Goal: Information Seeking & Learning: Check status

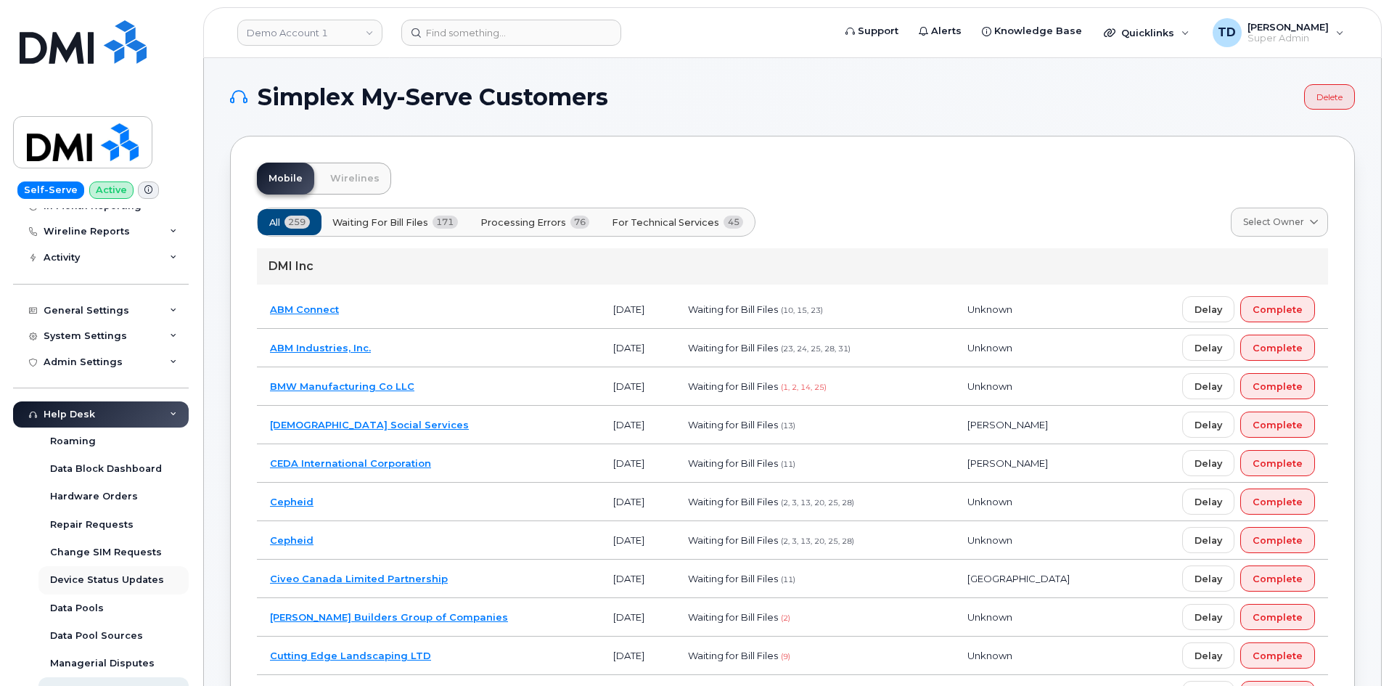
scroll to position [290, 0]
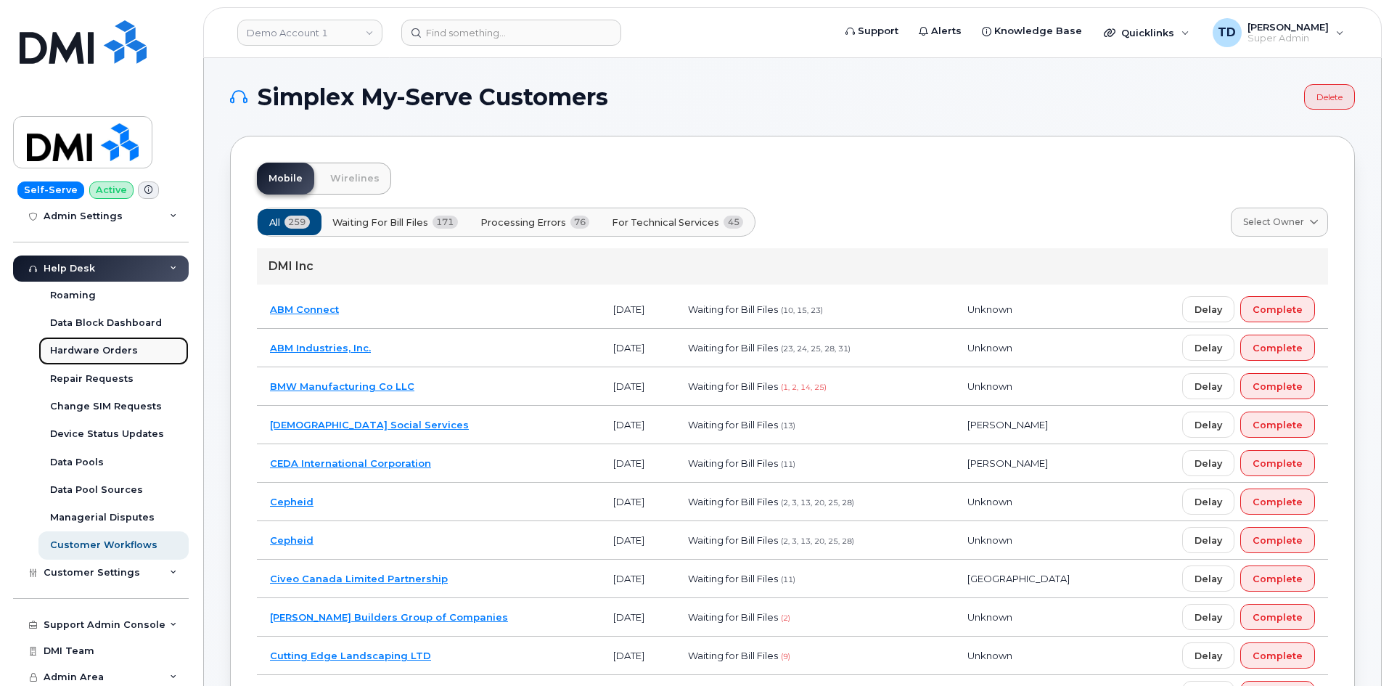
click at [113, 345] on div "Hardware Orders" at bounding box center [94, 350] width 88 height 13
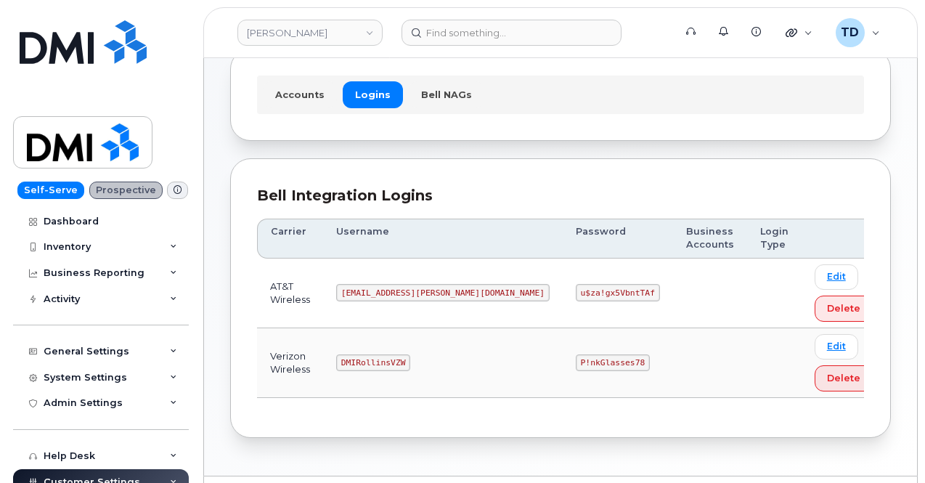
scroll to position [122, 0]
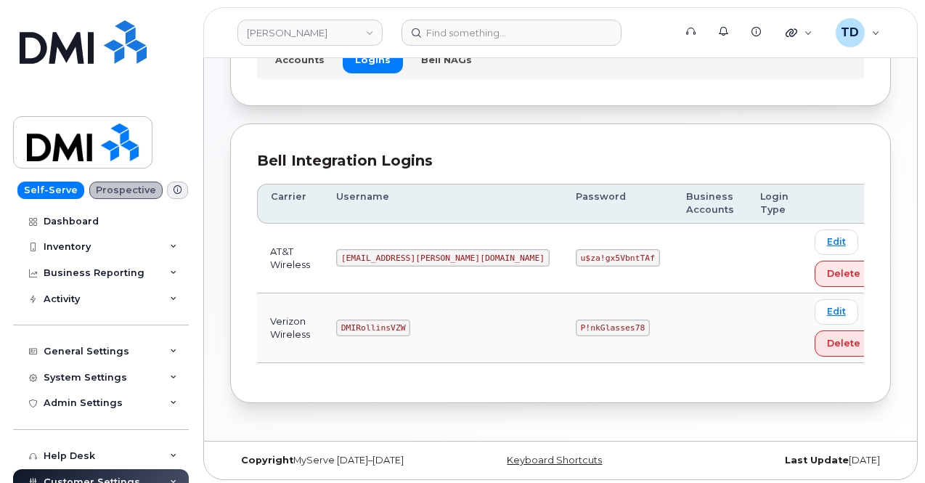
click at [576, 324] on code "P!nkGlasses78" at bounding box center [613, 327] width 74 height 17
copy code "P!nkGlasses78"
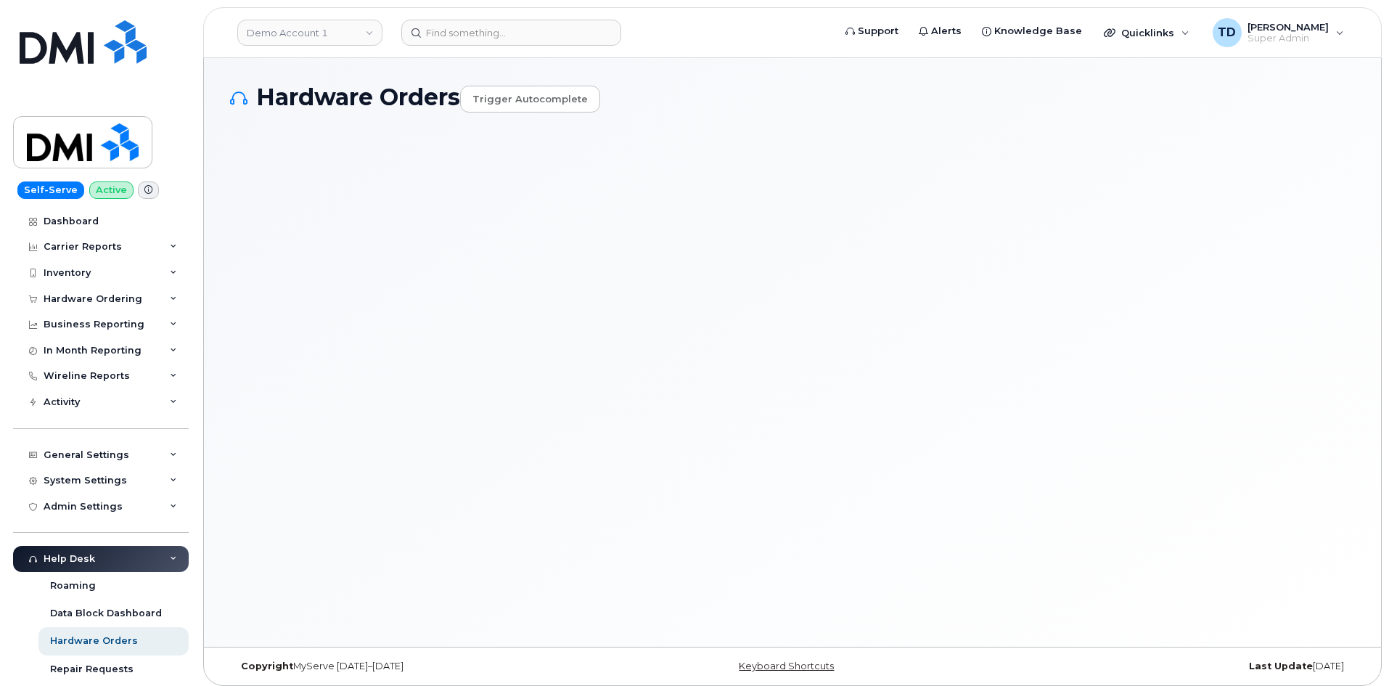
select select "Waiting for Dealer"
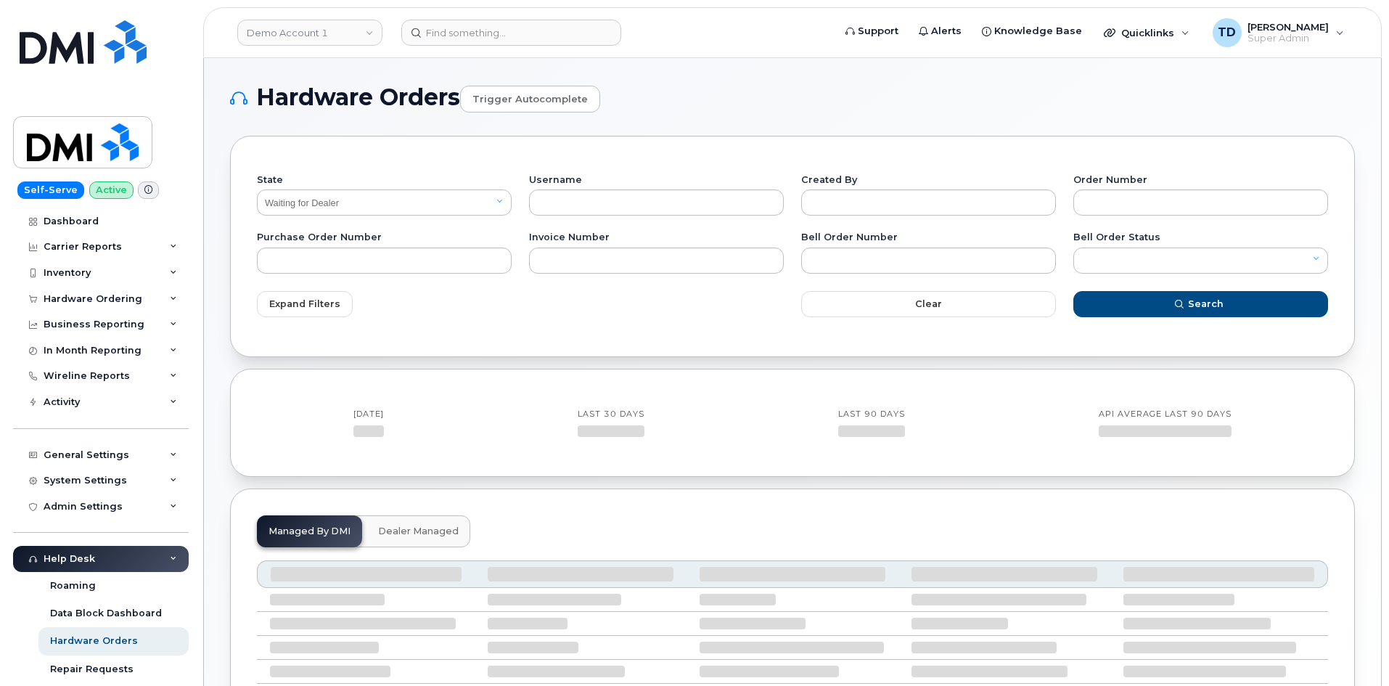
click at [314, 49] on header "Demo Account 1 Support Alerts Knowledge Base Quicklinks Suspend / Cancel Device…" at bounding box center [792, 32] width 1179 height 51
click at [320, 38] on link "Demo Account 1" at bounding box center [309, 33] width 145 height 26
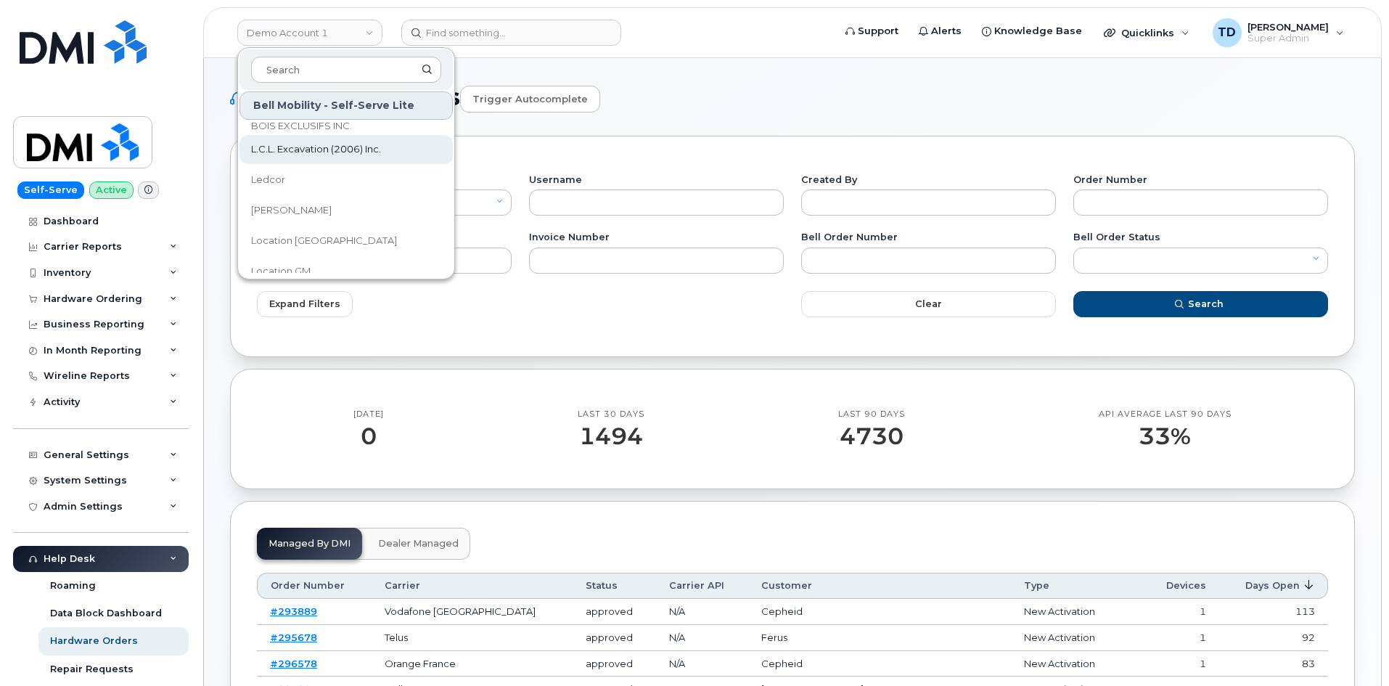
scroll to position [3702, 0]
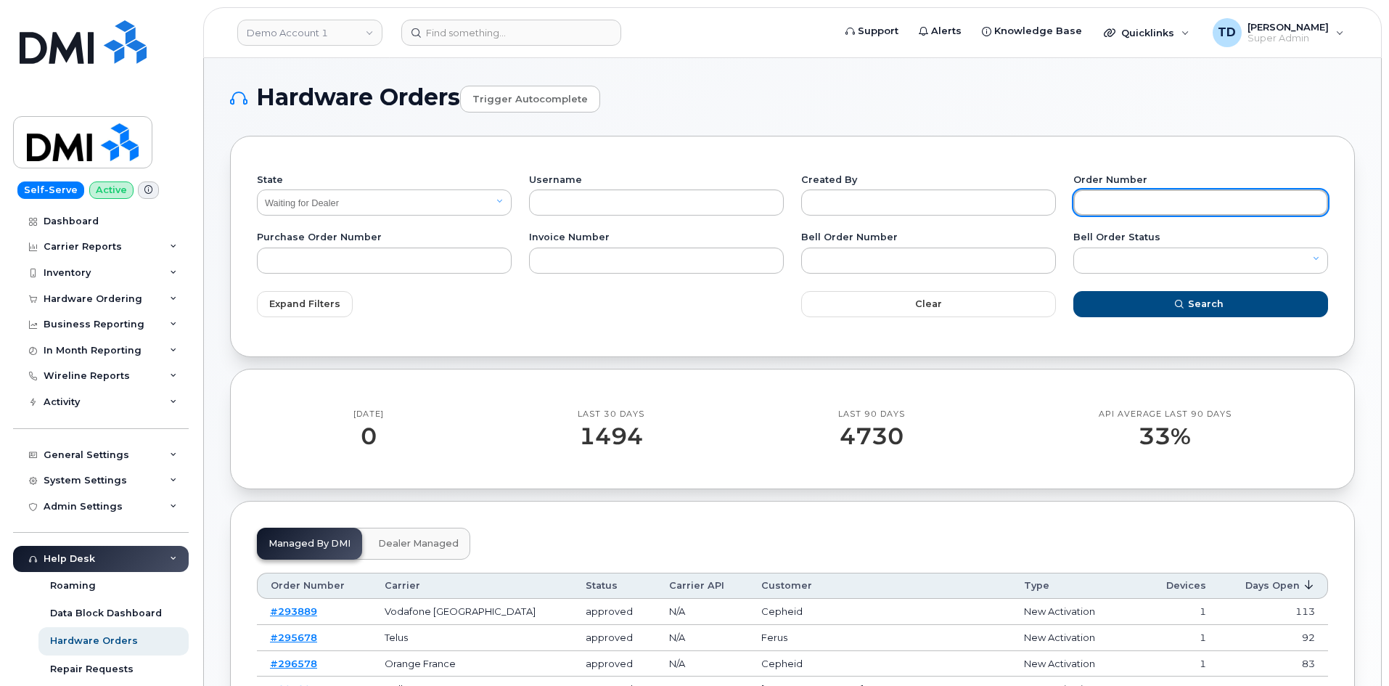
click at [1140, 193] on input "text" at bounding box center [1200, 202] width 255 height 26
paste input "302956"
type input "302956"
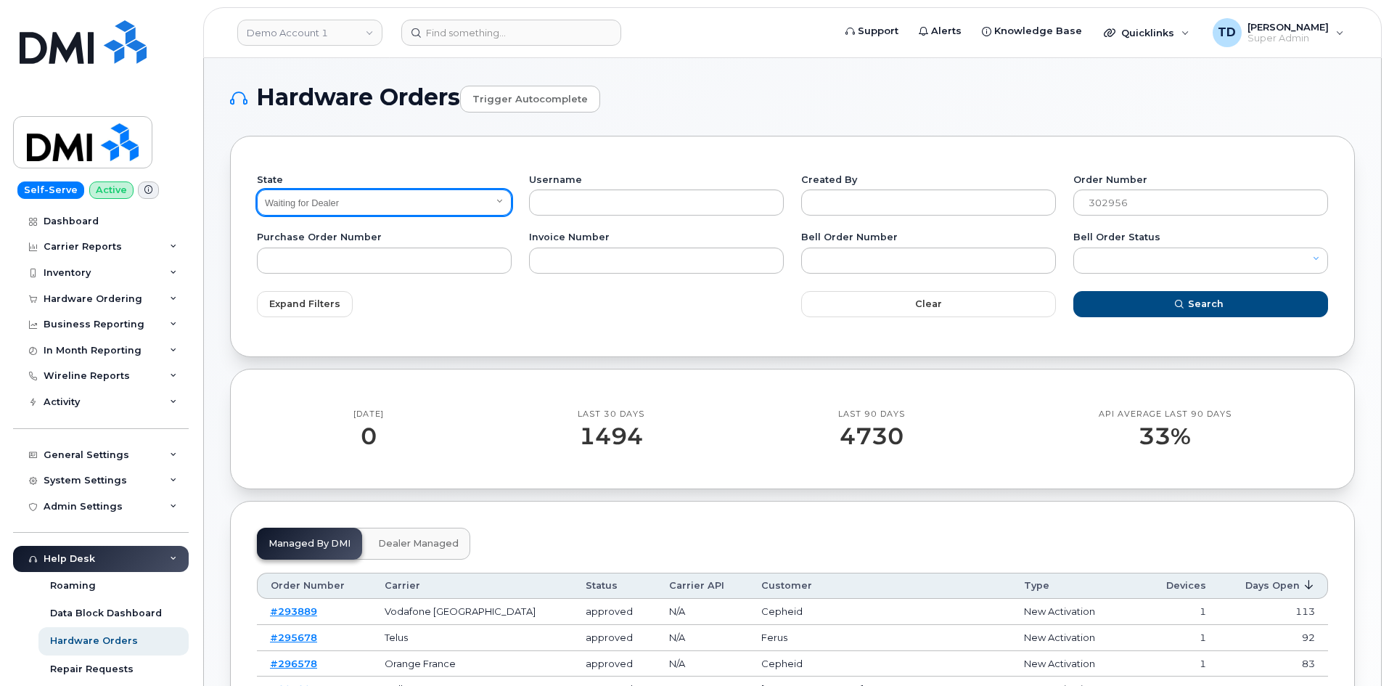
click at [449, 200] on select "All Open Closed Cancelled Waiting for Dealer Waiting On Bell Data Postponed" at bounding box center [384, 202] width 255 height 26
select select "All"
click at [257, 189] on select "All Open Closed Cancelled Waiting for Dealer Waiting On Bell Data Postponed" at bounding box center [384, 202] width 255 height 26
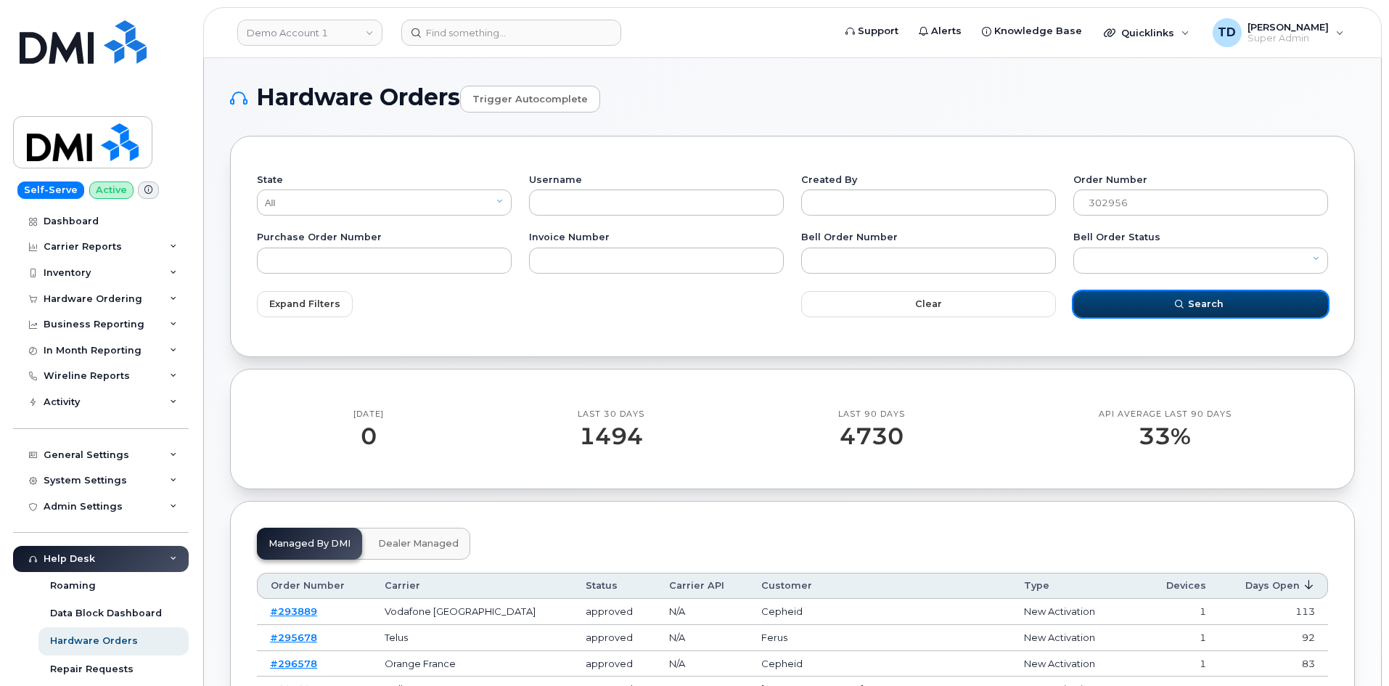
click at [1150, 297] on button "Search" at bounding box center [1200, 304] width 255 height 26
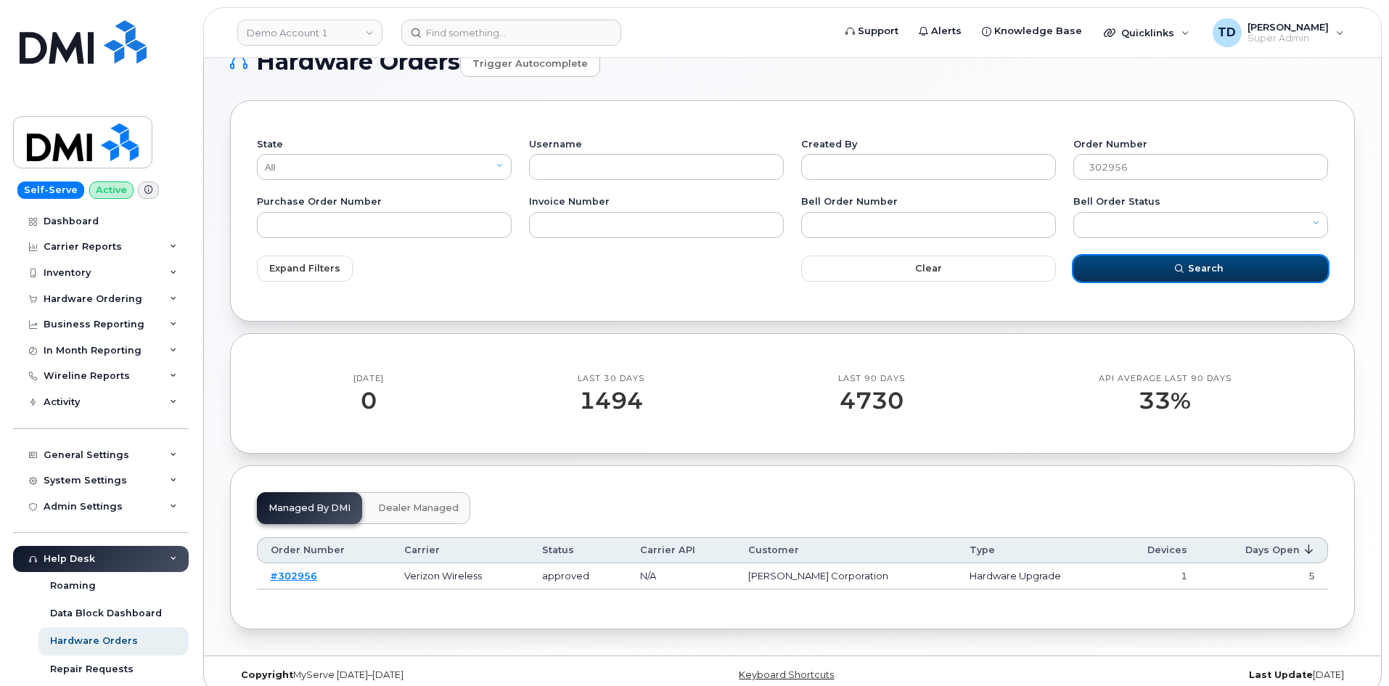
scroll to position [52, 0]
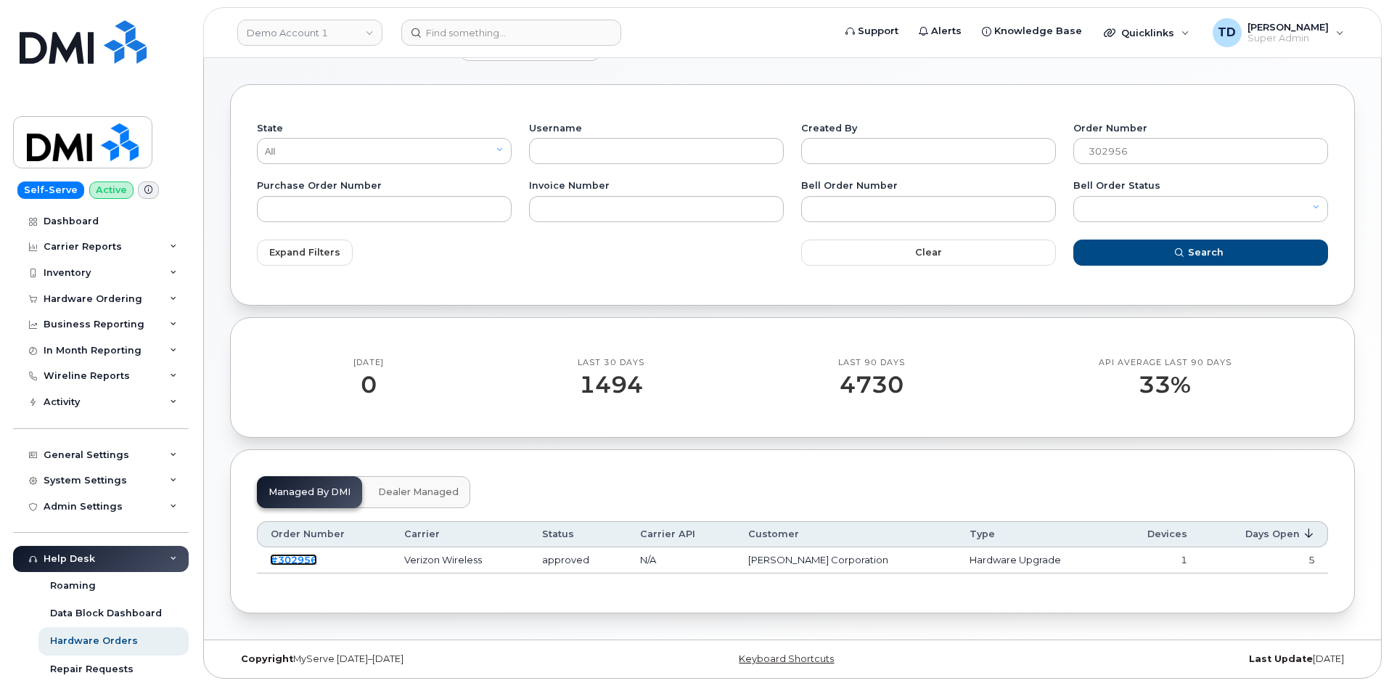
click at [303, 562] on link "#302956" at bounding box center [293, 560] width 47 height 12
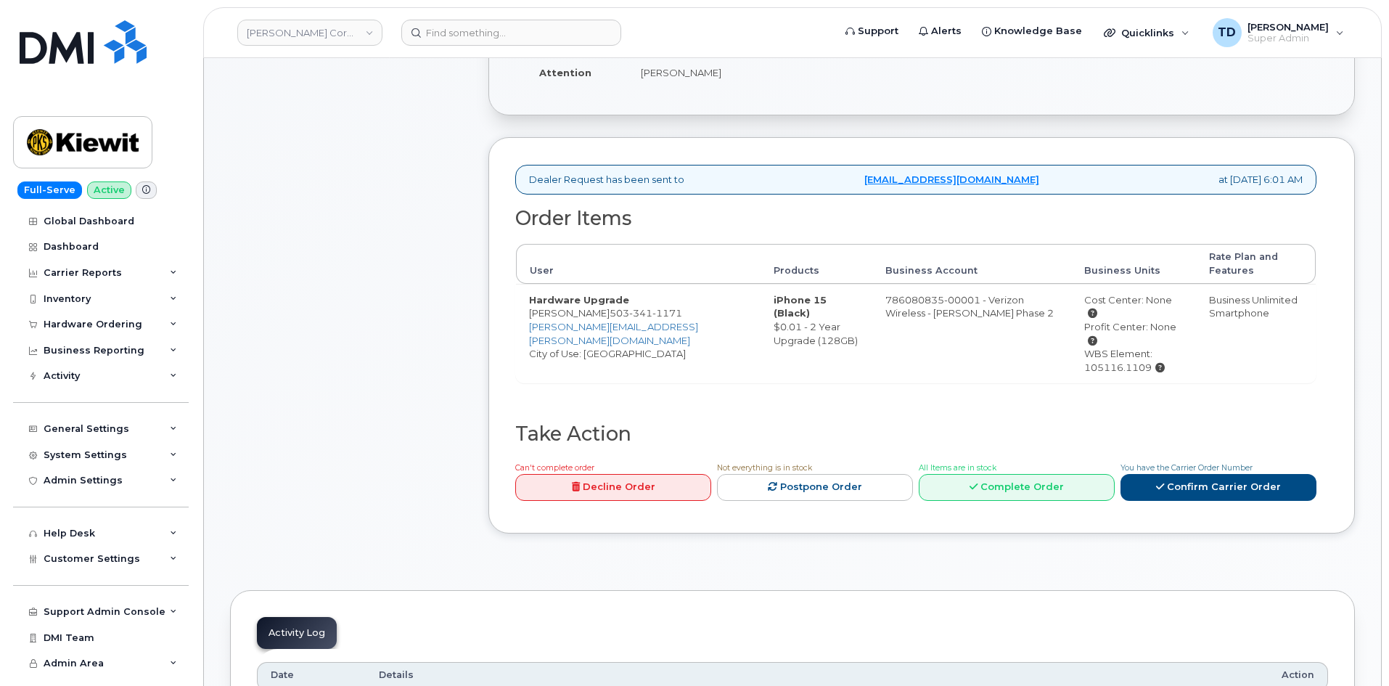
scroll to position [363, 0]
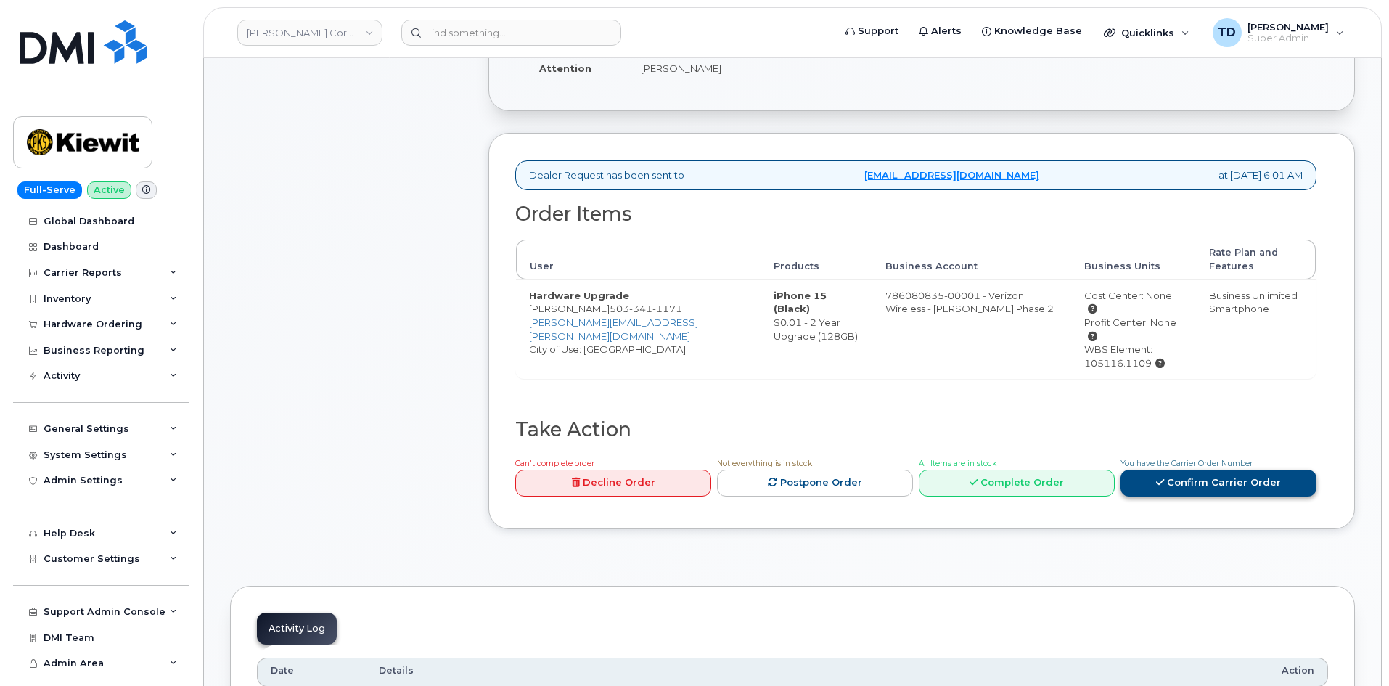
click at [1218, 476] on link "Confirm Carrier Order" at bounding box center [1219, 483] width 196 height 27
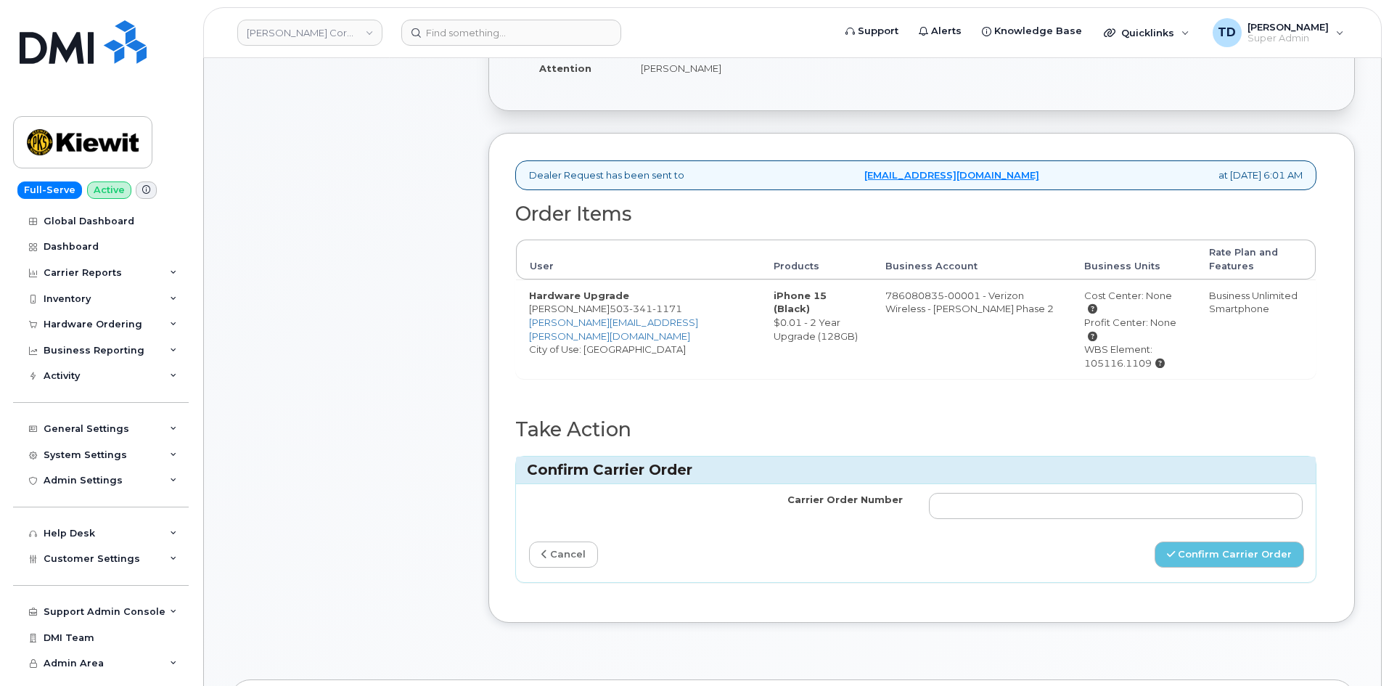
click at [566, 559] on div "Carrier Order Number cancel Confirm Carrier Order" at bounding box center [916, 533] width 800 height 98
click at [556, 546] on link "cancel" at bounding box center [563, 554] width 69 height 27
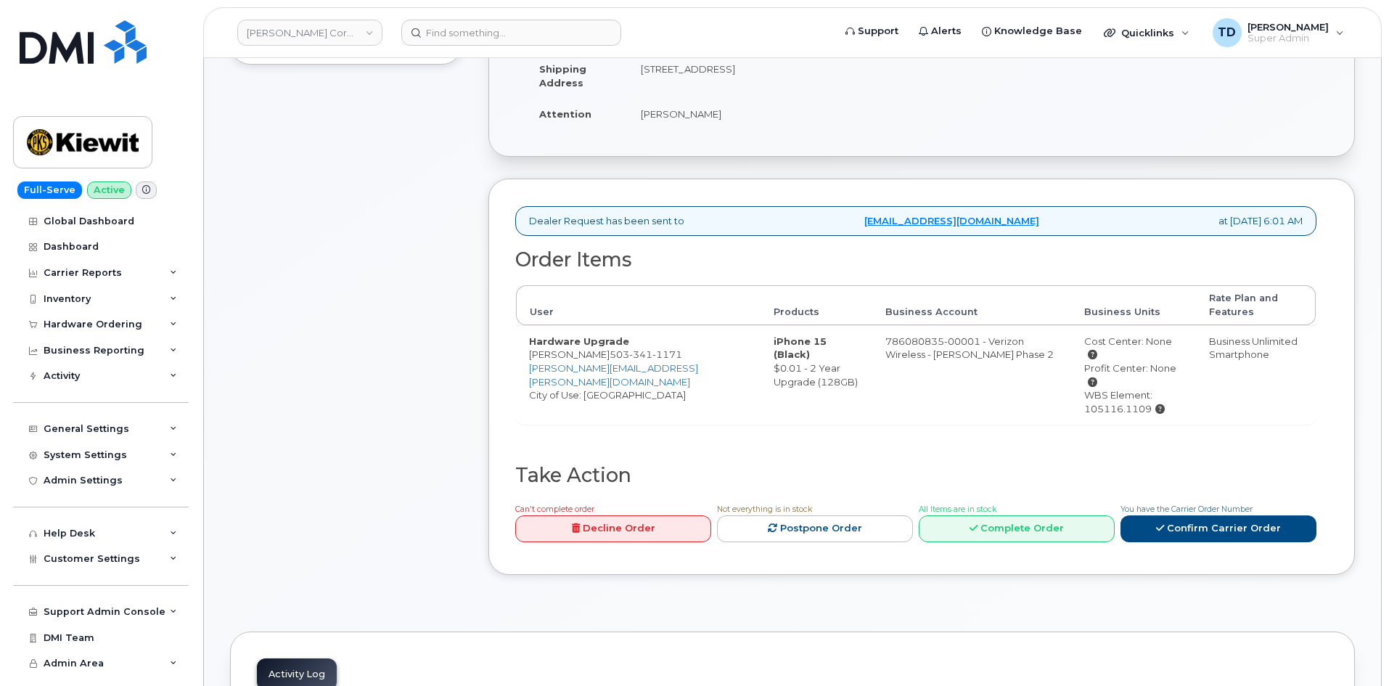
scroll to position [73, 0]
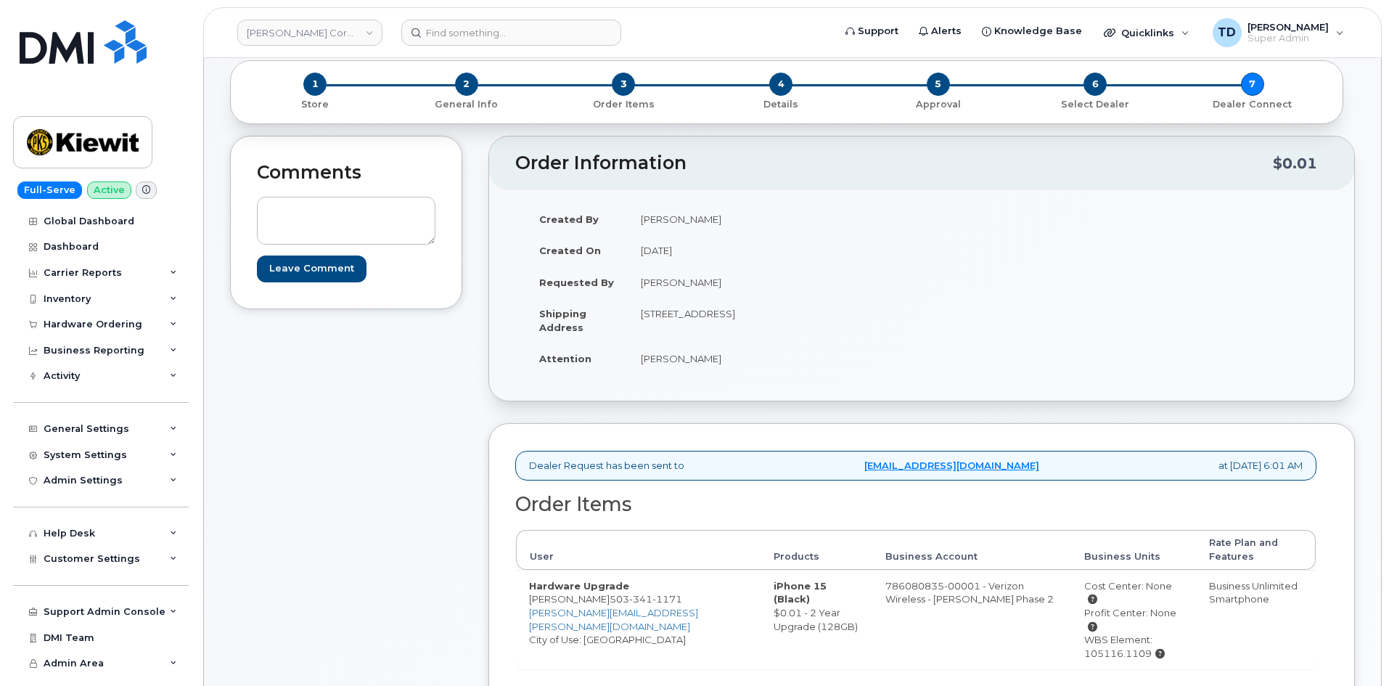
click at [696, 359] on td "Benjamin Lewis" at bounding box center [769, 359] width 283 height 32
click at [822, 361] on td "Benjamin Lewis" at bounding box center [769, 359] width 283 height 32
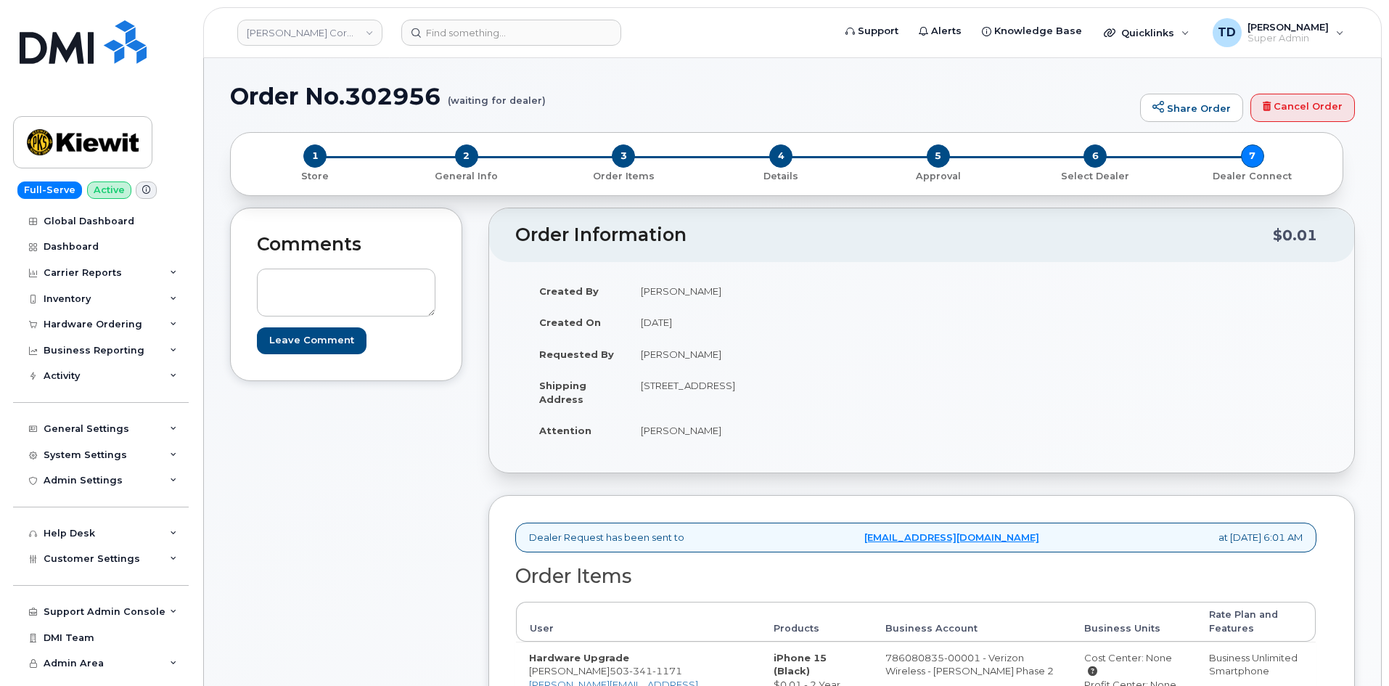
scroll to position [0, 0]
click at [385, 285] on textarea at bounding box center [346, 293] width 179 height 48
type textarea "Ben.lewis-ptr@kewit.com email for updates"
click at [329, 347] on input "Leave Comment" at bounding box center [312, 341] width 110 height 27
type input "Create Event"
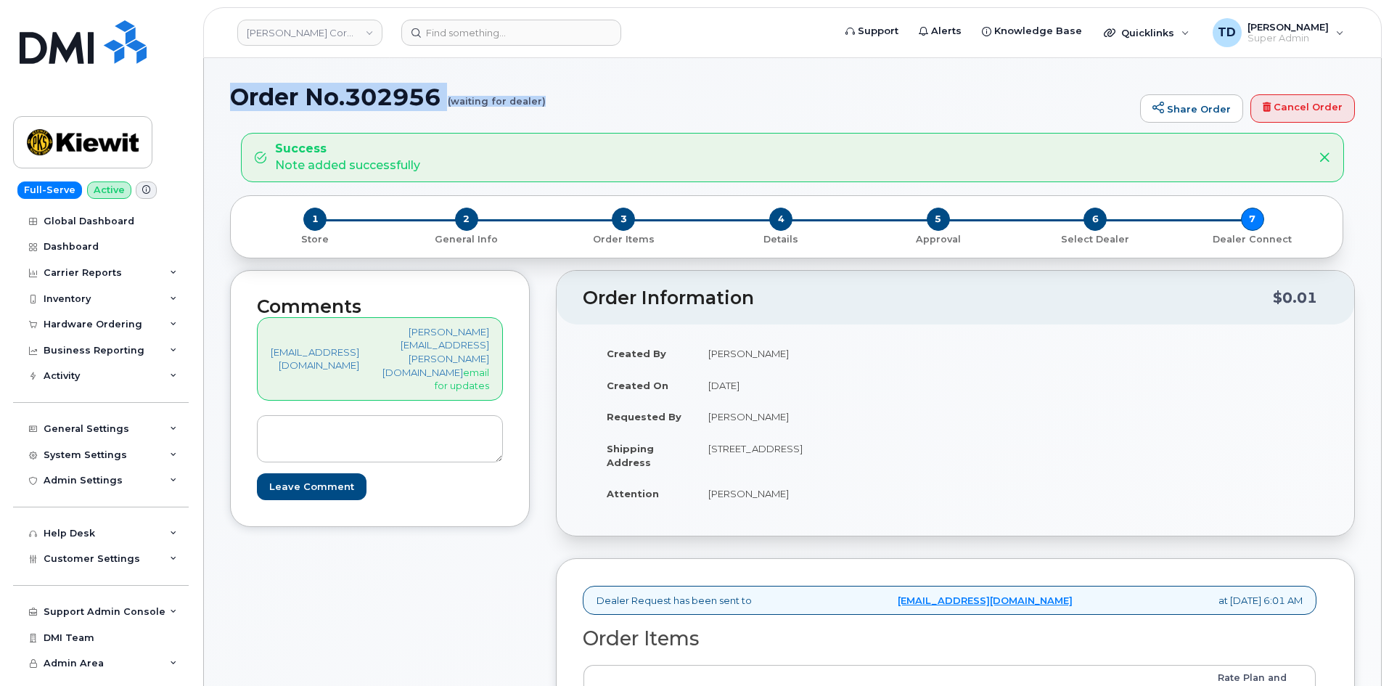
drag, startPoint x: 232, startPoint y: 110, endPoint x: 541, endPoint y: 104, distance: 310.0
click at [541, 104] on h1 "Order No.302956 (waiting for dealer)" at bounding box center [681, 96] width 903 height 25
copy h1 "Order No.302956 (waiting for dealer)"
click at [634, 105] on h1 "Order No.302956 (waiting for dealer)" at bounding box center [681, 96] width 903 height 25
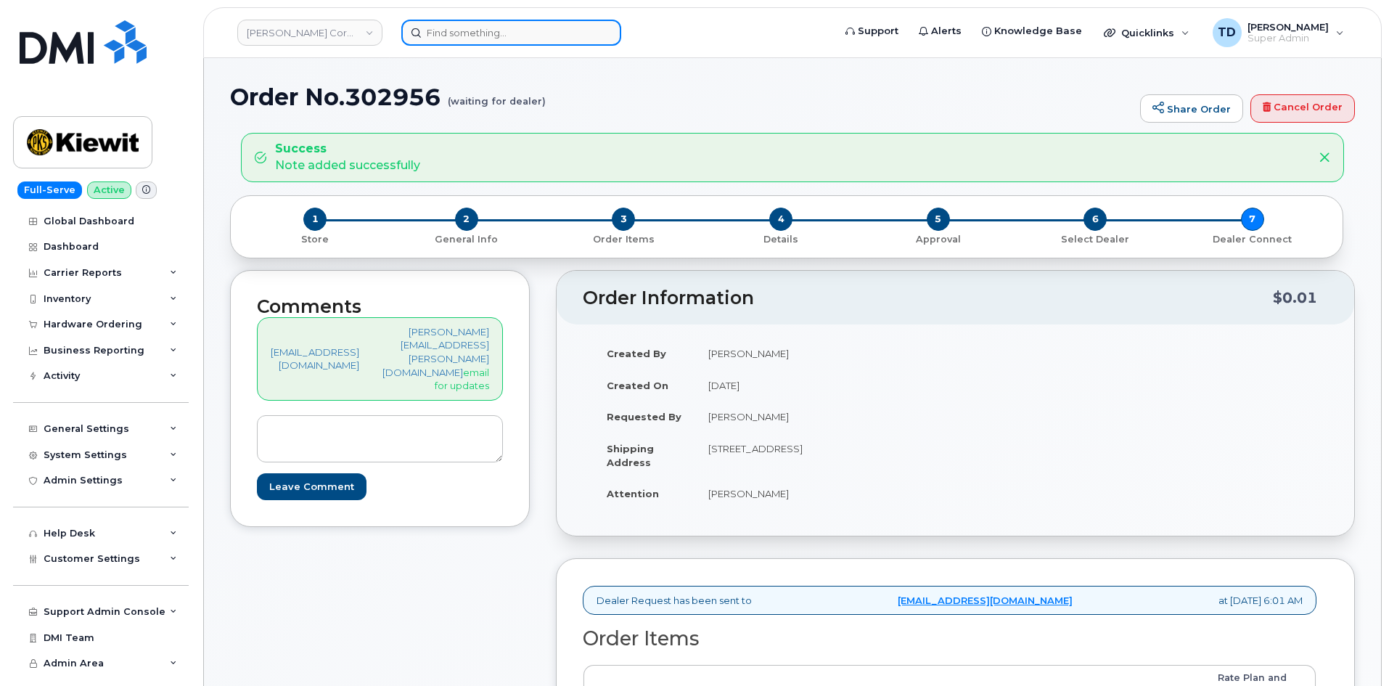
click at [564, 29] on input at bounding box center [511, 33] width 220 height 26
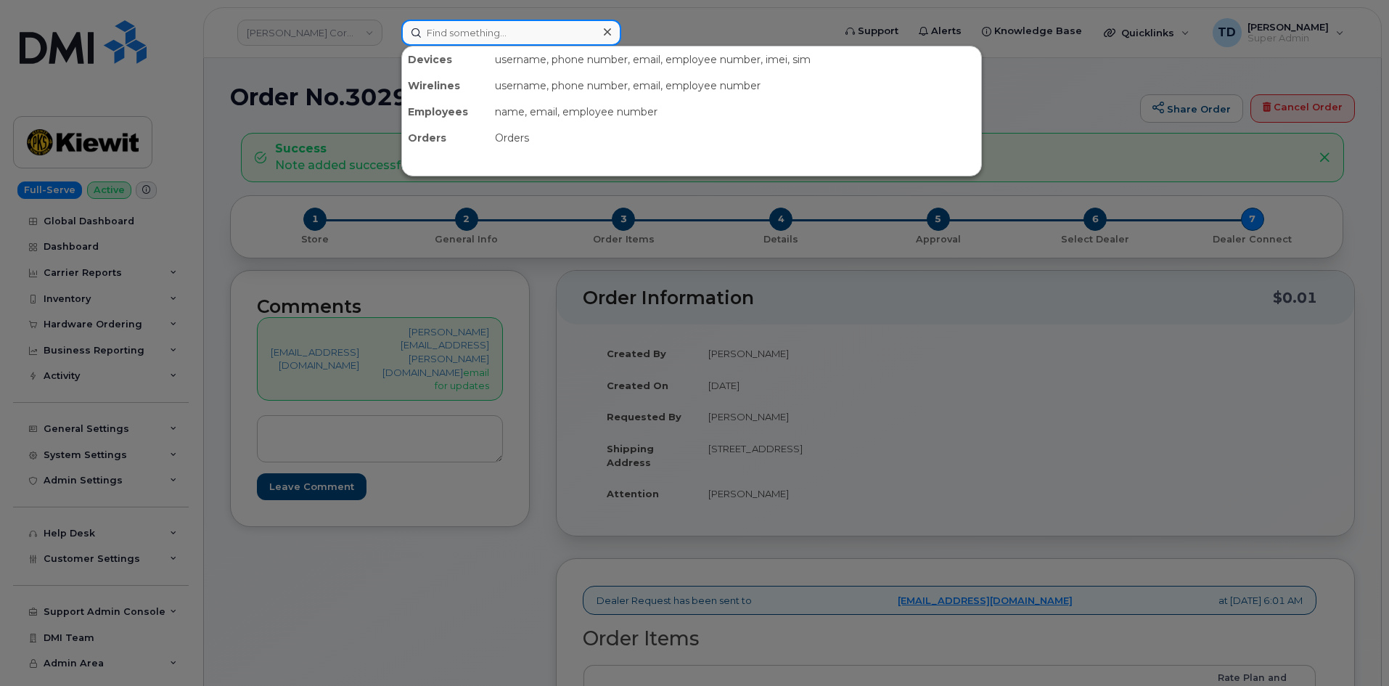
paste input "302902"
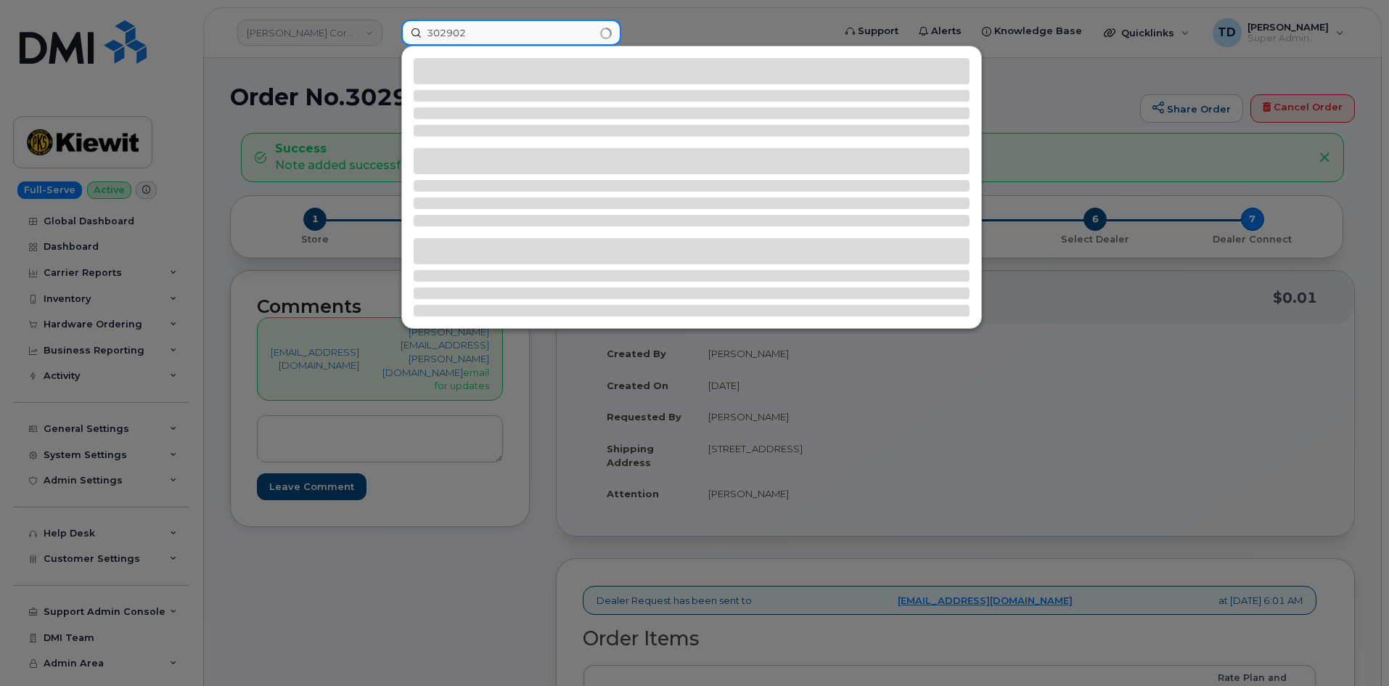
type input "302902"
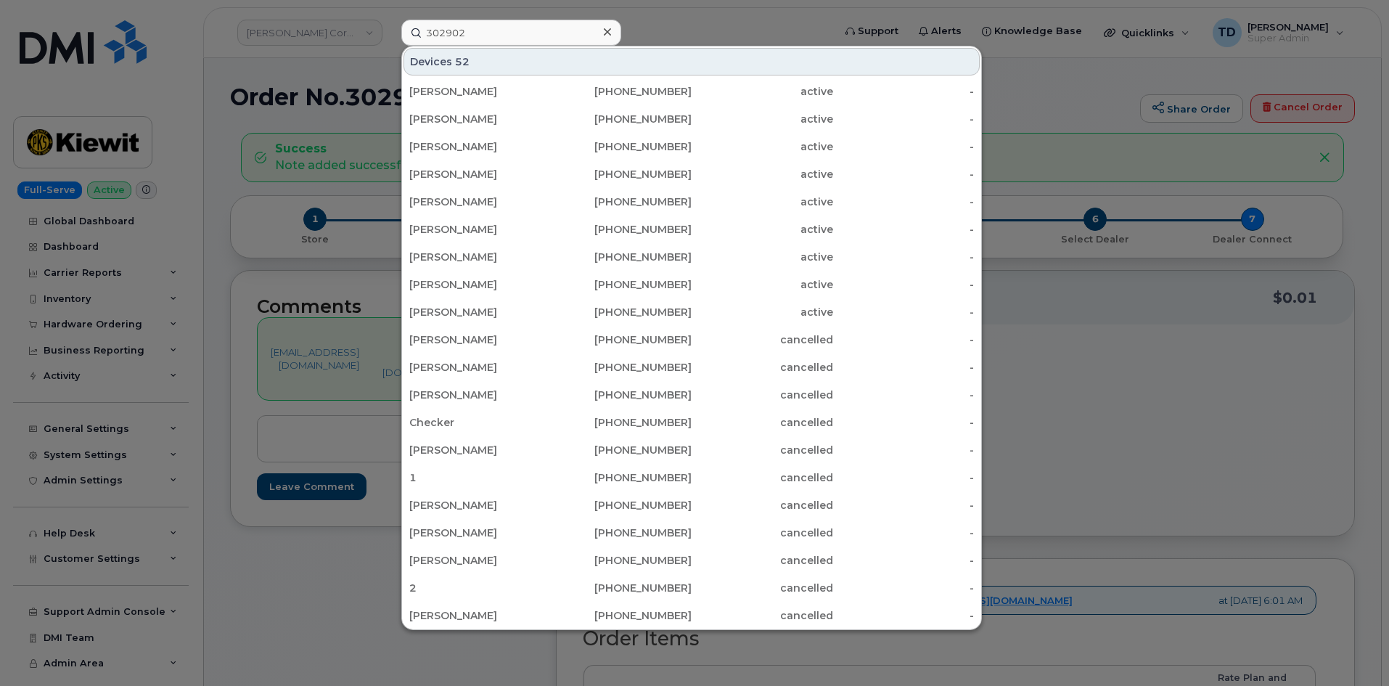
click at [607, 36] on icon at bounding box center [607, 32] width 7 height 12
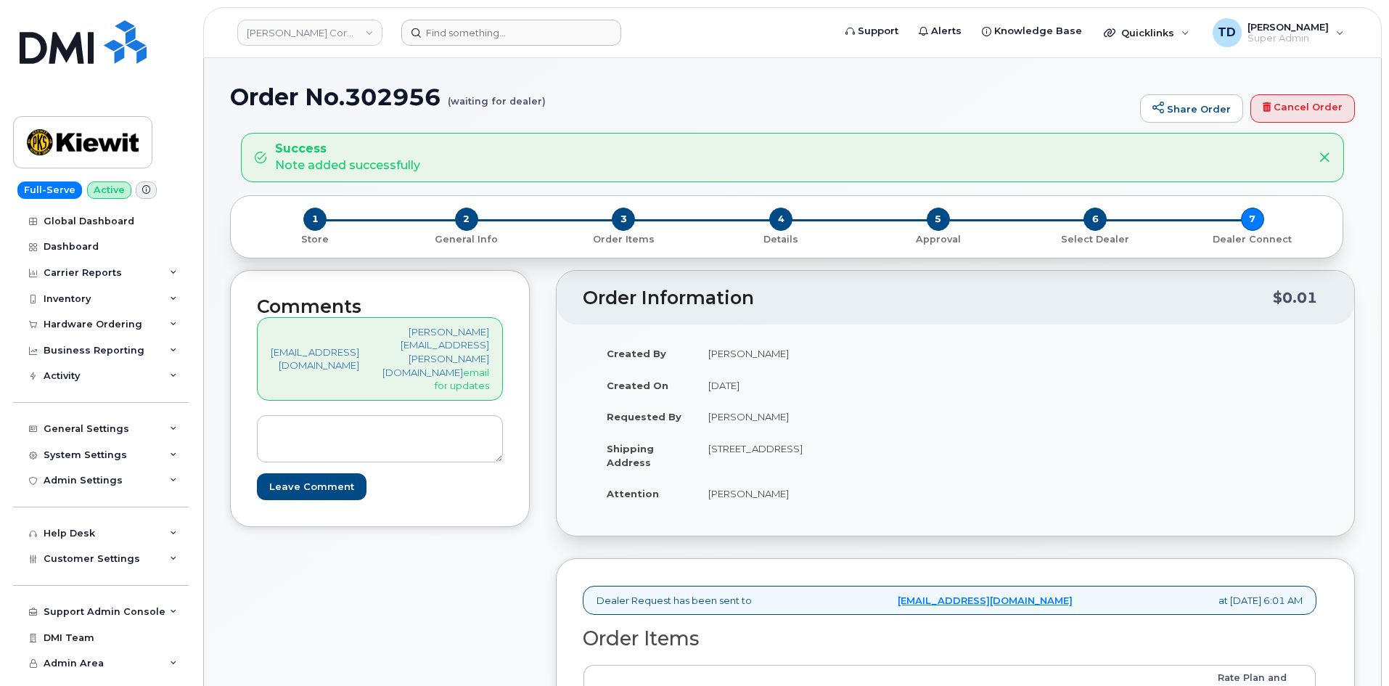
click at [348, 17] on header "Kiewit Corporation Support Alerts Knowledge Base Quicklinks Suspend / Cancel De…" at bounding box center [792, 32] width 1179 height 51
click at [345, 33] on link "Kiewit Corporation" at bounding box center [309, 33] width 145 height 26
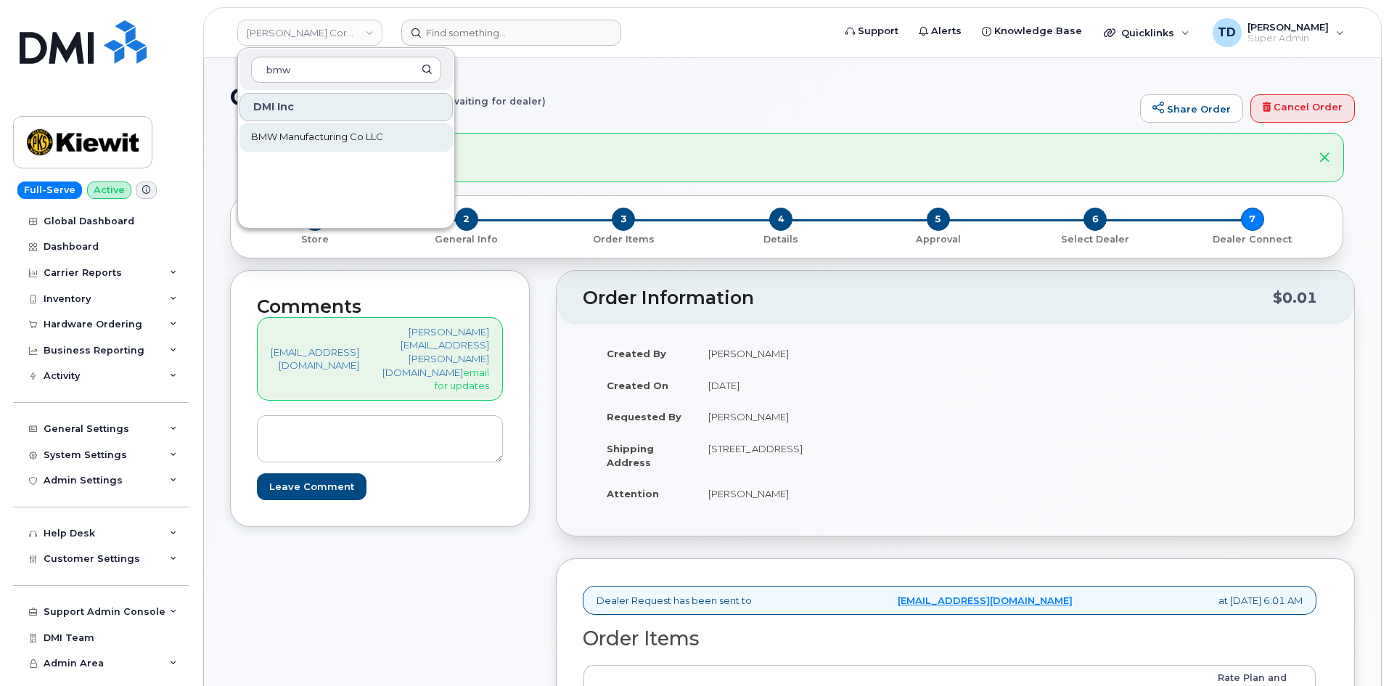
type input "bmw"
click at [341, 134] on span "BMW Manufacturing Co LLC" at bounding box center [317, 137] width 132 height 15
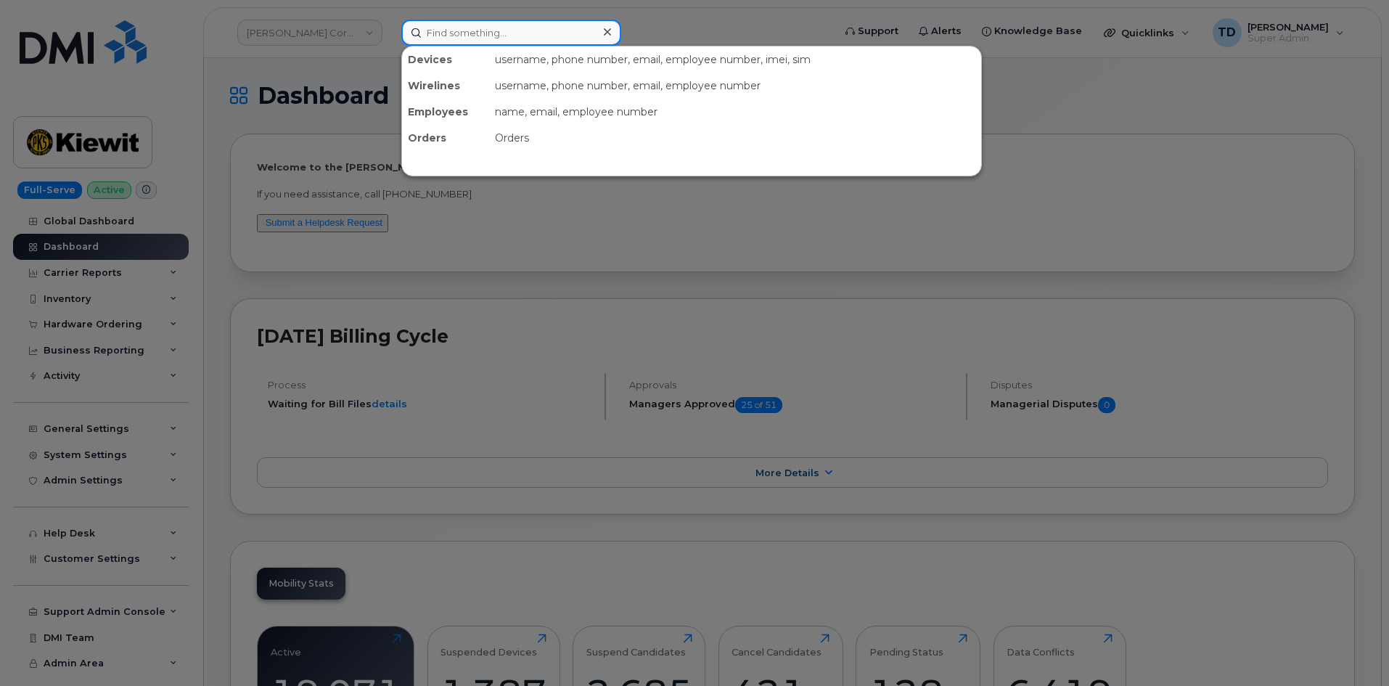
click at [483, 35] on input at bounding box center [511, 33] width 220 height 26
paste input "chance lopez"
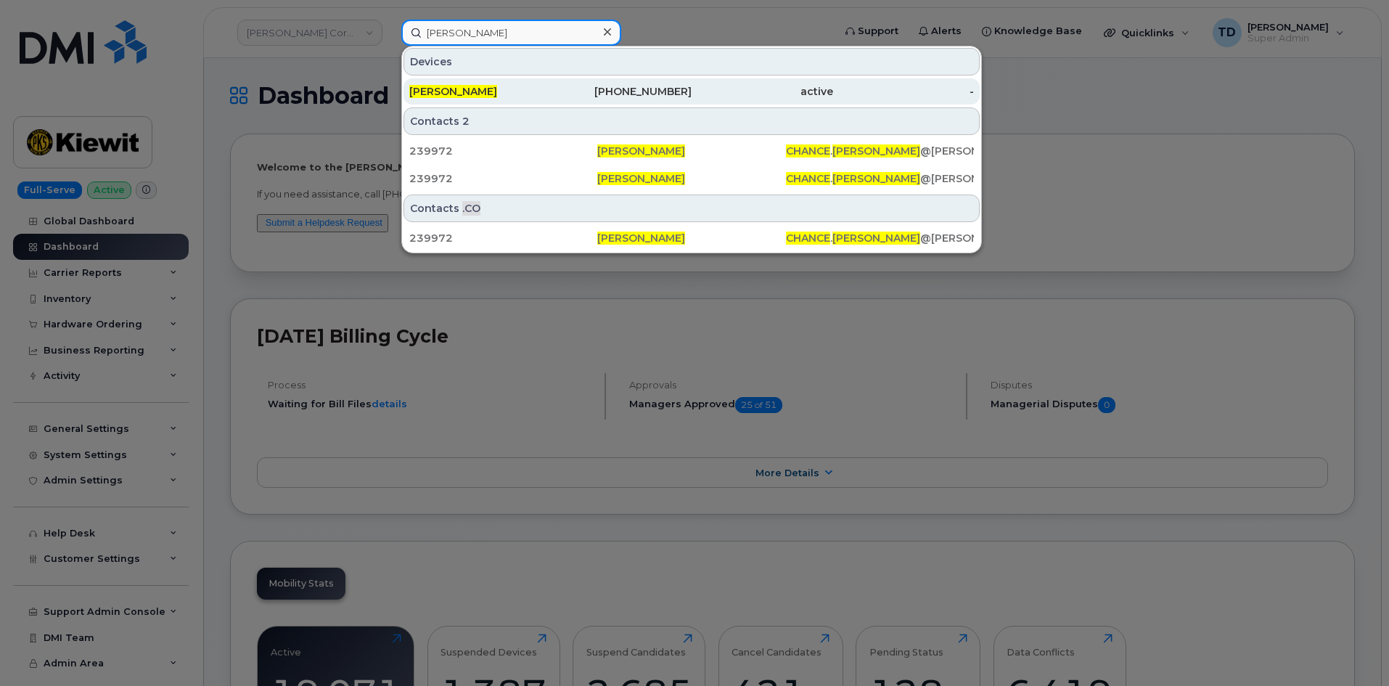
type input "chance lopez"
click at [728, 94] on div "active" at bounding box center [763, 91] width 142 height 15
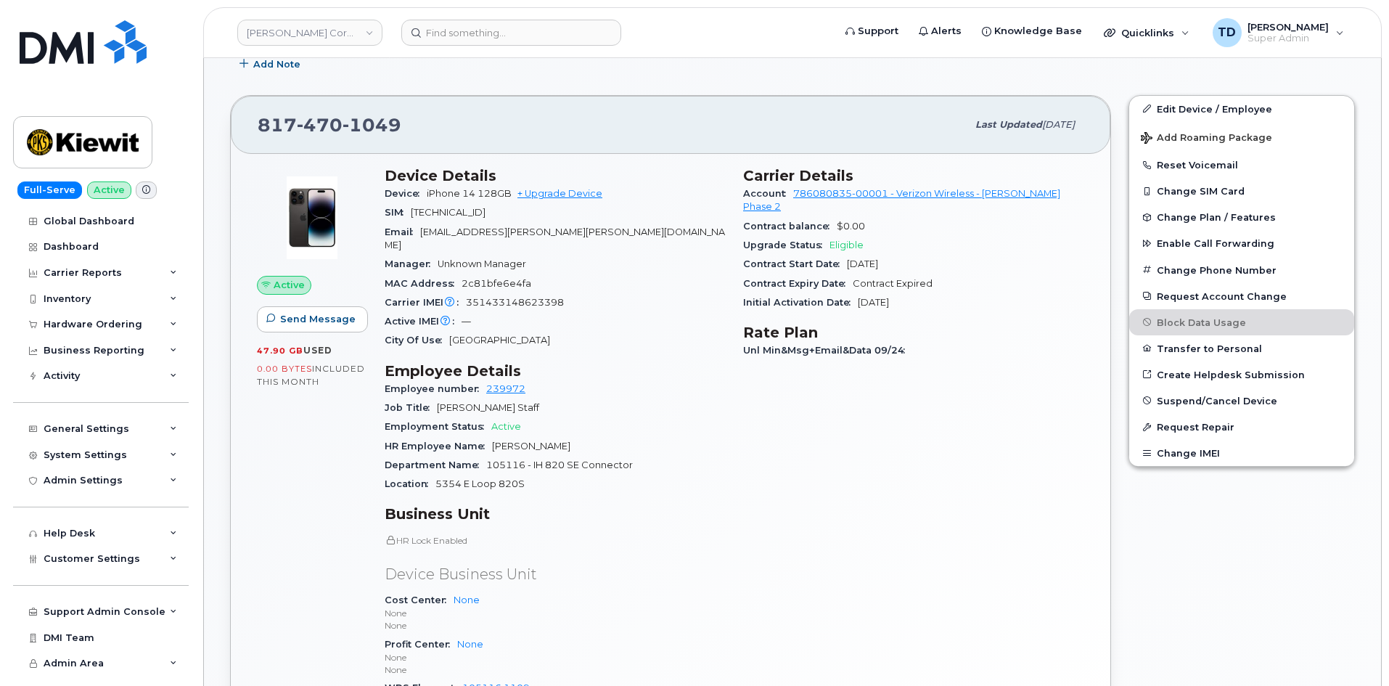
scroll to position [218, 0]
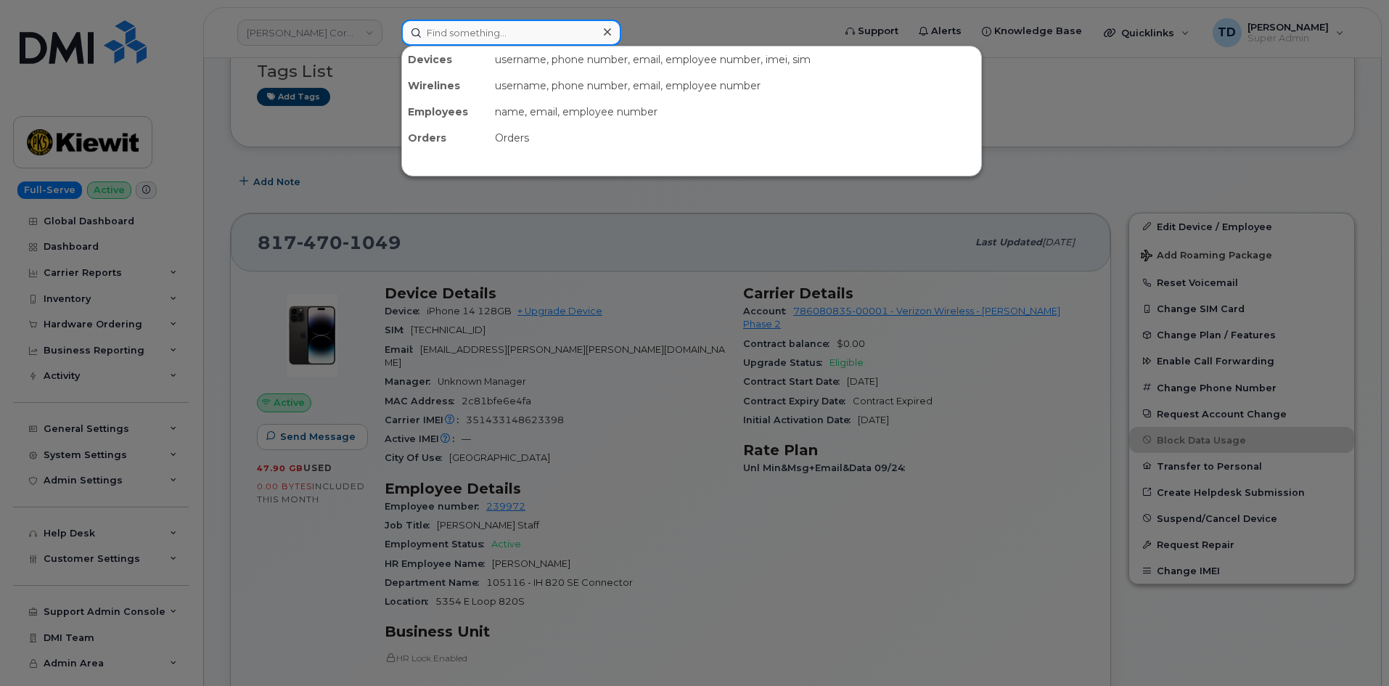
click at [494, 35] on input at bounding box center [511, 33] width 220 height 26
click at [523, 261] on div at bounding box center [694, 343] width 1389 height 686
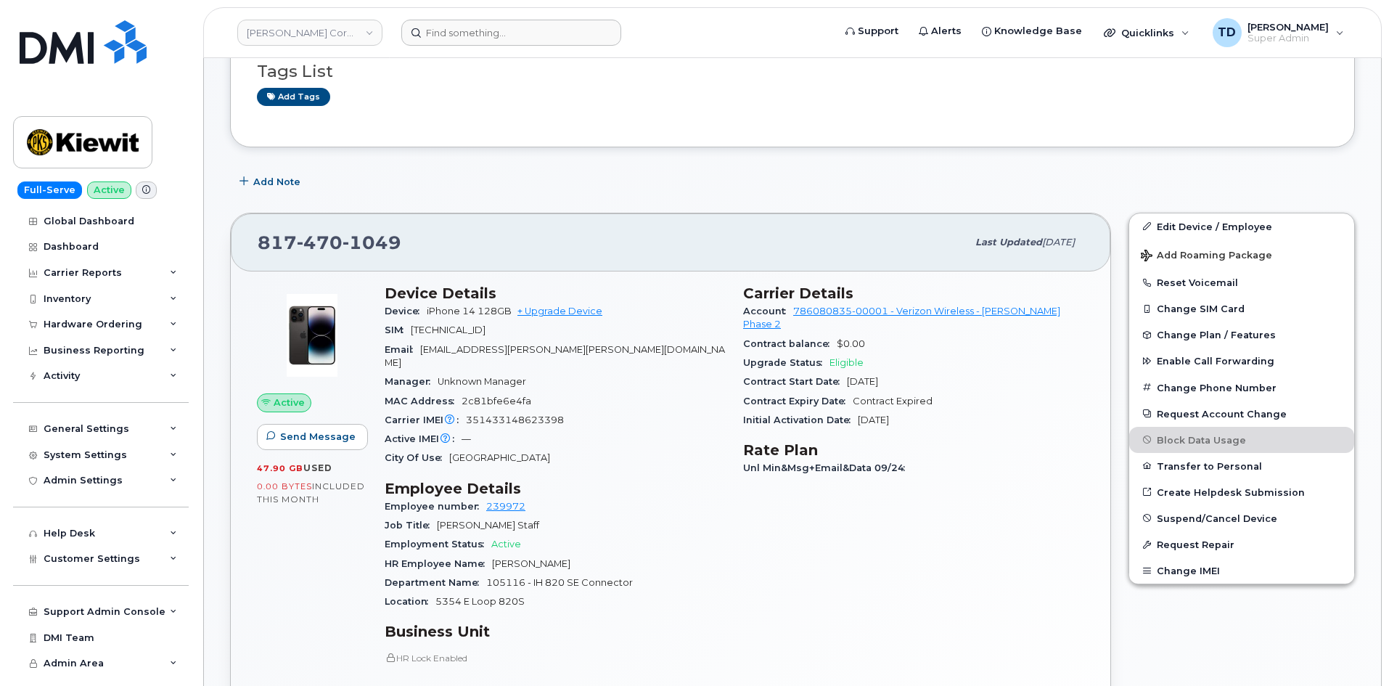
click at [523, 348] on span "CHANCE.LOPEZ@KIEWIT.COM" at bounding box center [555, 356] width 340 height 24
click at [473, 347] on span "CHANCE.LOPEZ@KIEWIT.COM" at bounding box center [555, 356] width 340 height 24
drag, startPoint x: 419, startPoint y: 351, endPoint x: 580, endPoint y: 353, distance: 161.2
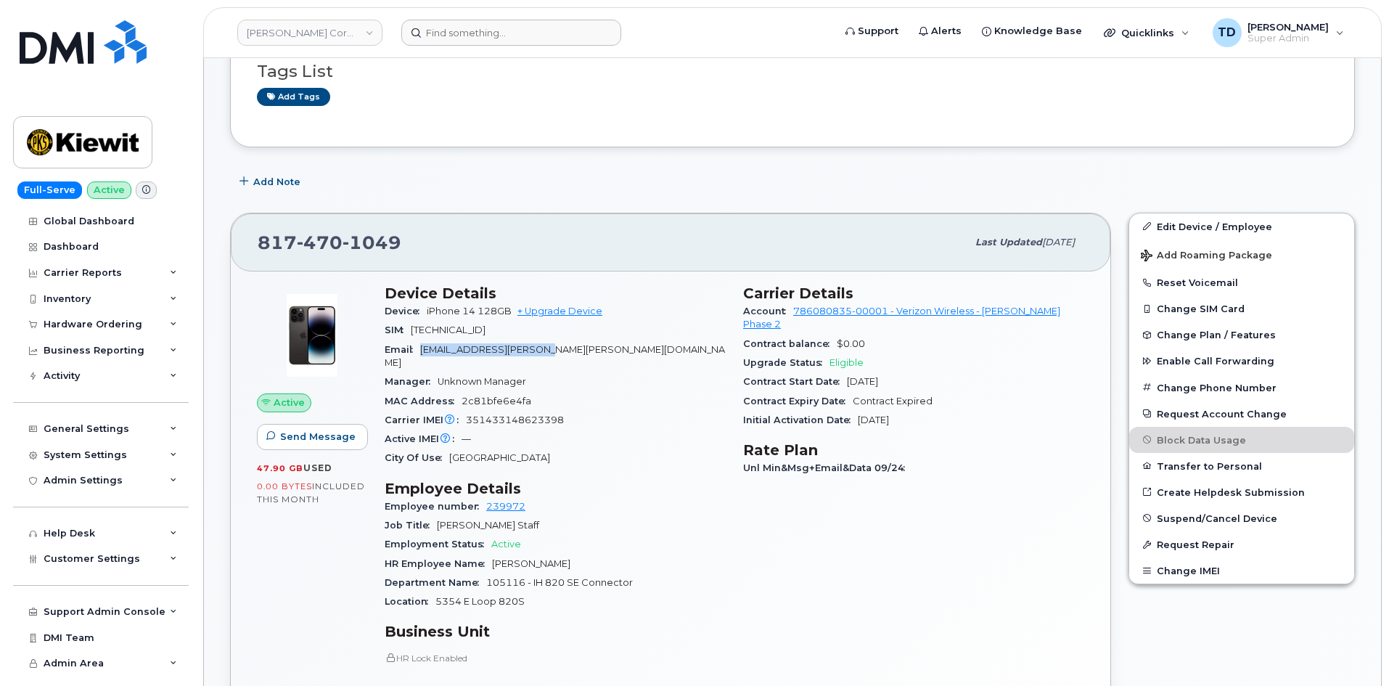
click at [580, 353] on div "Email CHANCE.LOPEZ@KIEWIT.COM" at bounding box center [555, 356] width 341 height 33
copy span "CHANCE.LOPEZ@KIEWIT.COM"
click at [541, 20] on input at bounding box center [511, 33] width 220 height 26
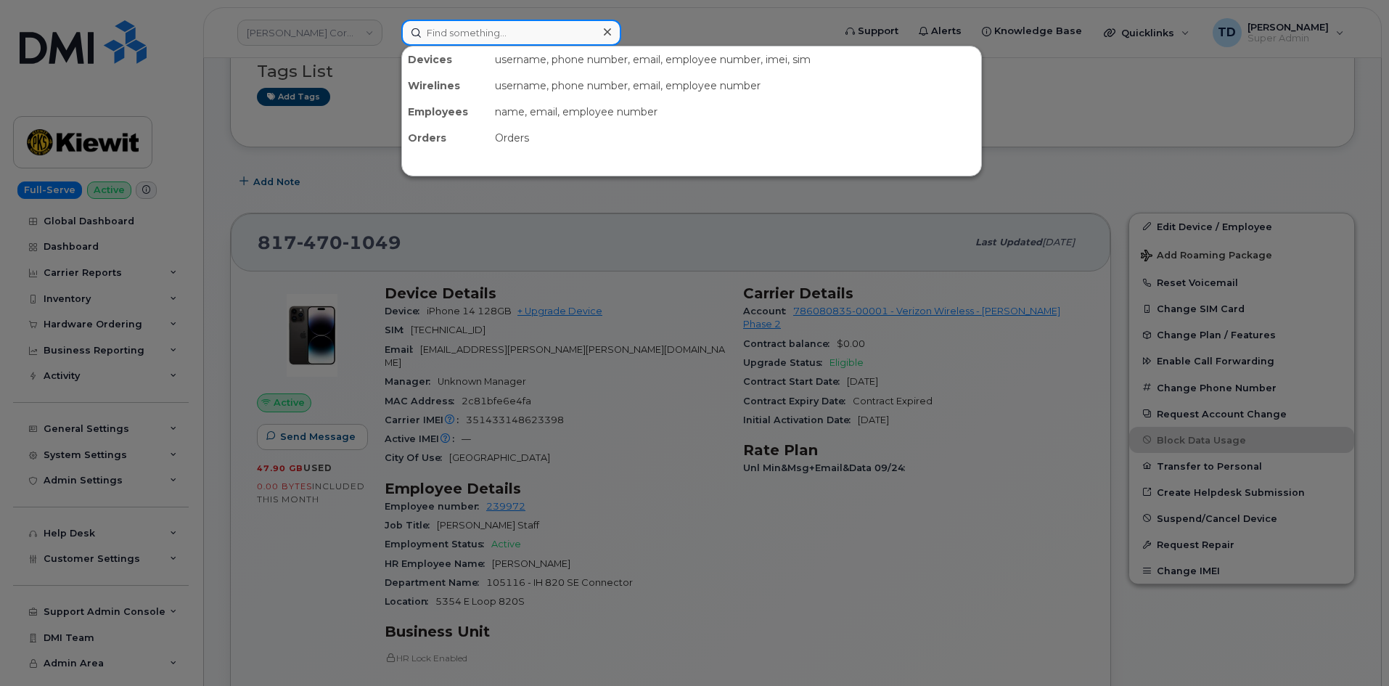
paste input "CHANCE.LOPEZ@KIEWIT.COM"
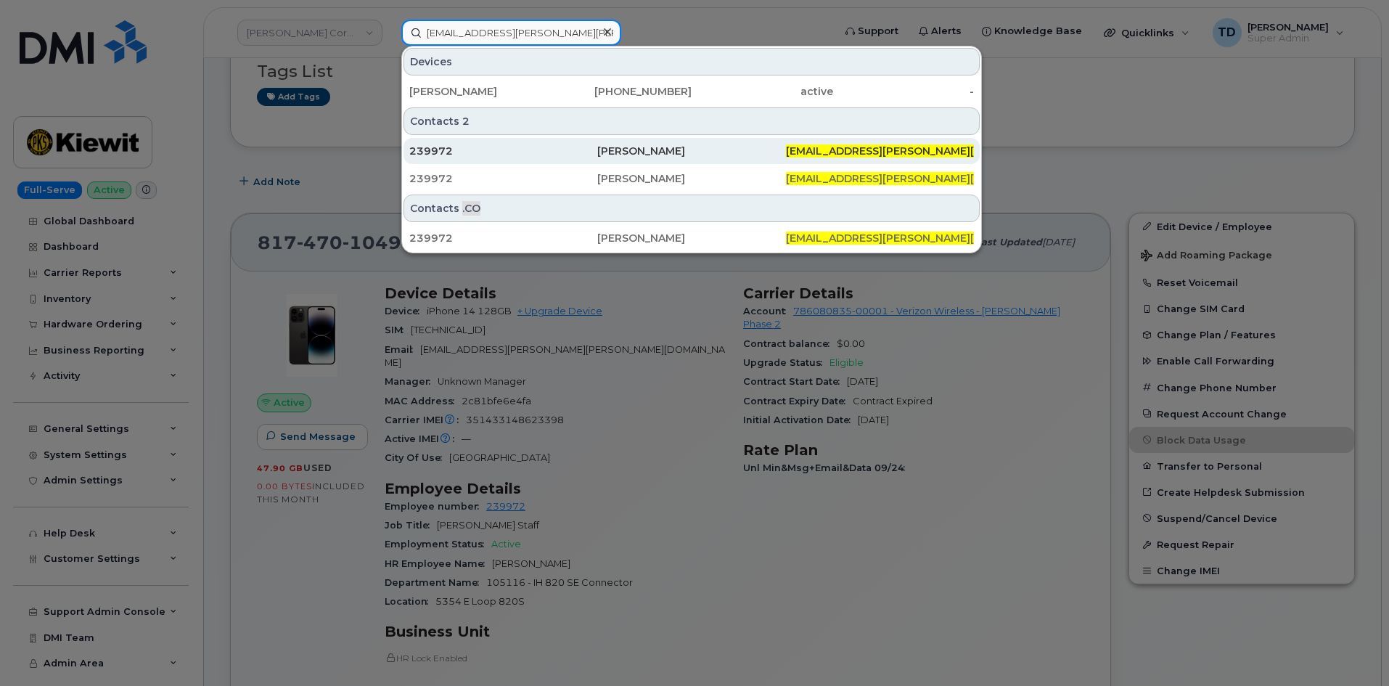
type input "CHANCE.LOPEZ@KIEWIT.COM"
click at [712, 145] on div "Chance Lopez" at bounding box center [691, 151] width 188 height 15
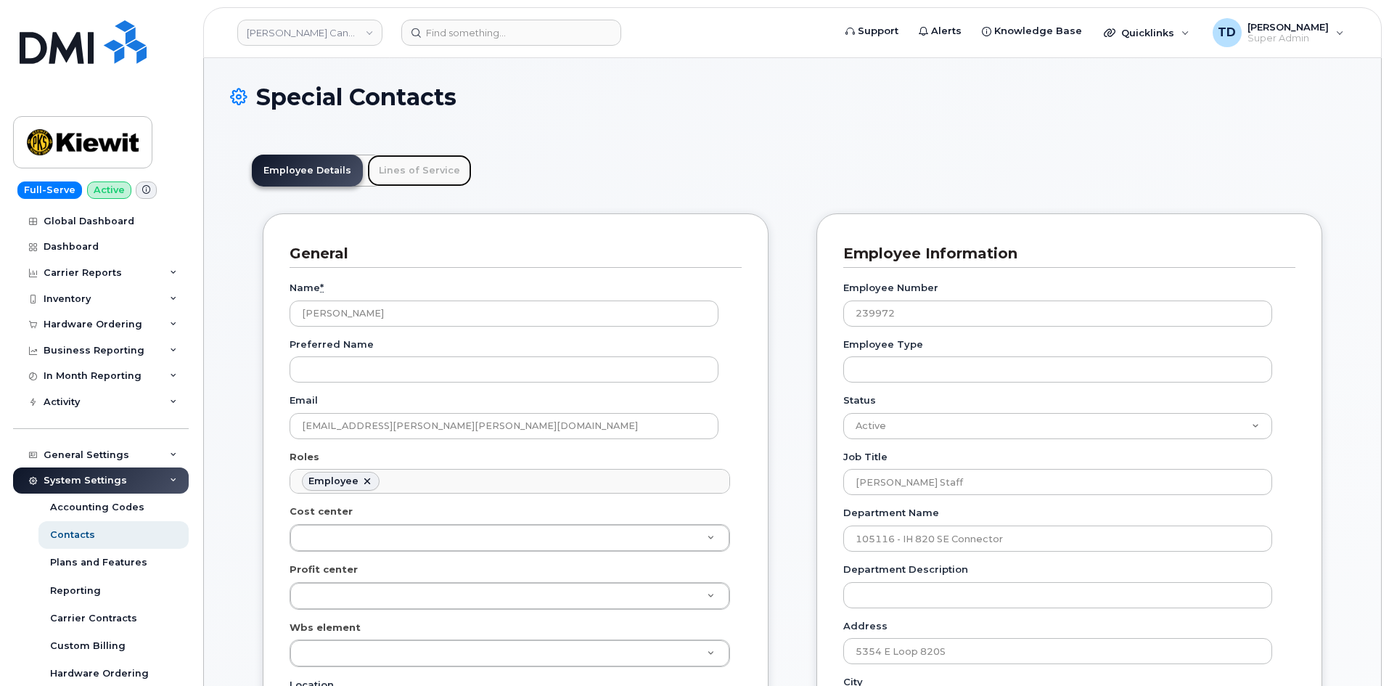
click at [438, 167] on link "Lines of Service" at bounding box center [419, 171] width 105 height 32
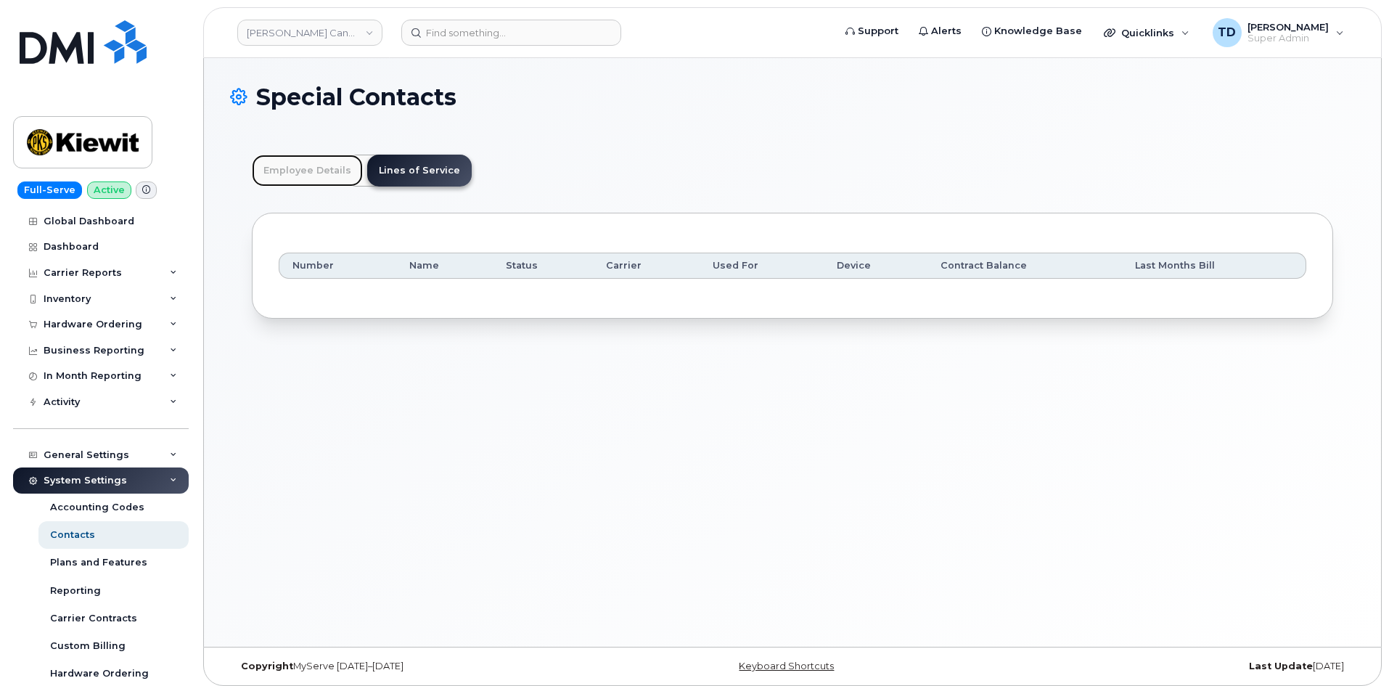
click at [332, 180] on link "Employee Details" at bounding box center [307, 171] width 111 height 32
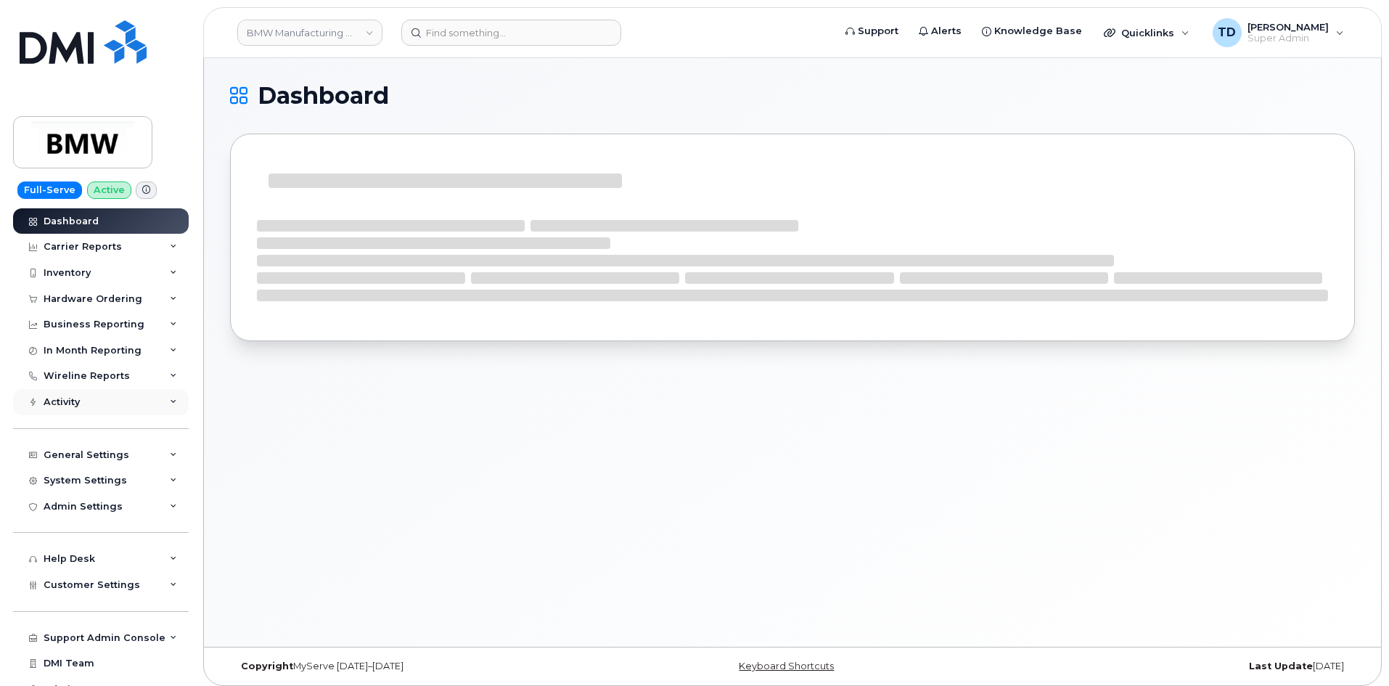
drag, startPoint x: 515, startPoint y: 104, endPoint x: 122, endPoint y: 409, distance: 497.7
click at [268, 351] on div "Dashboard" at bounding box center [792, 352] width 1177 height 589
click at [122, 409] on div "Activity" at bounding box center [101, 402] width 176 height 26
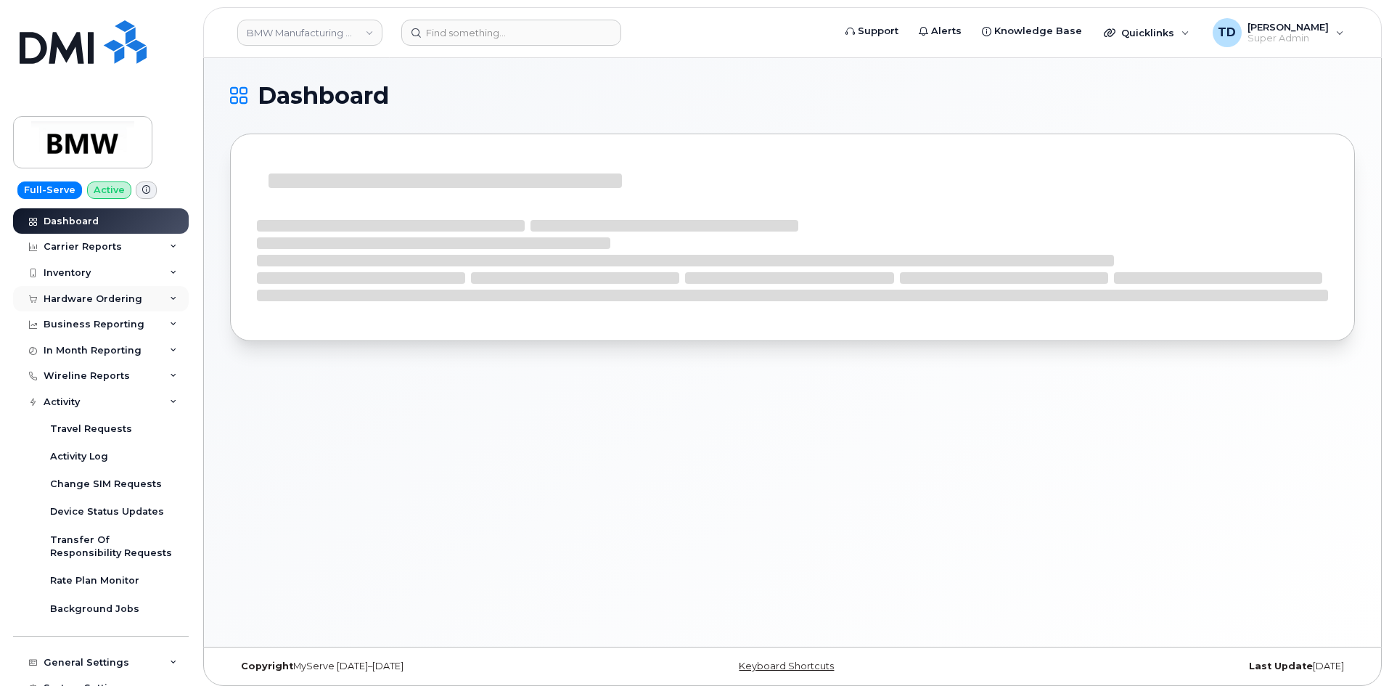
click at [127, 305] on div "Hardware Ordering" at bounding box center [101, 299] width 176 height 26
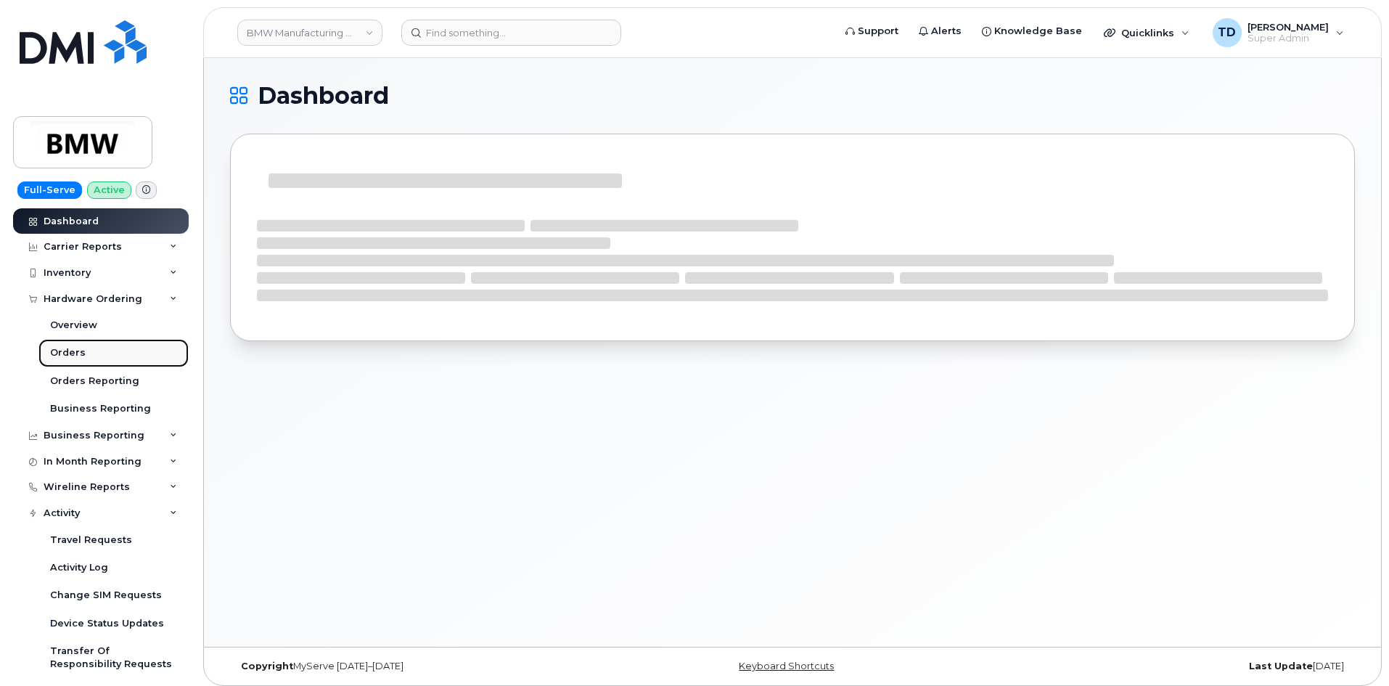
click at [105, 349] on link "Orders" at bounding box center [113, 353] width 150 height 28
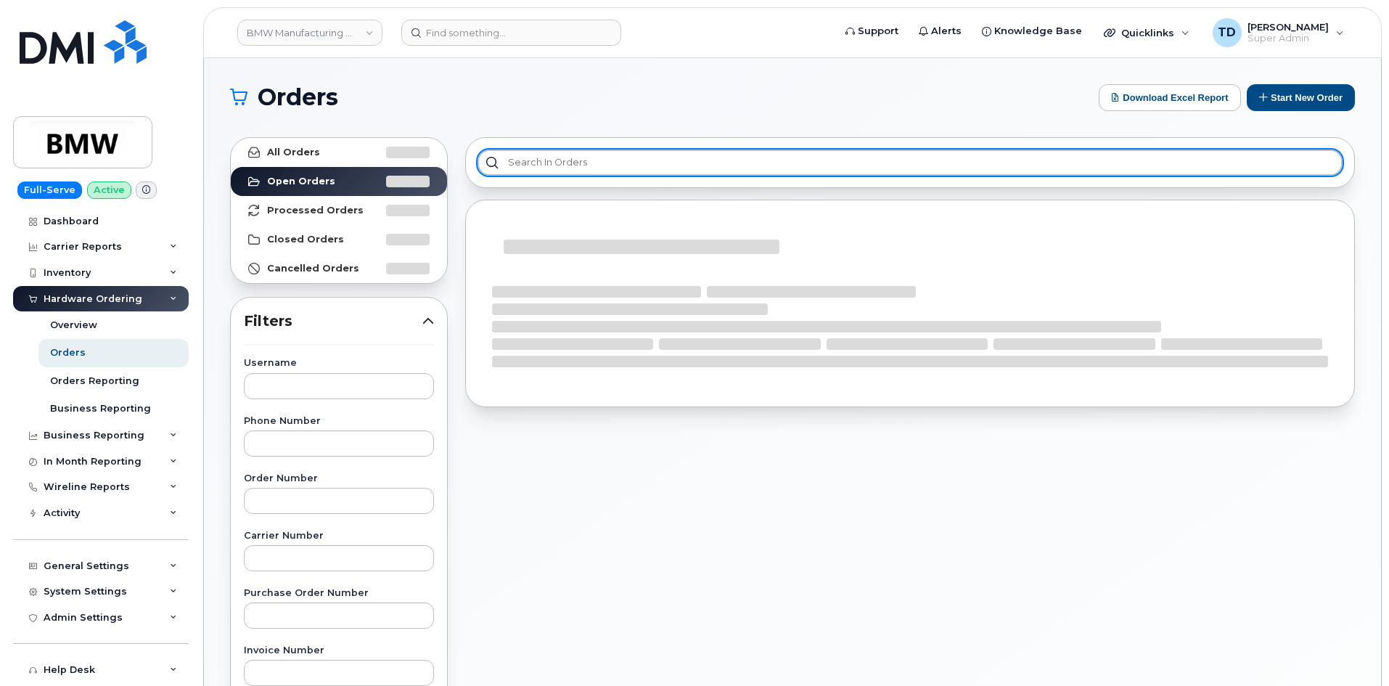
click at [628, 161] on input "text" at bounding box center [910, 163] width 865 height 26
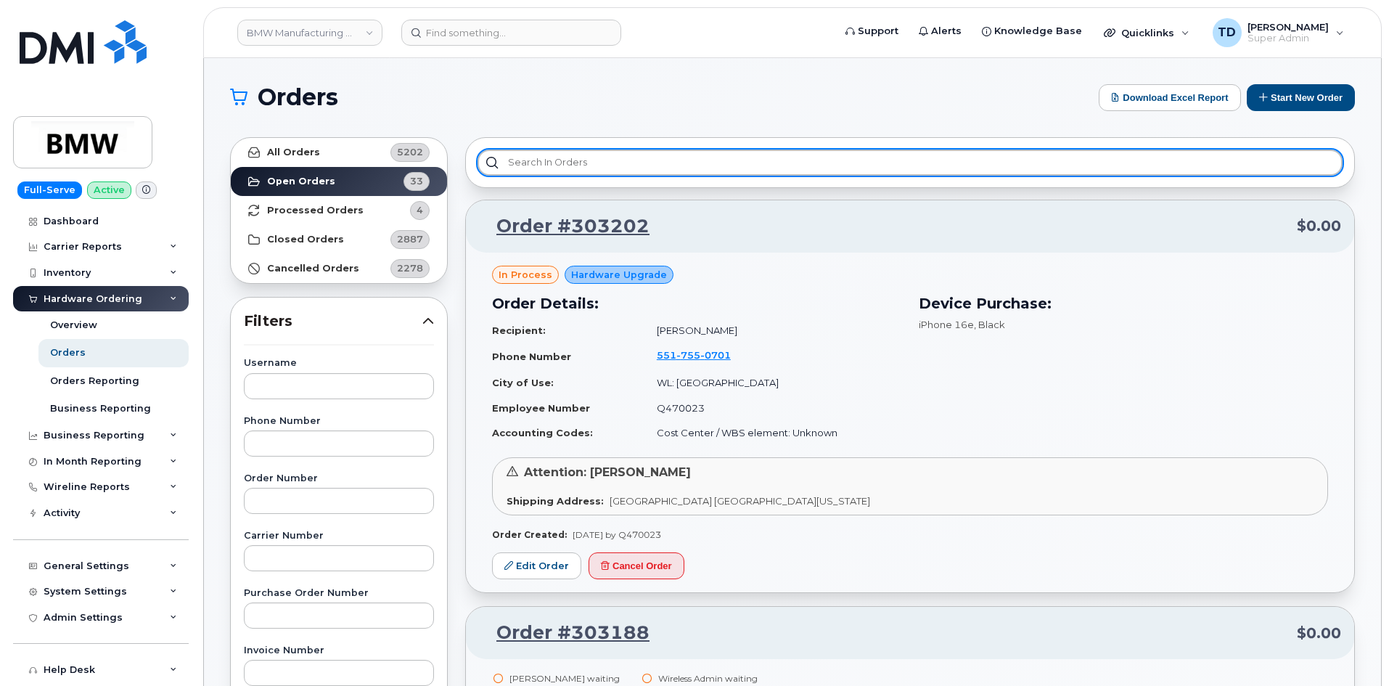
paste input "302902"
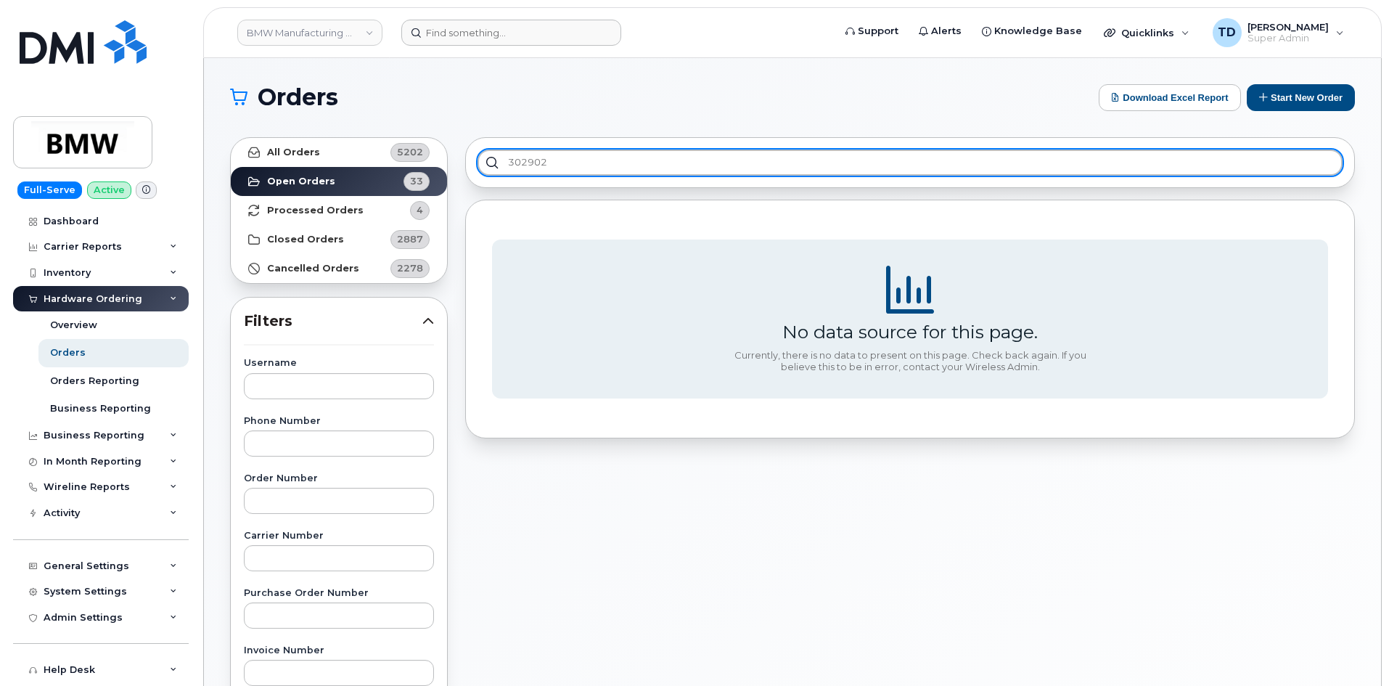
type input "302902"
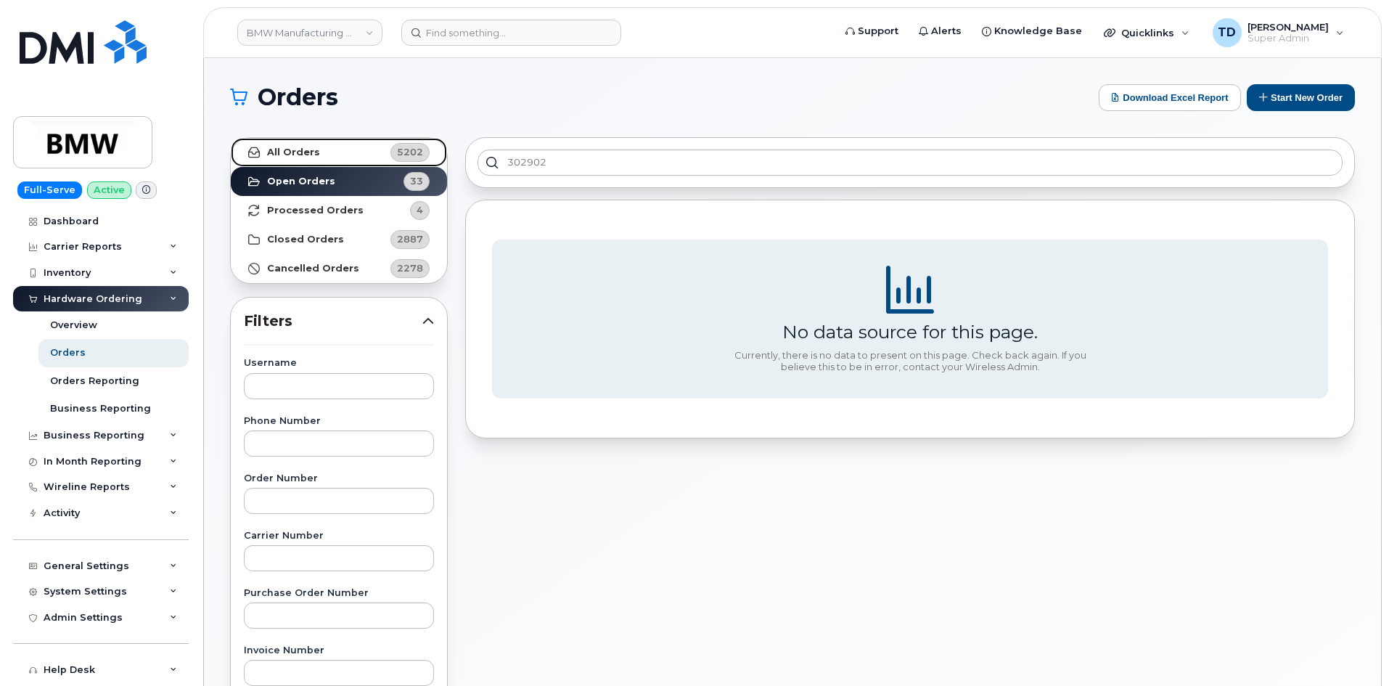
click at [398, 146] on span "5202" at bounding box center [410, 152] width 26 height 14
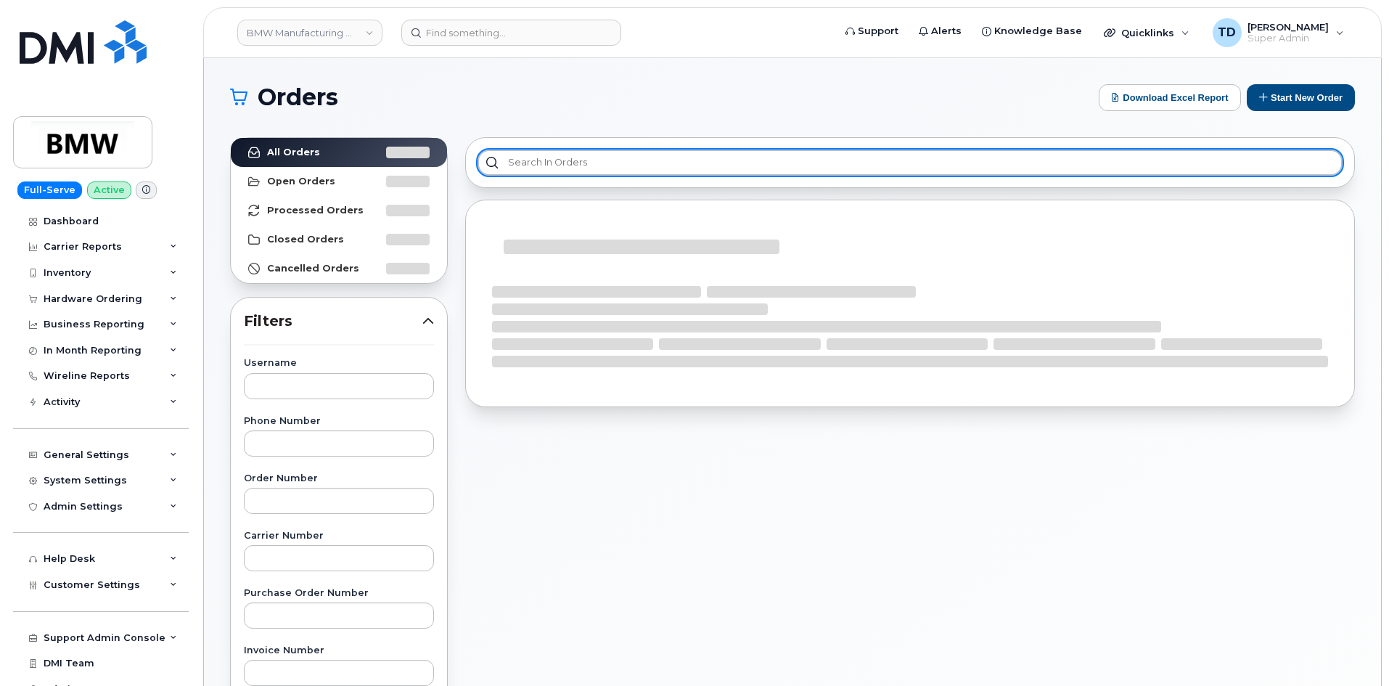
click at [627, 152] on input "text" at bounding box center [910, 163] width 865 height 26
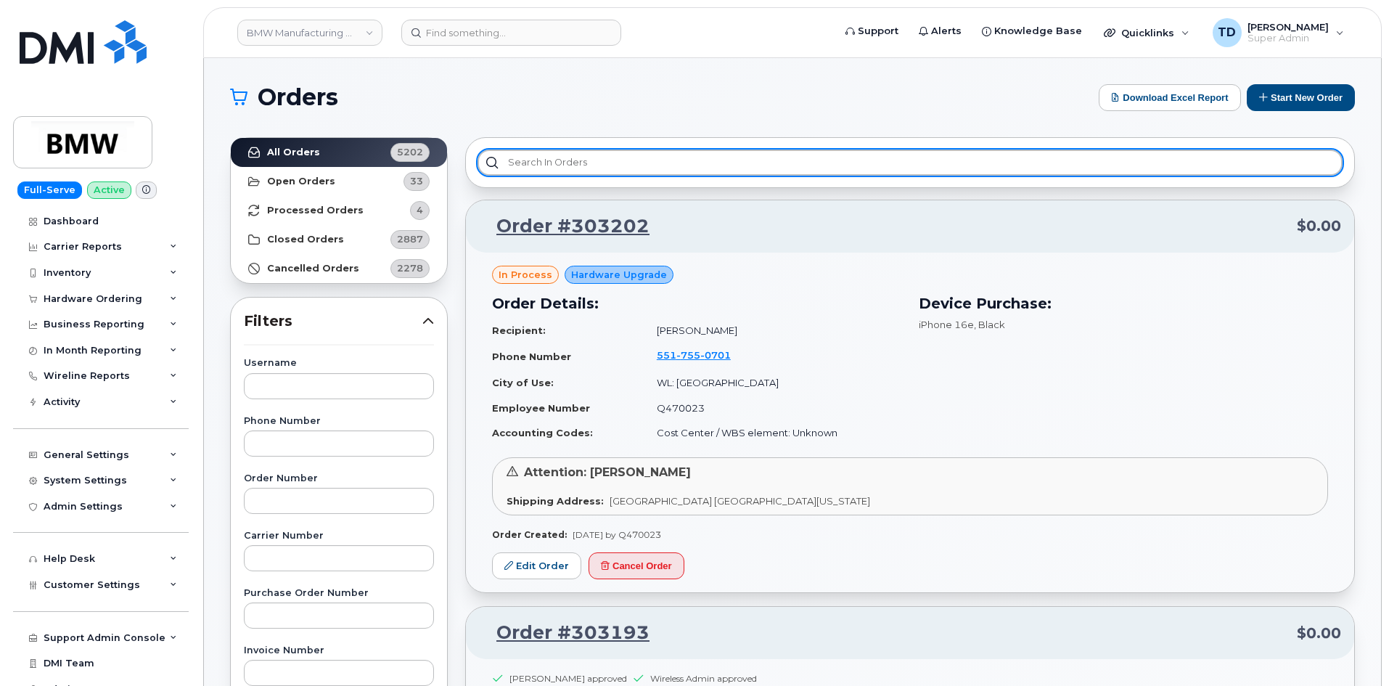
paste input "302902"
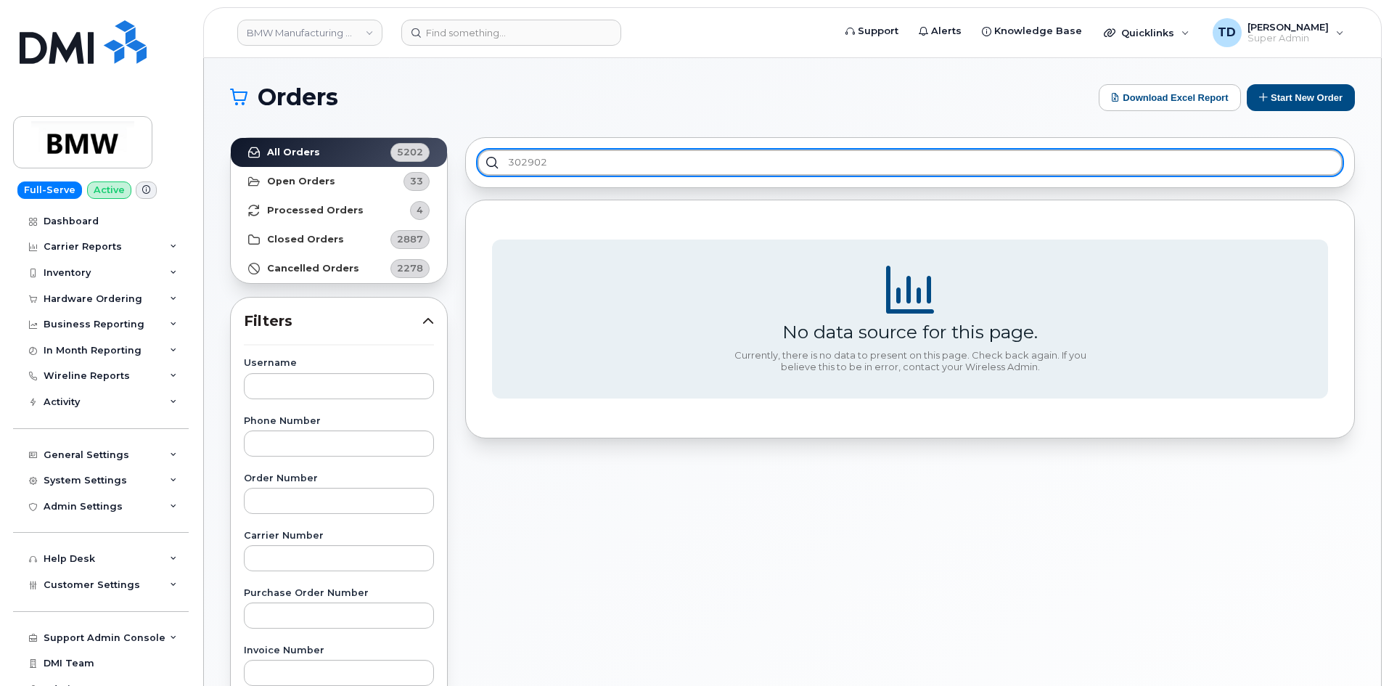
drag, startPoint x: 575, startPoint y: 167, endPoint x: 477, endPoint y: 178, distance: 98.6
click at [477, 178] on div "302902" at bounding box center [910, 162] width 890 height 51
paste input "#"
type input "#302902"
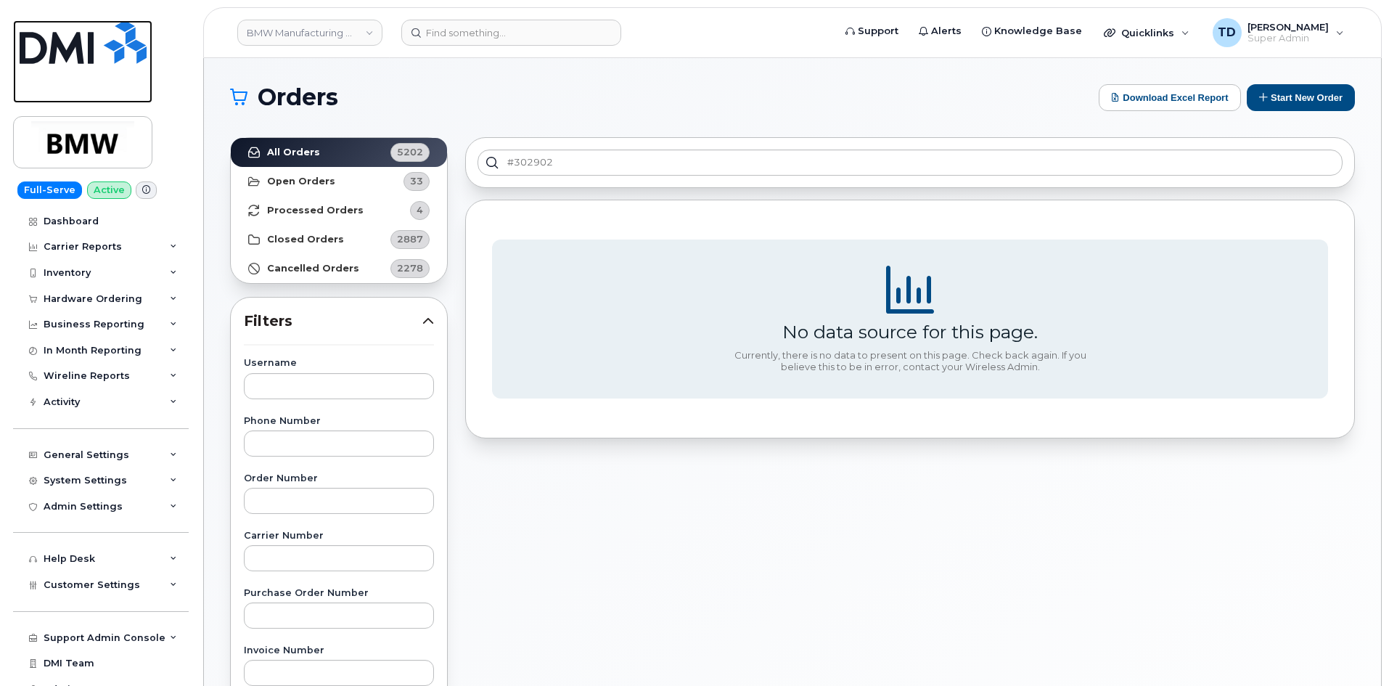
click at [41, 73] on link at bounding box center [82, 61] width 139 height 83
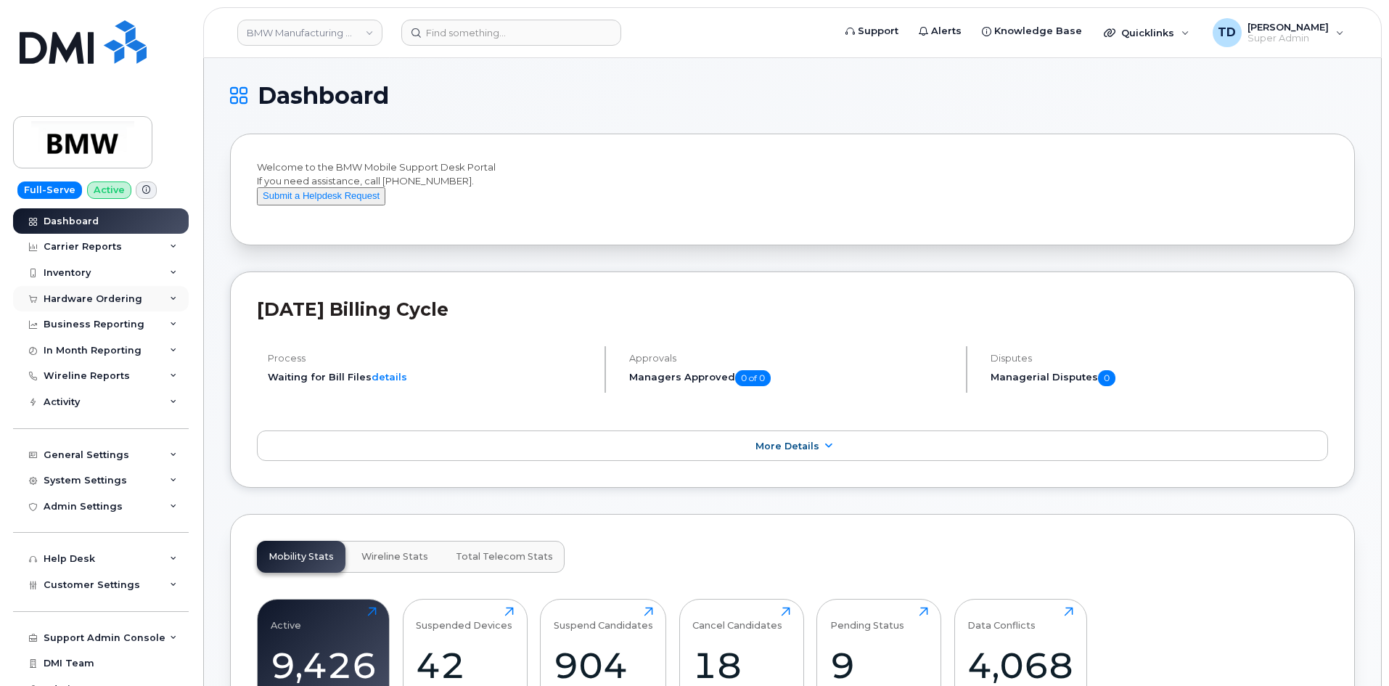
click at [97, 306] on div "Hardware Ordering" at bounding box center [101, 299] width 176 height 26
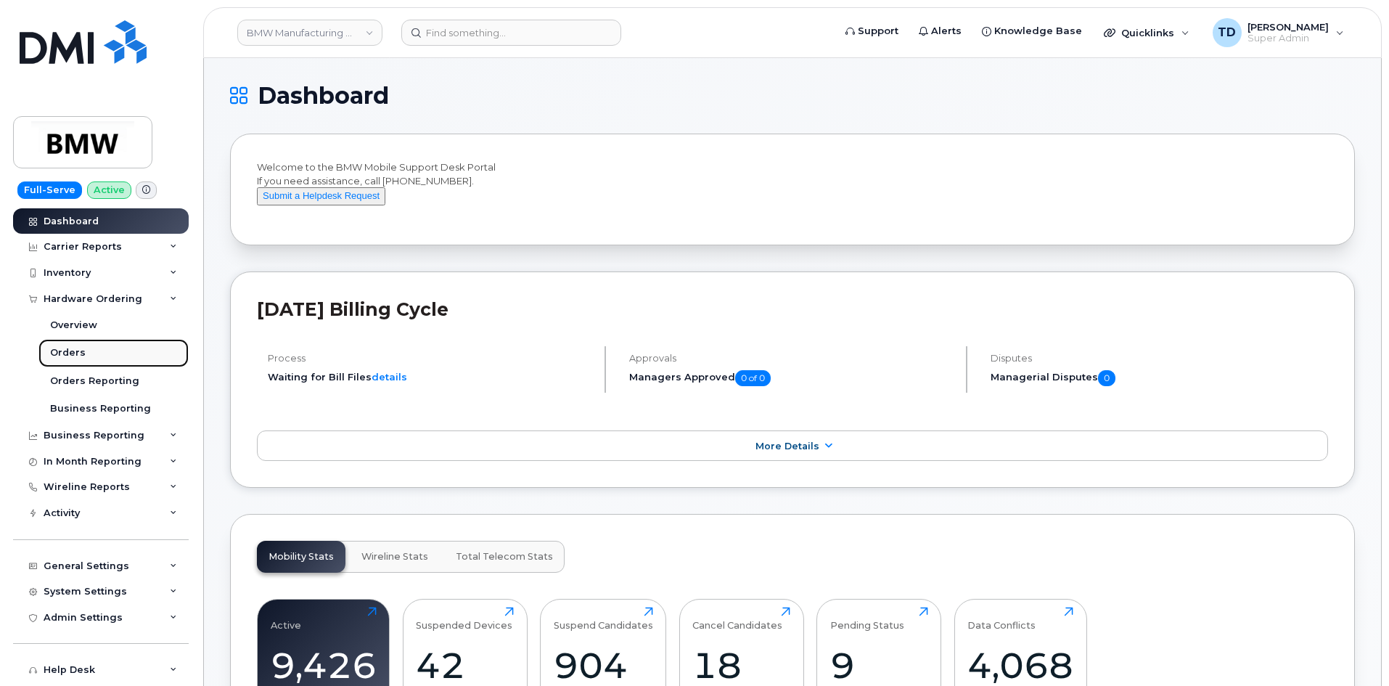
click at [102, 344] on link "Orders" at bounding box center [113, 353] width 150 height 28
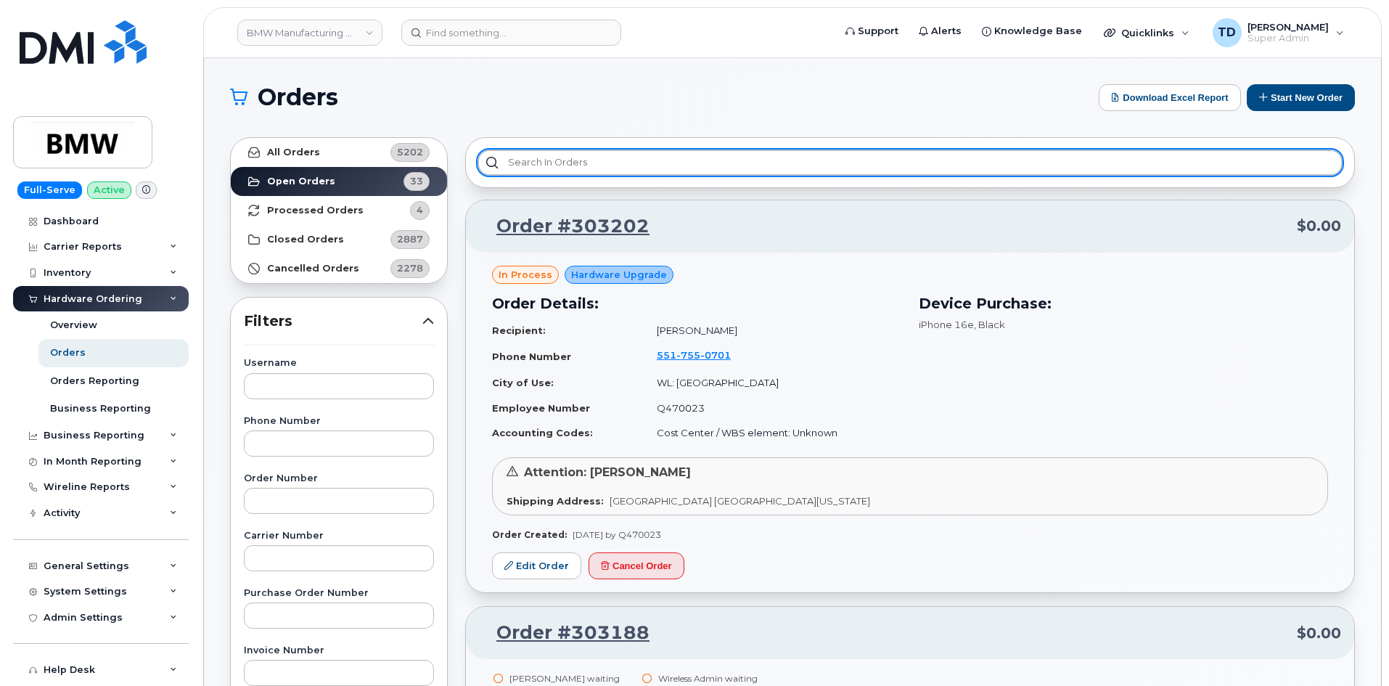
click at [608, 163] on input "text" at bounding box center [910, 163] width 865 height 26
click at [612, 170] on input "text" at bounding box center [910, 163] width 865 height 26
paste input "302933"
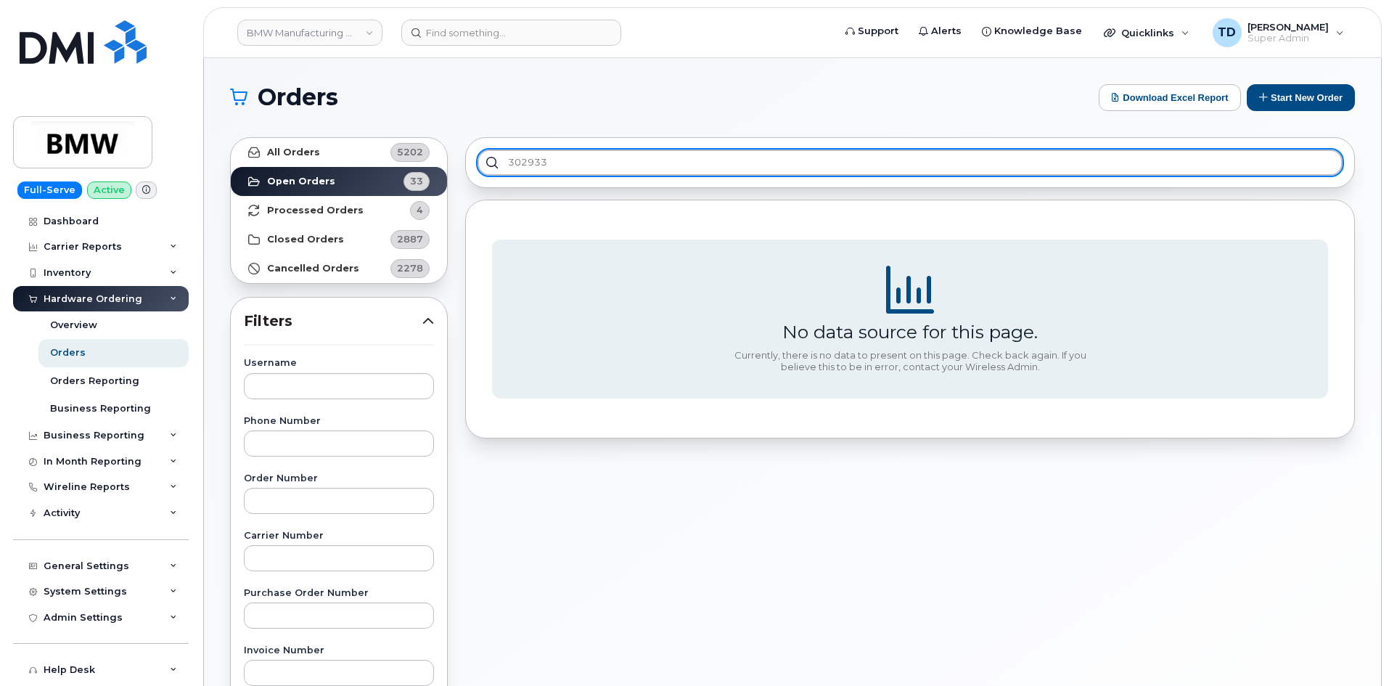
type input "302933"
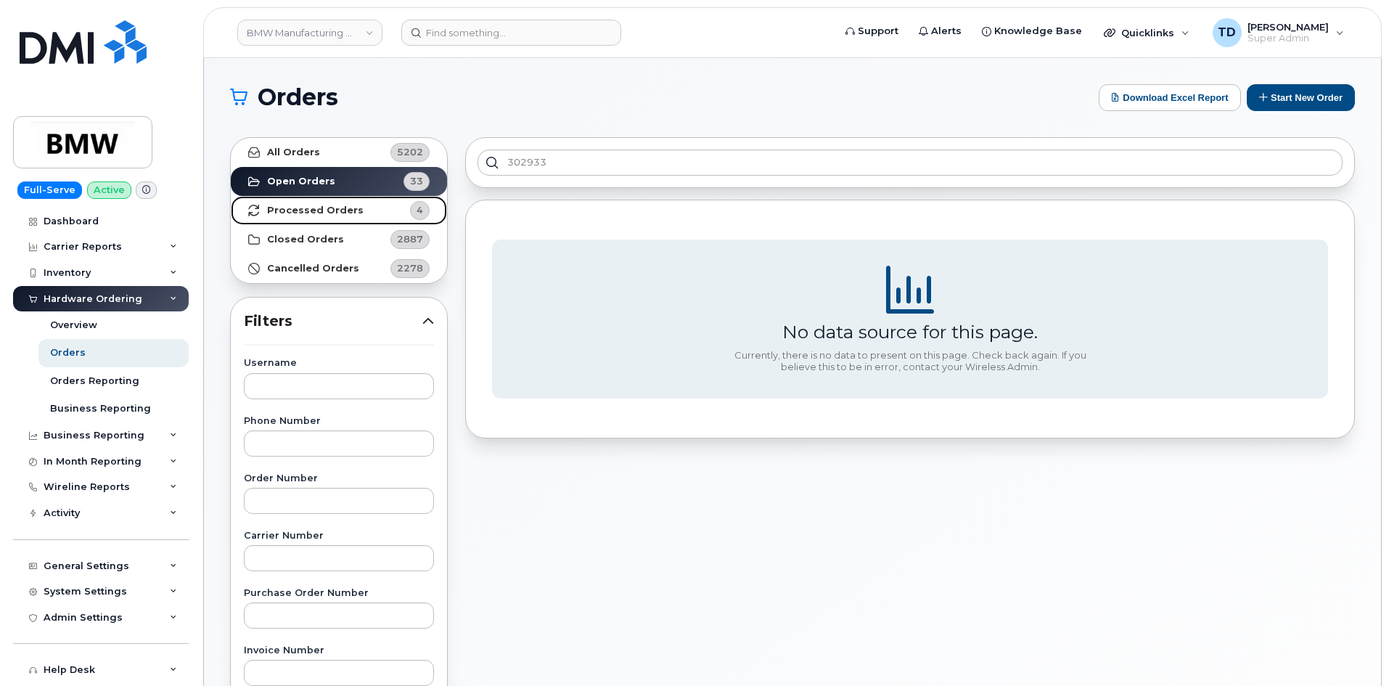
click at [343, 208] on strong "Processed Orders" at bounding box center [315, 211] width 97 height 12
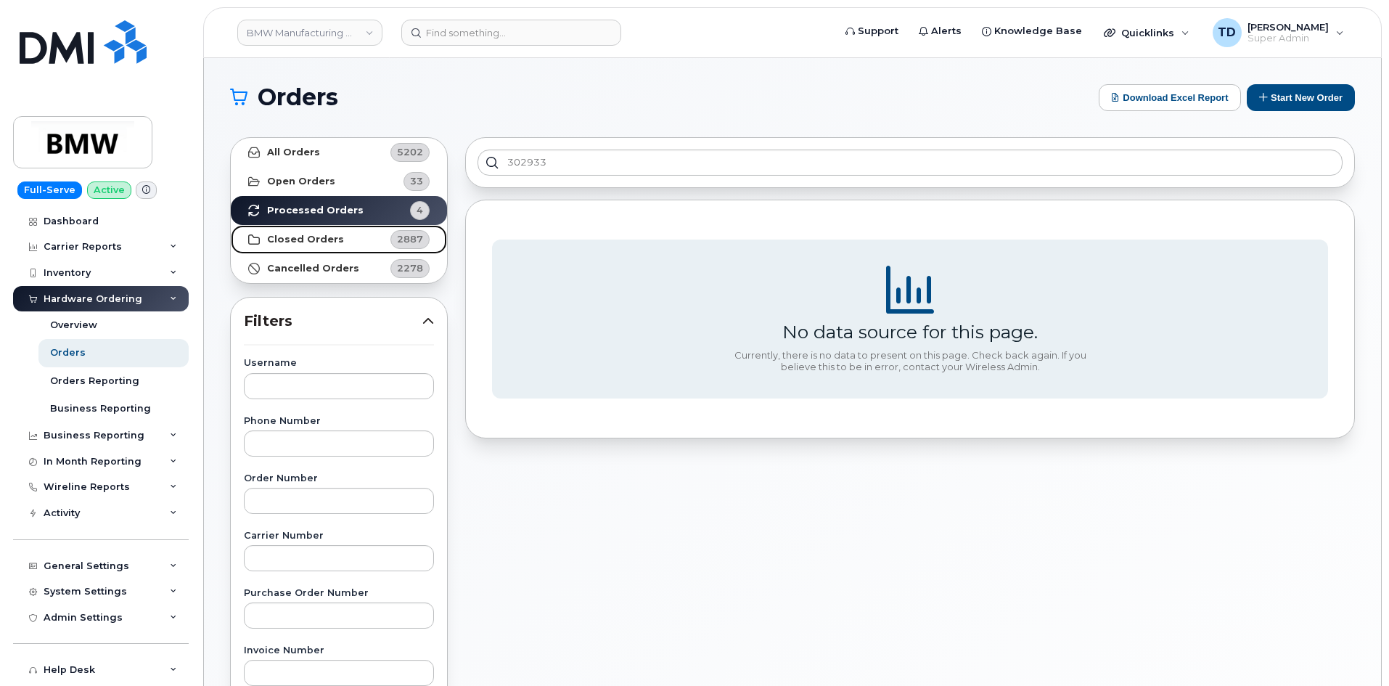
click at [385, 244] on link "Closed Orders 2887" at bounding box center [339, 239] width 216 height 29
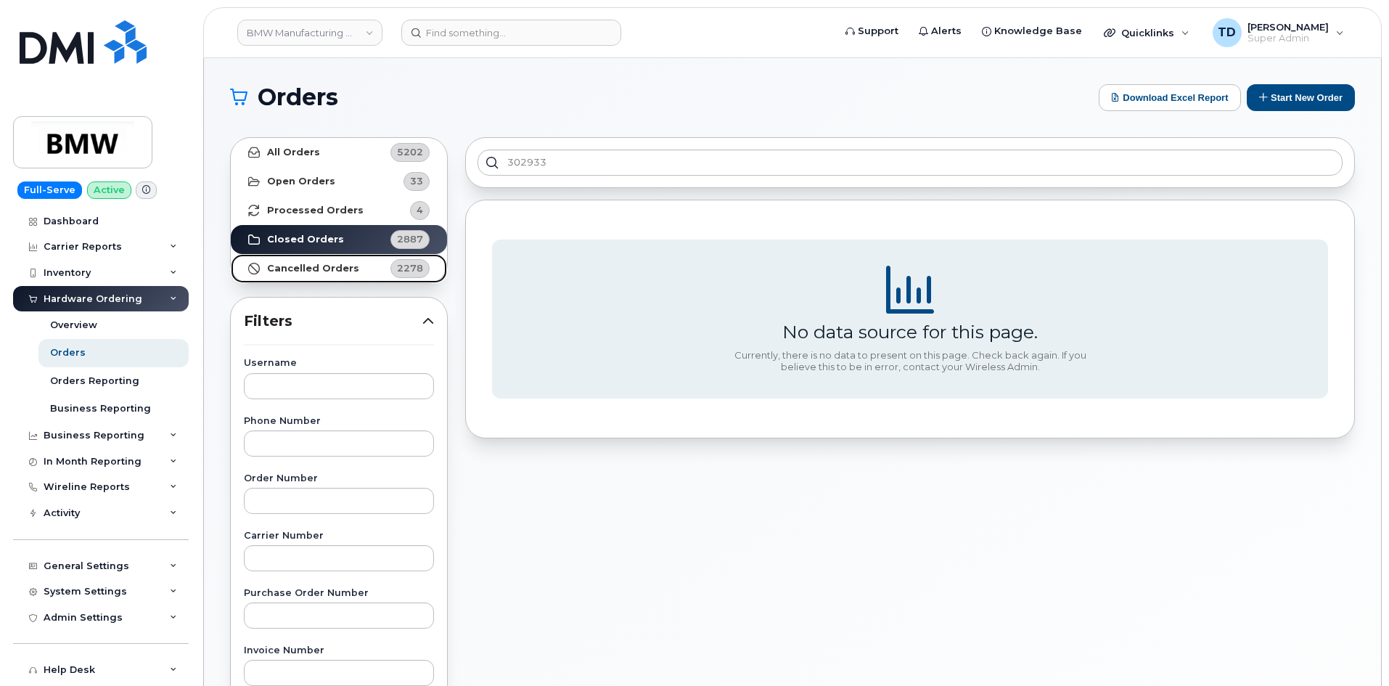
click at [359, 263] on link "Cancelled Orders 2278" at bounding box center [339, 268] width 216 height 29
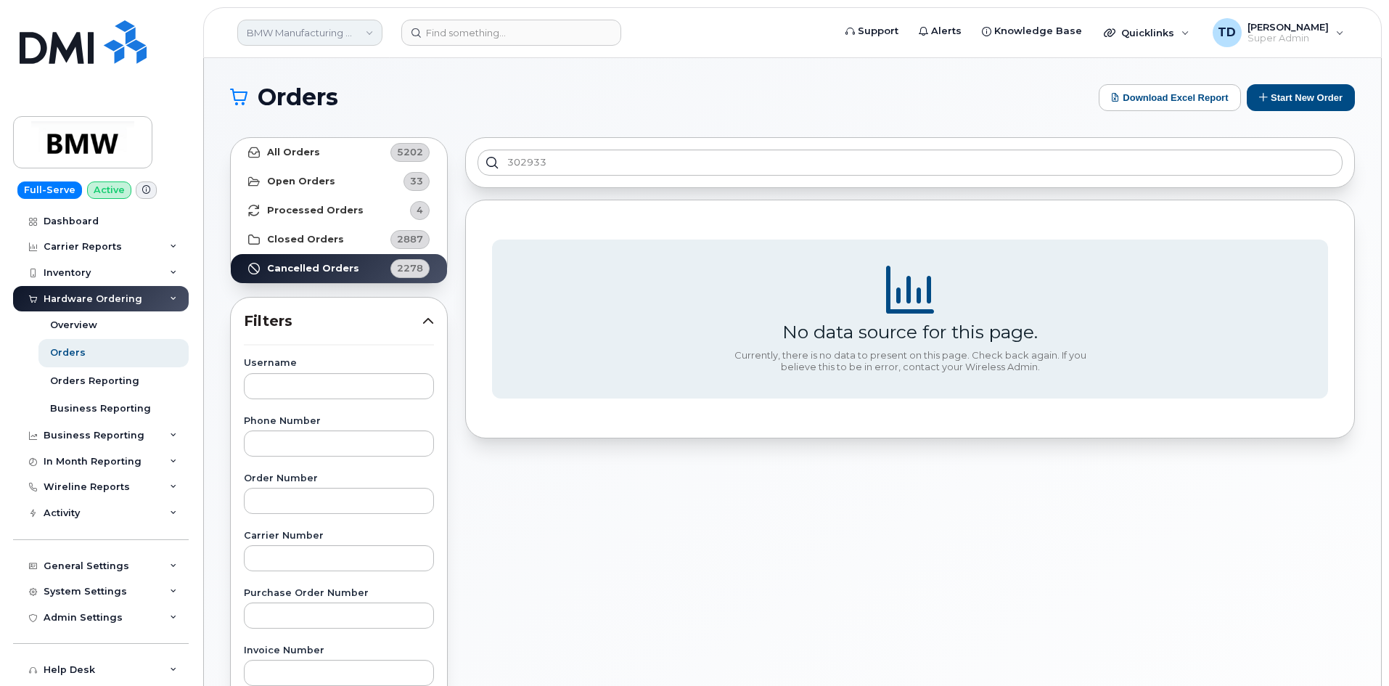
click at [313, 28] on link "BMW Manufacturing Co LLC" at bounding box center [309, 33] width 145 height 26
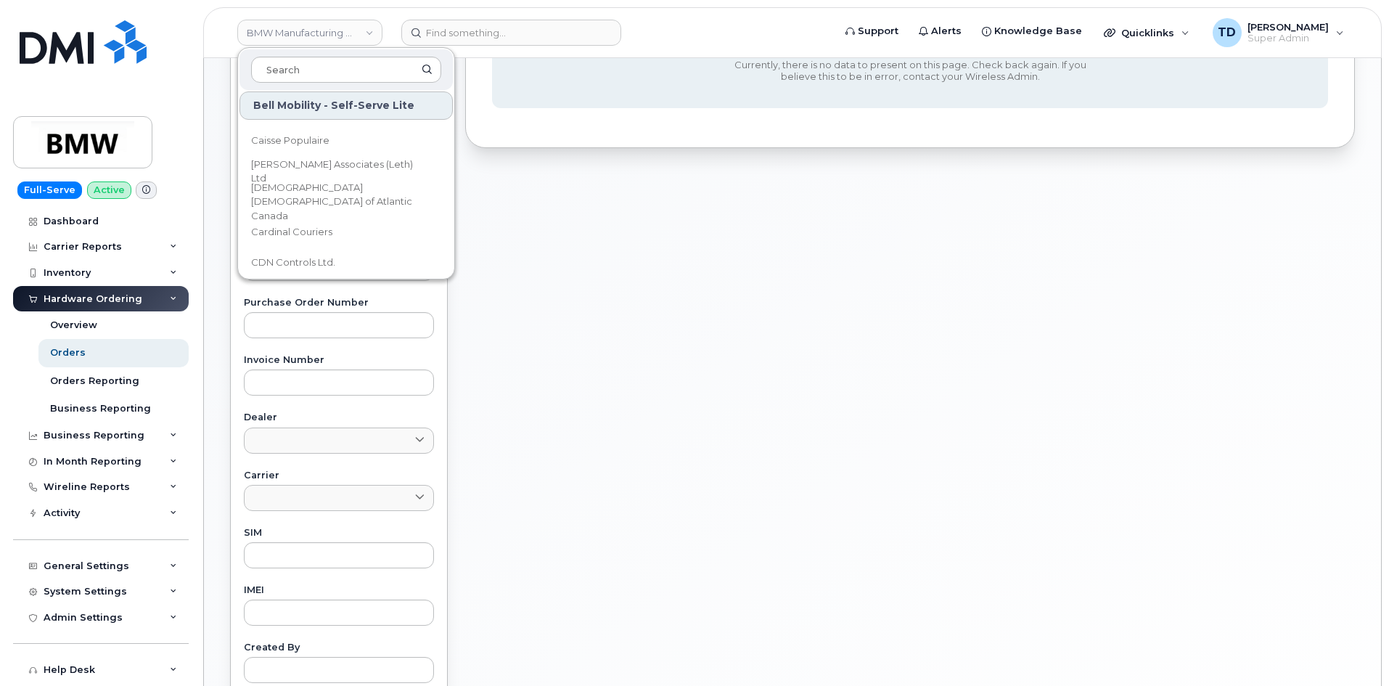
scroll to position [1089, 0]
click at [531, 310] on div "302933 No data source for this page. Currently, there is no data to present on …" at bounding box center [910, 348] width 907 height 1020
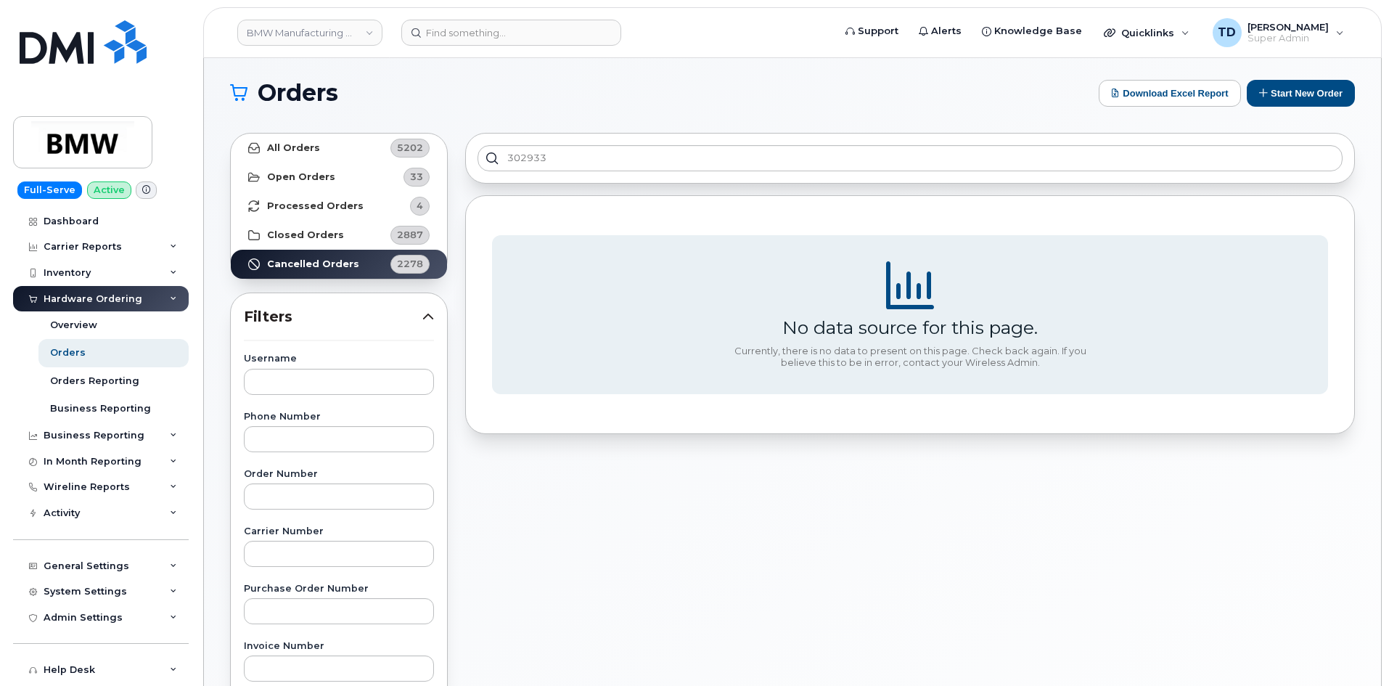
scroll to position [0, 0]
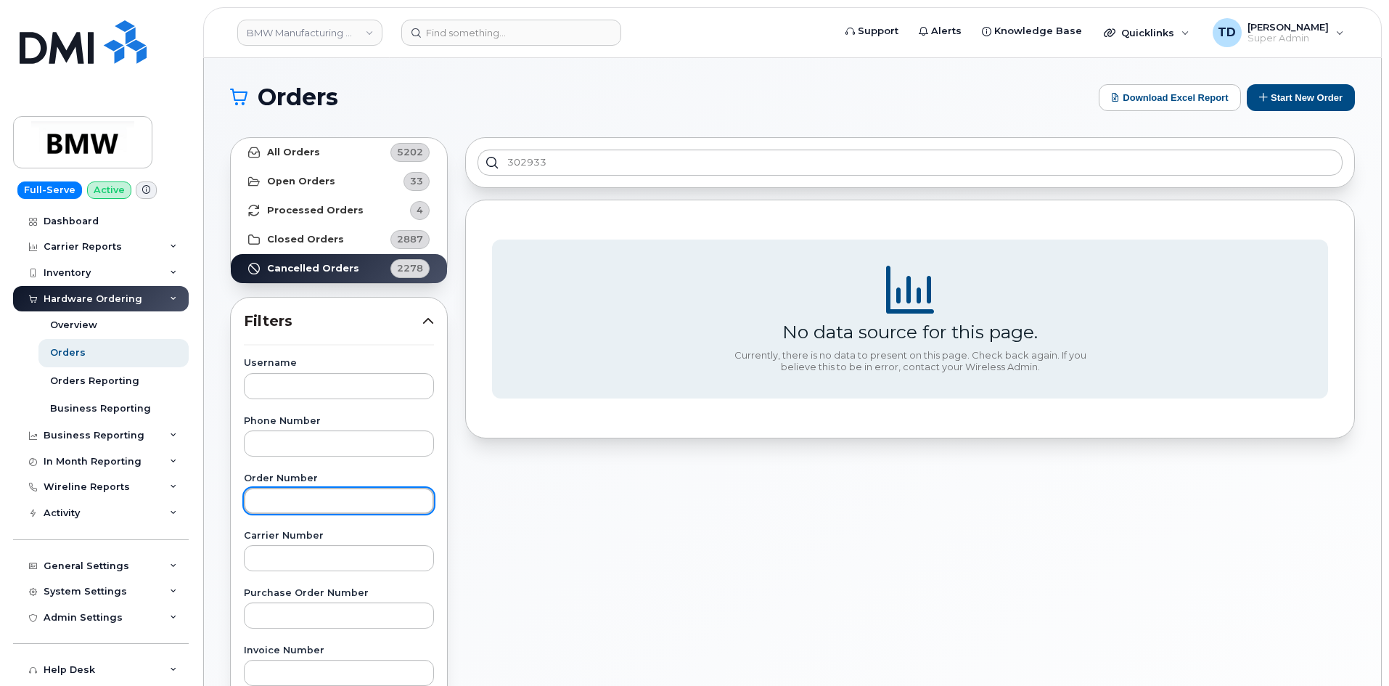
click at [319, 501] on input "text" at bounding box center [339, 501] width 190 height 26
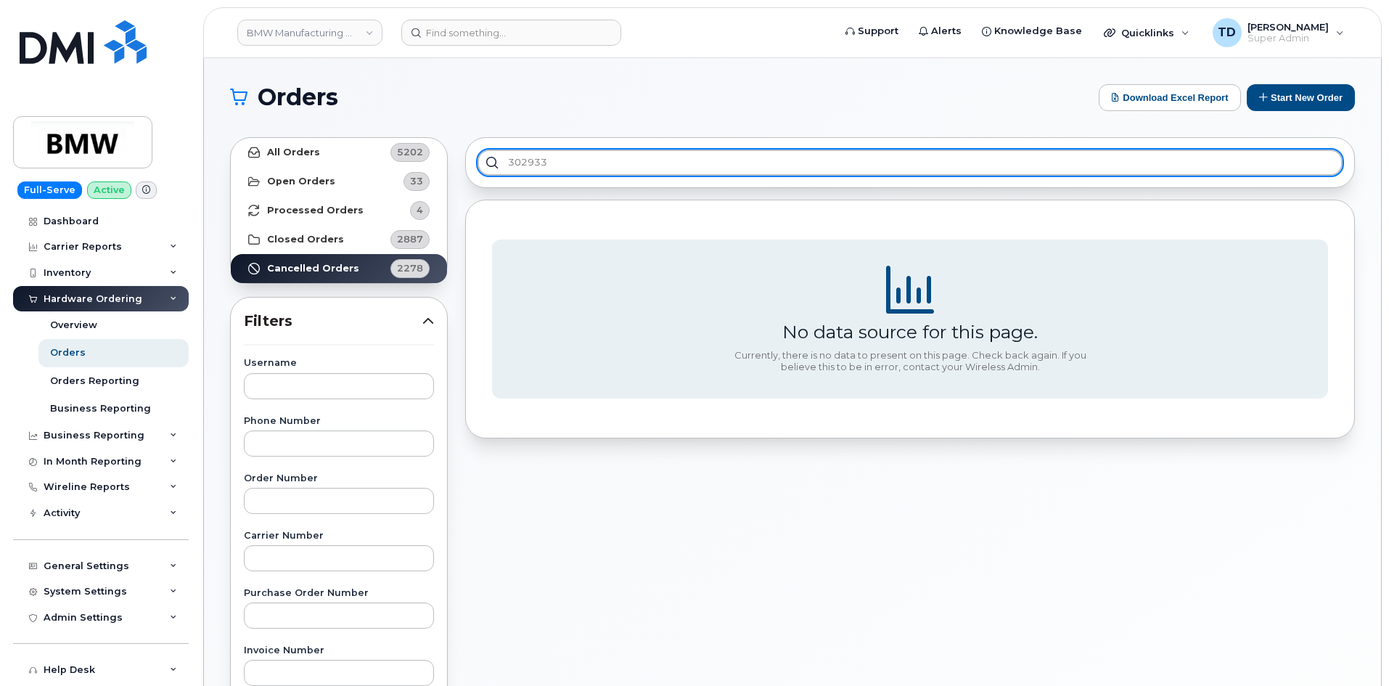
drag, startPoint x: 602, startPoint y: 153, endPoint x: 427, endPoint y: 160, distance: 175.8
click at [427, 160] on div "All Orders 5202 Open Orders 33 Processed Orders 4 Closed Orders 2887 Cancelled …" at bounding box center [792, 638] width 1142 height 1020
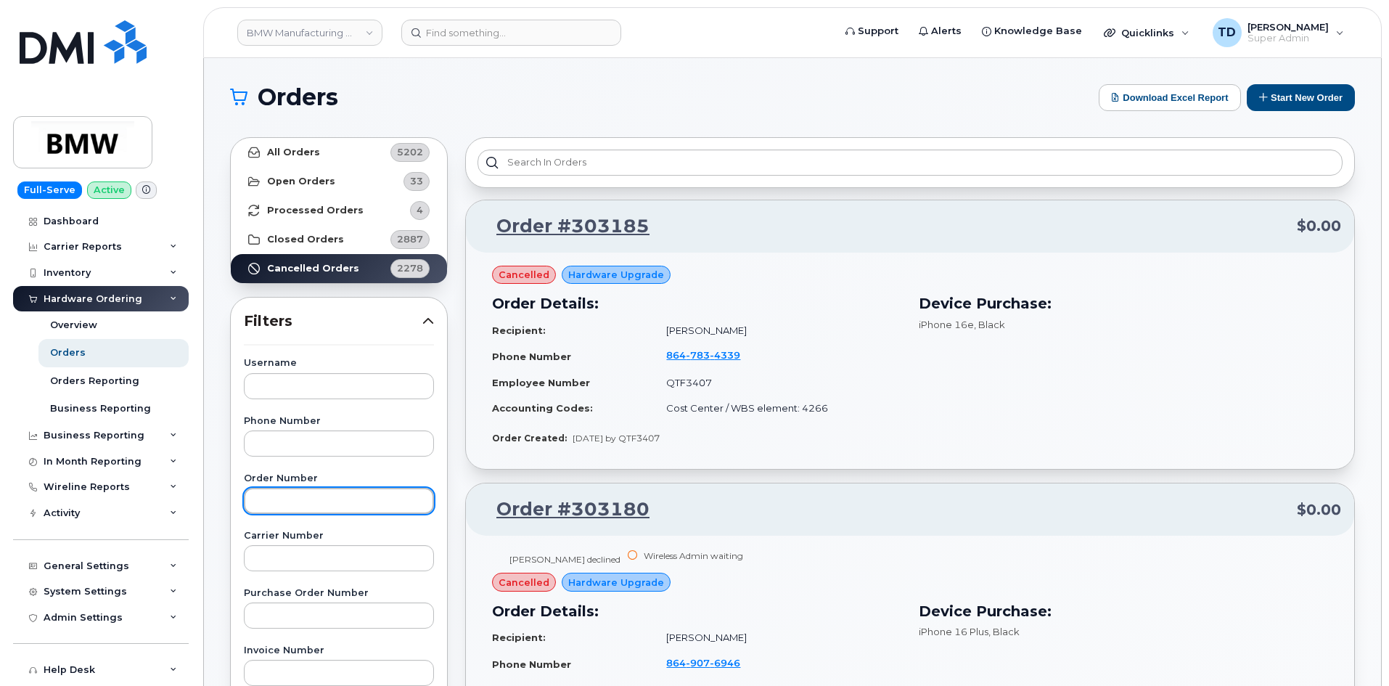
click at [328, 507] on input "text" at bounding box center [339, 501] width 190 height 26
paste input "302933"
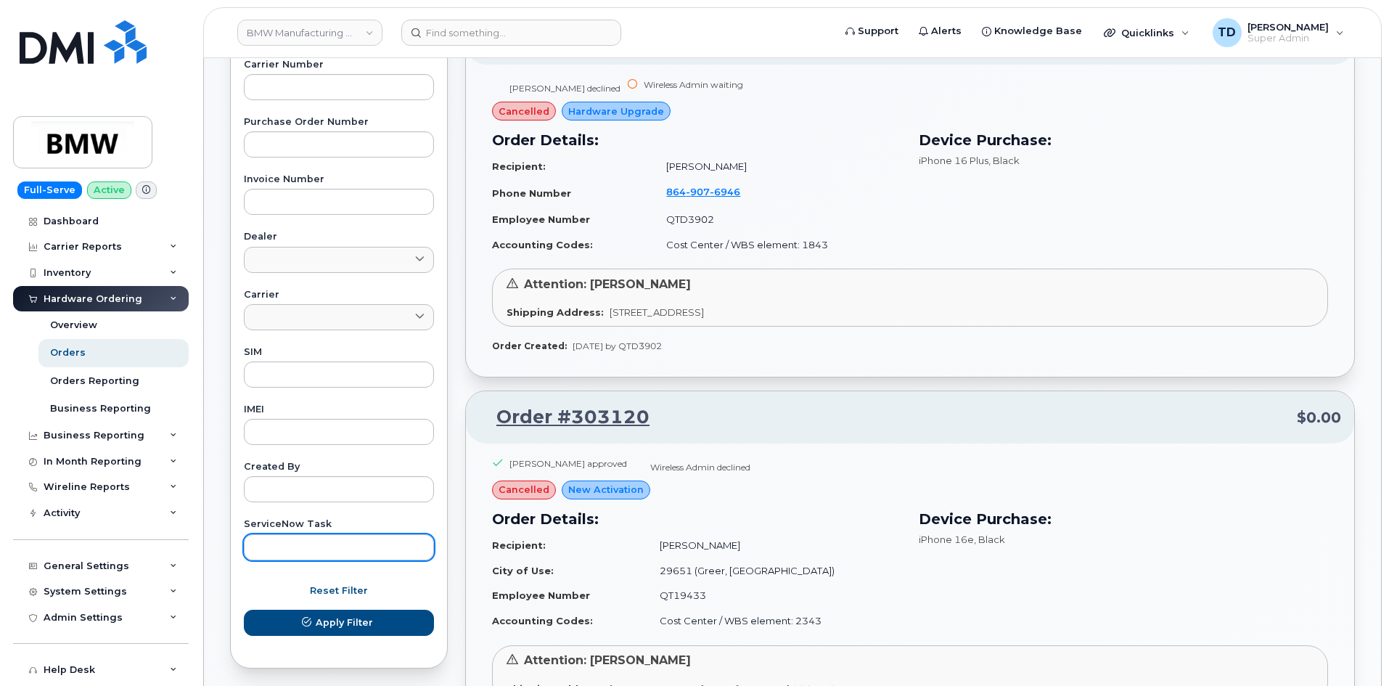
scroll to position [508, 0]
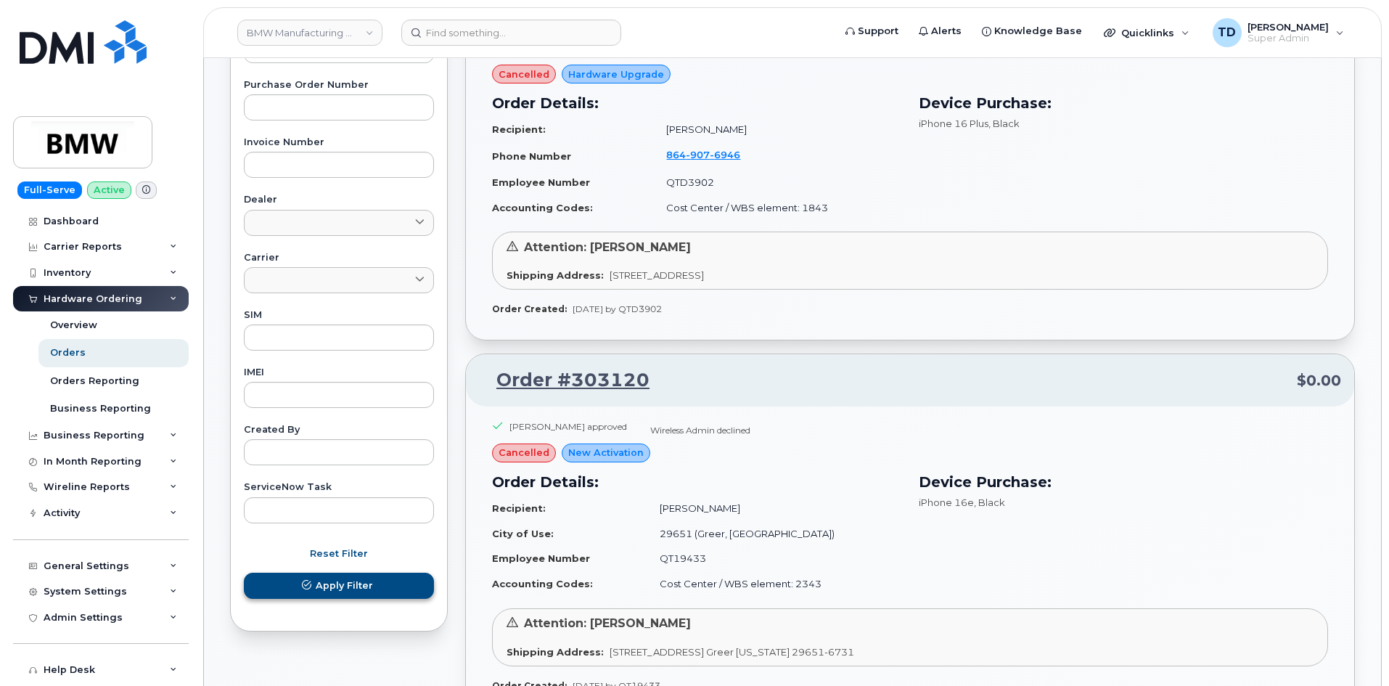
type input "302933"
click at [368, 589] on span "Apply Filter" at bounding box center [344, 585] width 57 height 14
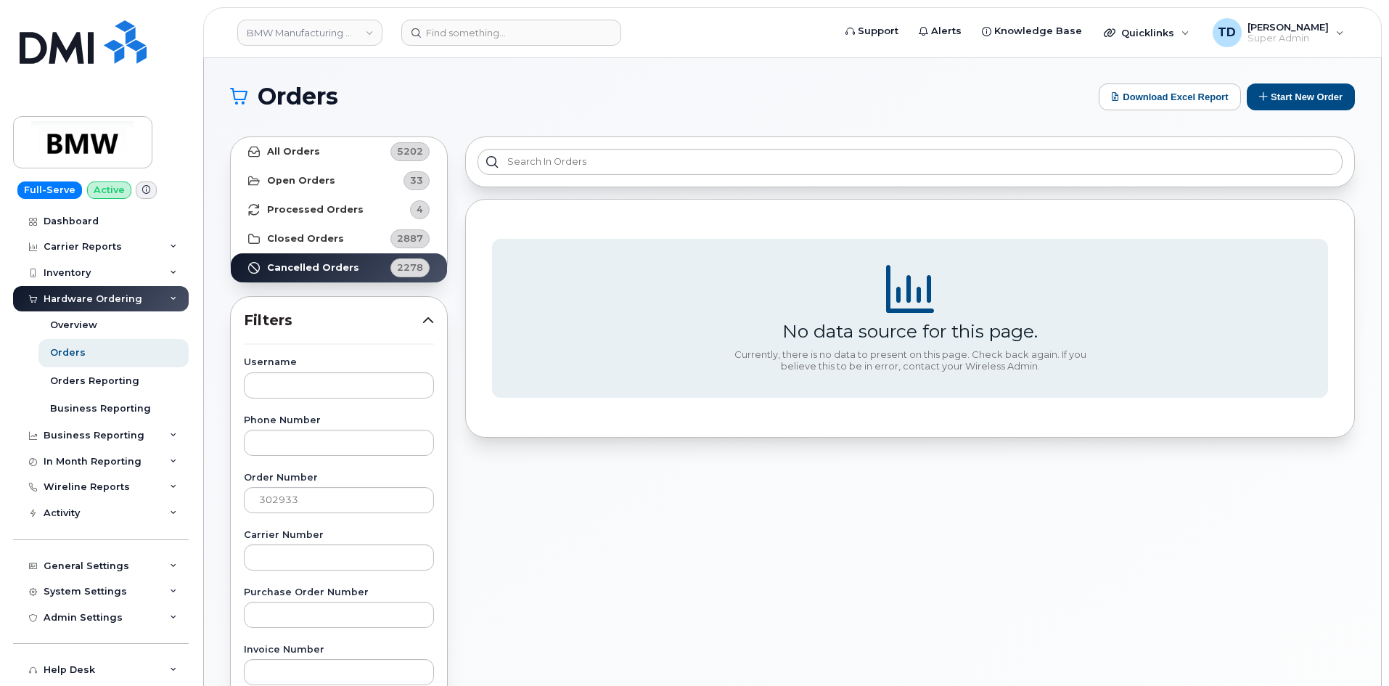
scroll to position [0, 0]
drag, startPoint x: 353, startPoint y: 504, endPoint x: 227, endPoint y: 505, distance: 125.6
click at [237, 509] on div "Username Phone Number Order Number 302933 Carrier Number Purchase Order Number …" at bounding box center [338, 695] width 225 height 672
click at [408, 396] on input "text" at bounding box center [339, 386] width 190 height 26
paste input "[PERSON_NAME]"
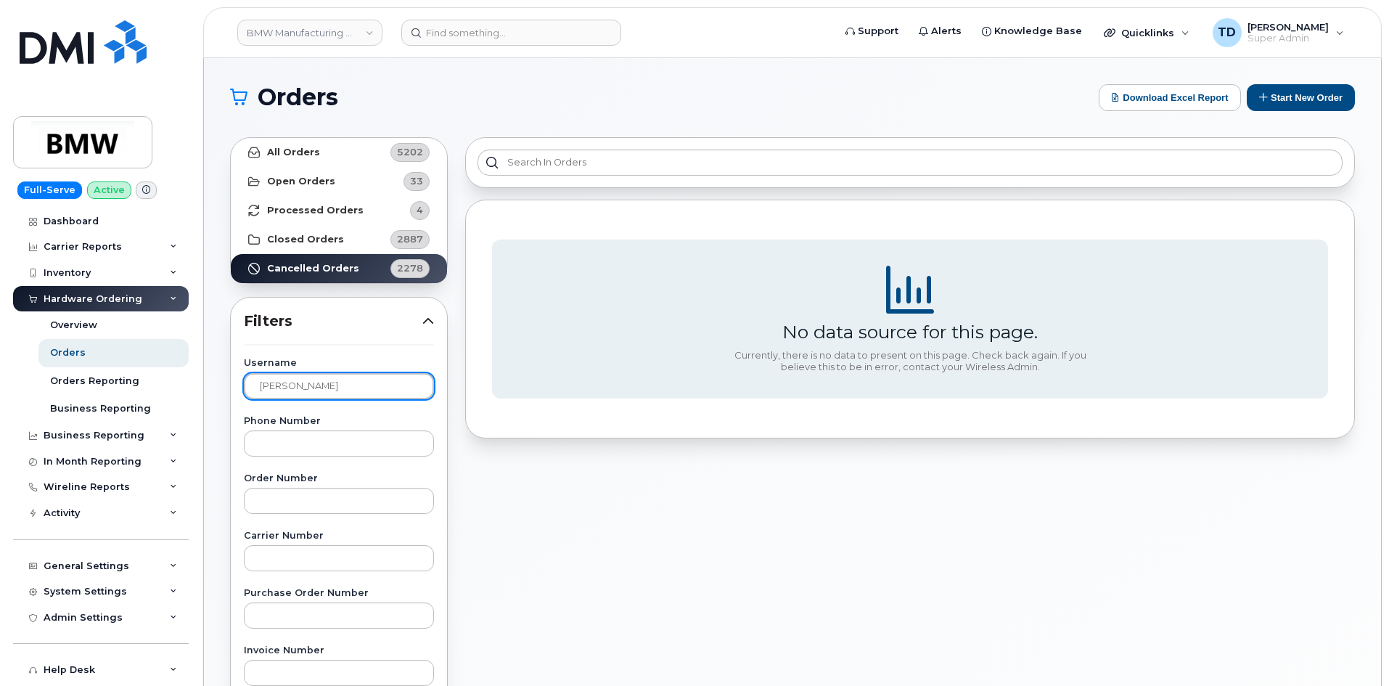
type input "[PERSON_NAME]"
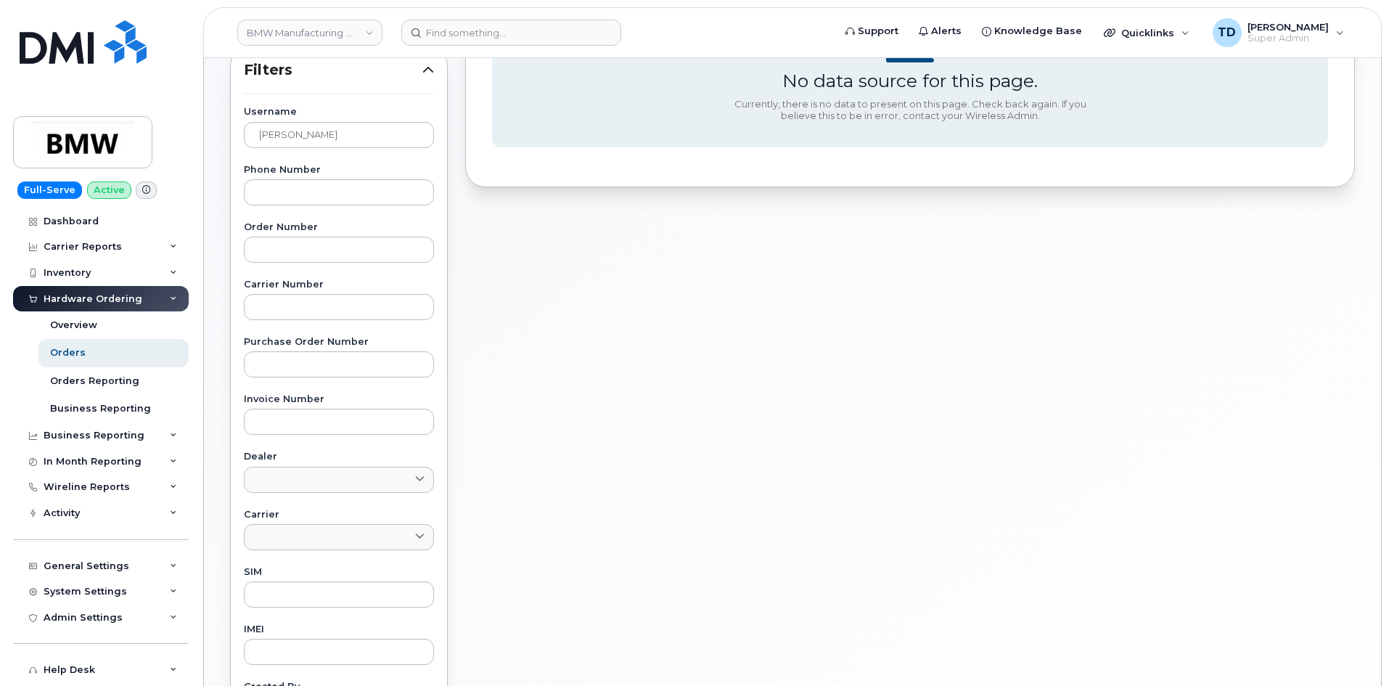
scroll to position [218, 0]
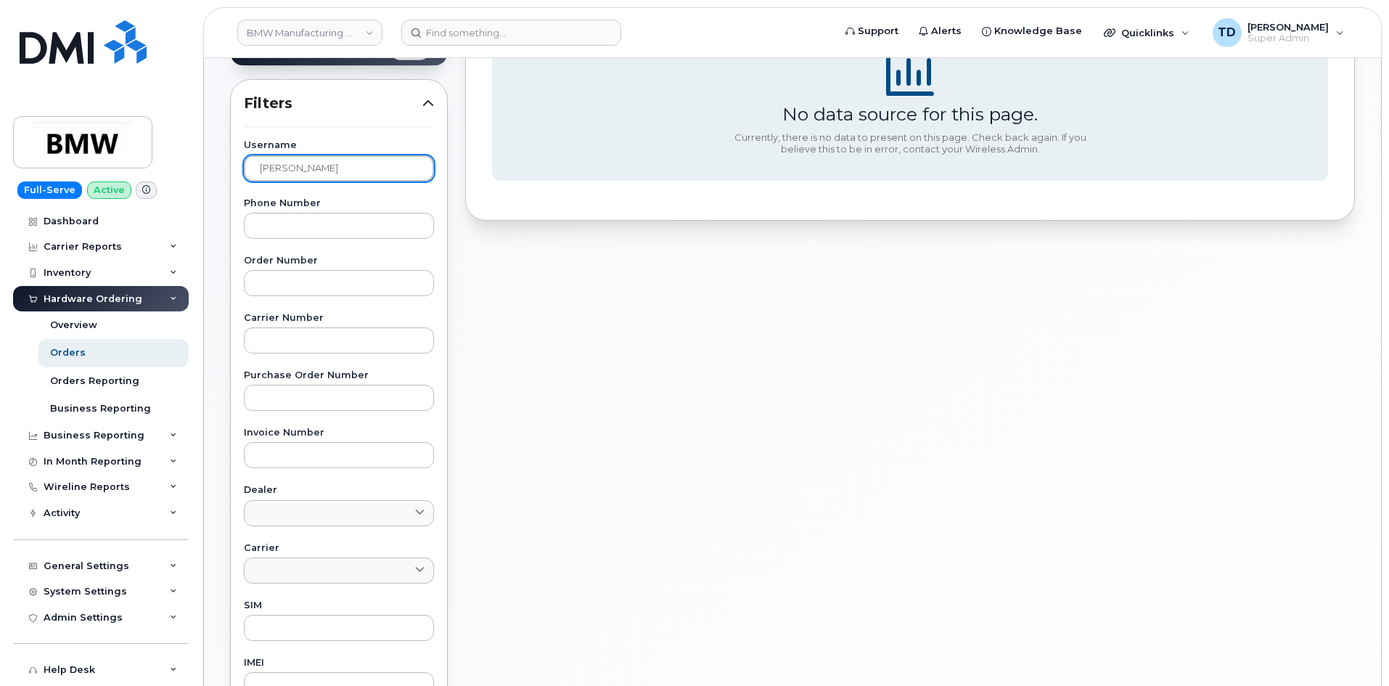
drag, startPoint x: 333, startPoint y: 171, endPoint x: 345, endPoint y: 169, distance: 11.7
click at [333, 171] on input "[PERSON_NAME]" at bounding box center [339, 168] width 190 height 26
drag, startPoint x: 345, startPoint y: 169, endPoint x: 220, endPoint y: 174, distance: 124.9
click at [220, 174] on div "Orders Download Excel Report Start New Order All Orders 5202 Open Orders 33 Pro…" at bounding box center [792, 394] width 1177 height 1108
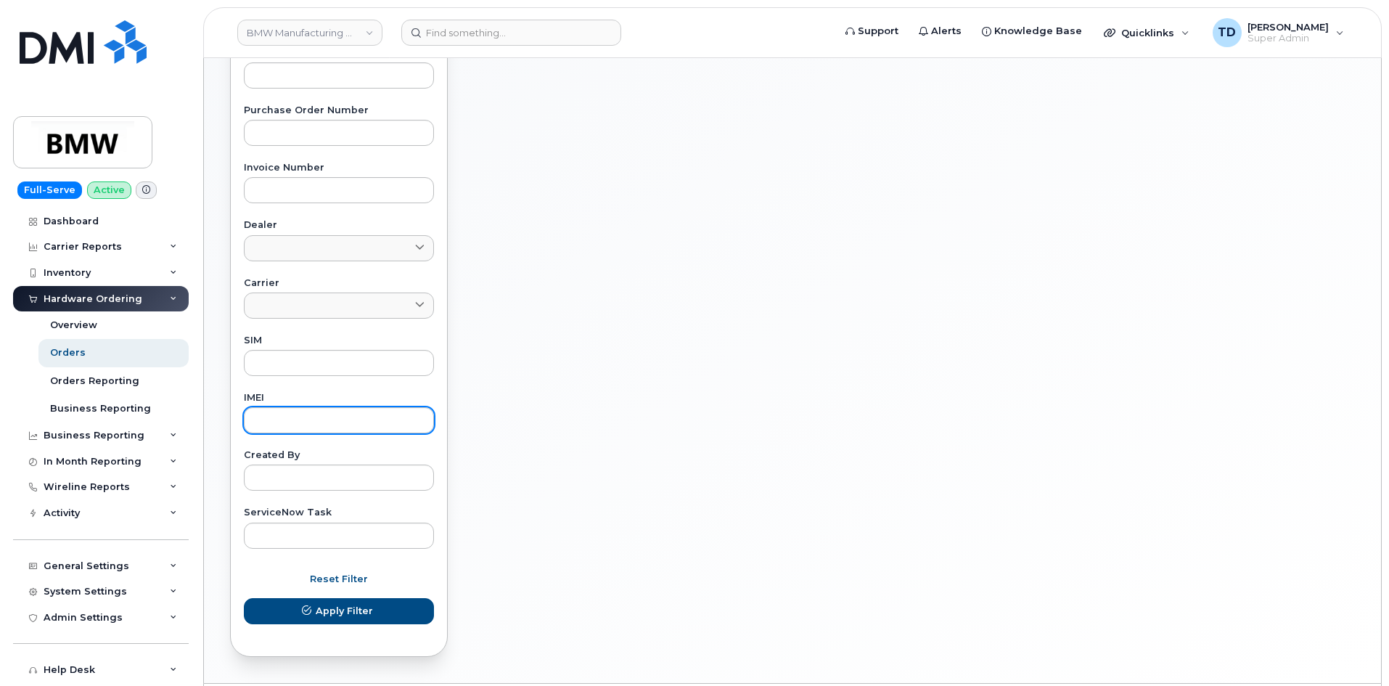
scroll to position [508, 0]
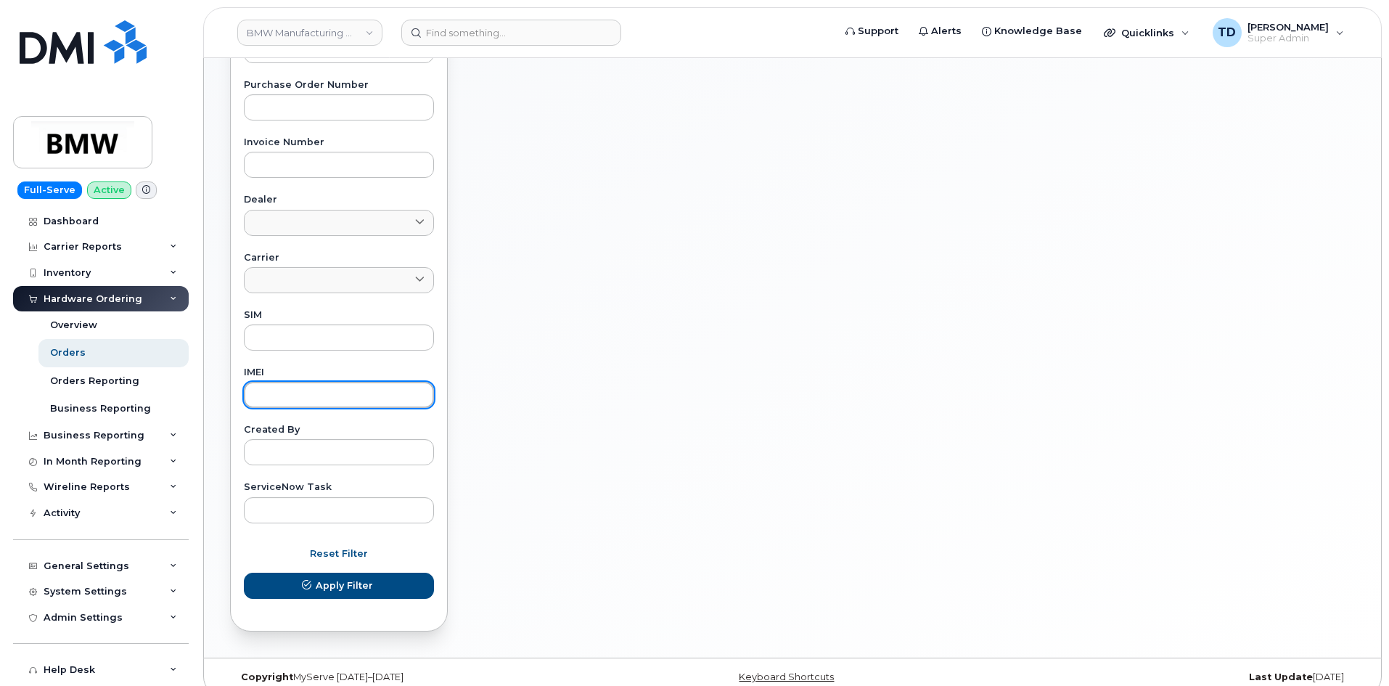
click at [295, 385] on input "text" at bounding box center [339, 395] width 190 height 26
paste input "351811697554769"
type input "351811697554769"
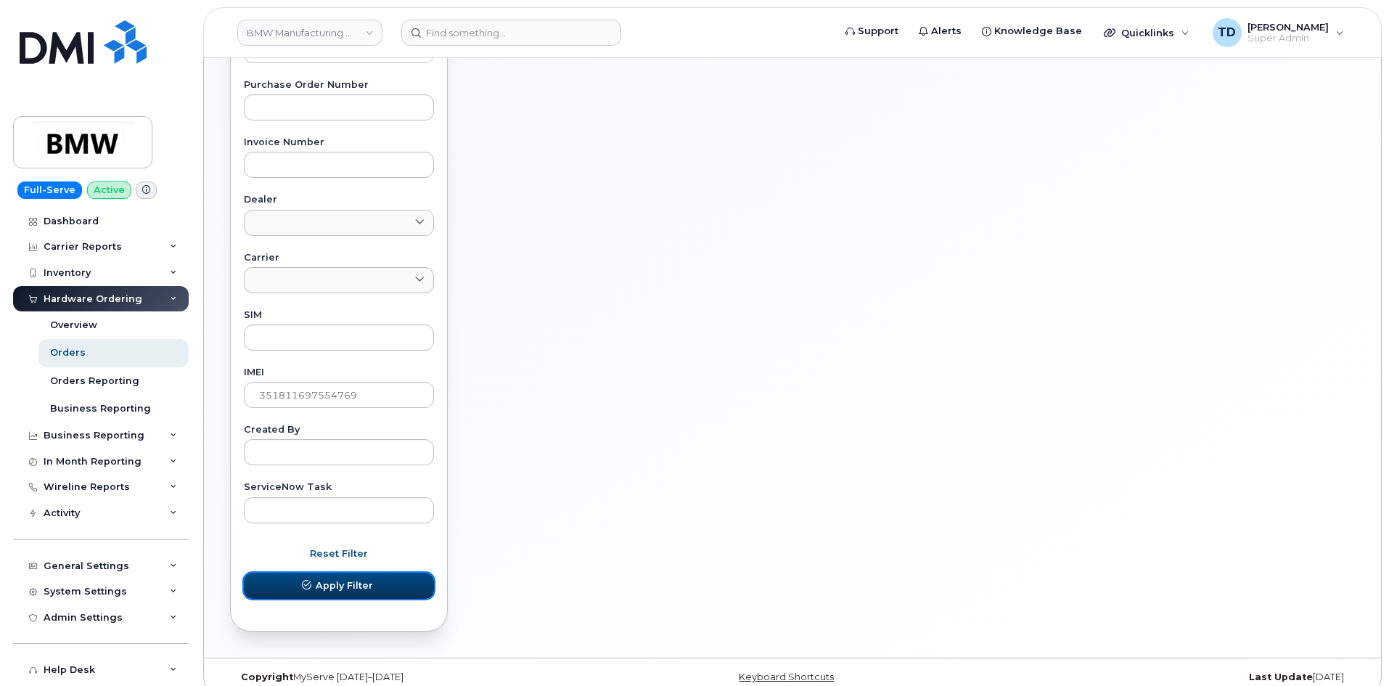
click at [367, 580] on span "Apply Filter" at bounding box center [344, 585] width 57 height 14
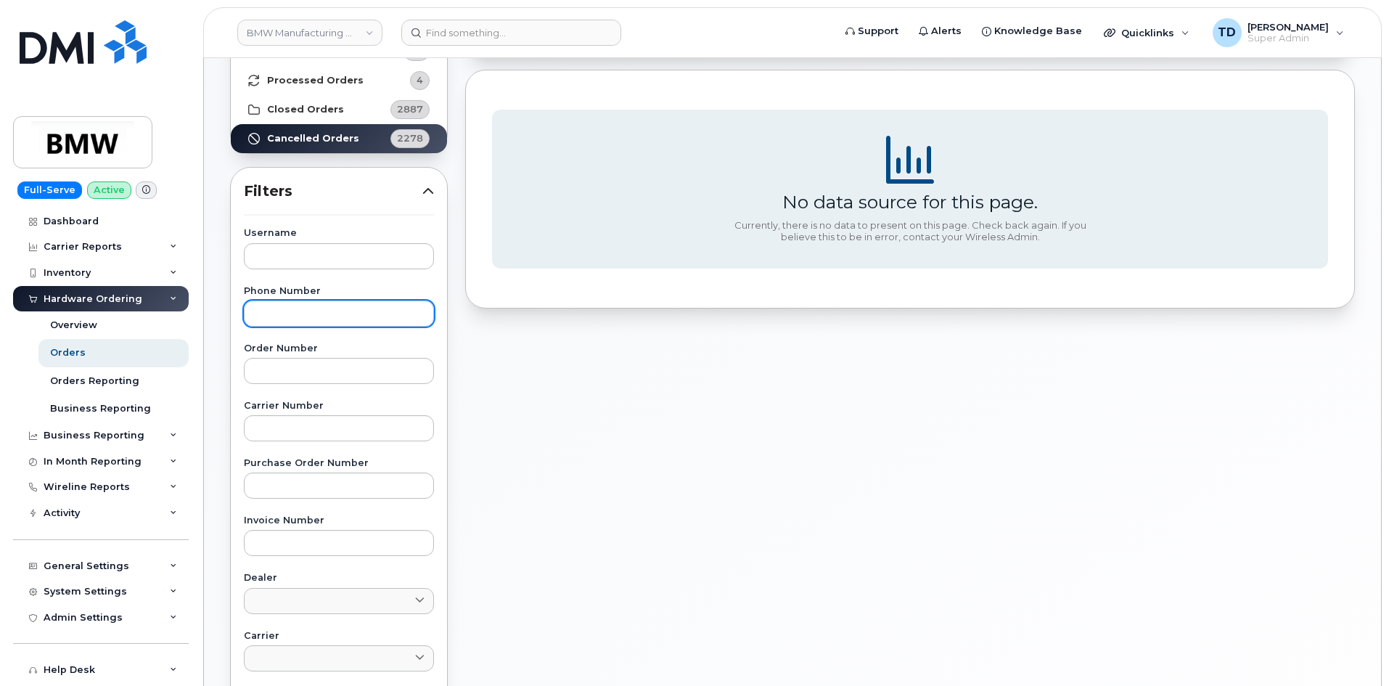
scroll to position [0, 0]
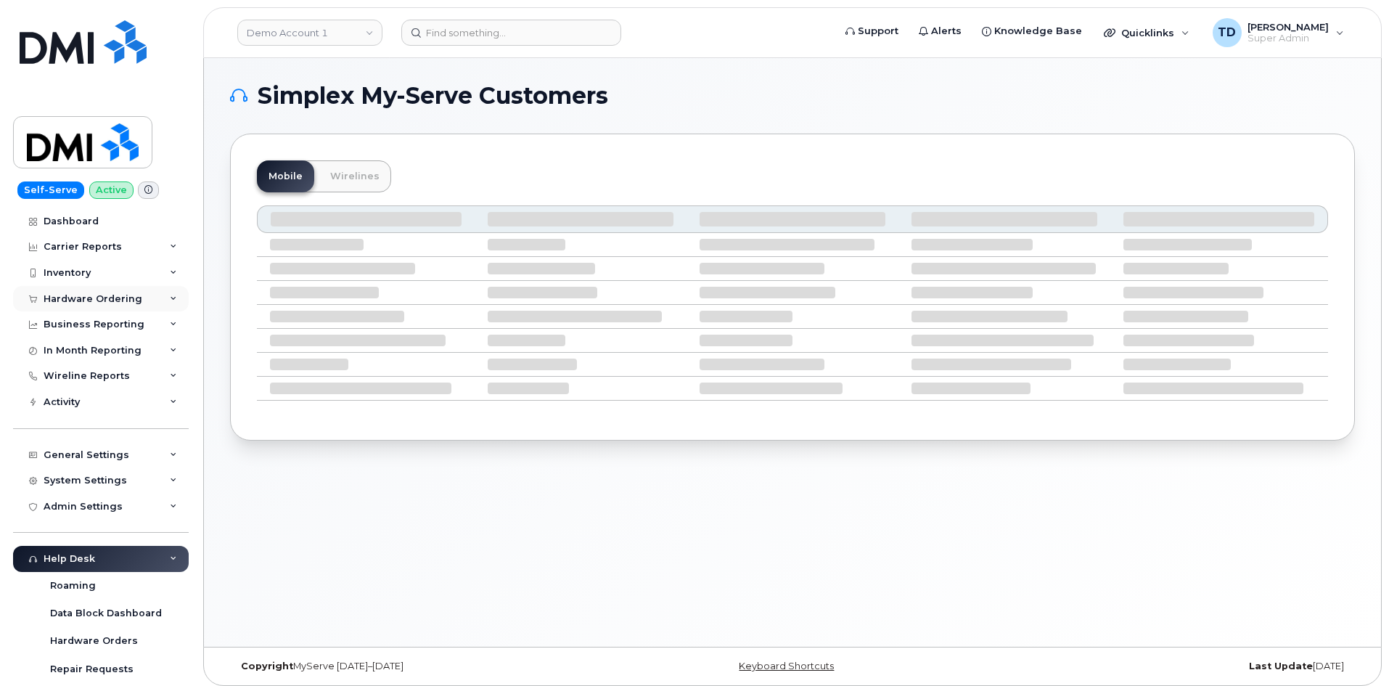
click at [110, 290] on div "Hardware Ordering" at bounding box center [101, 299] width 176 height 26
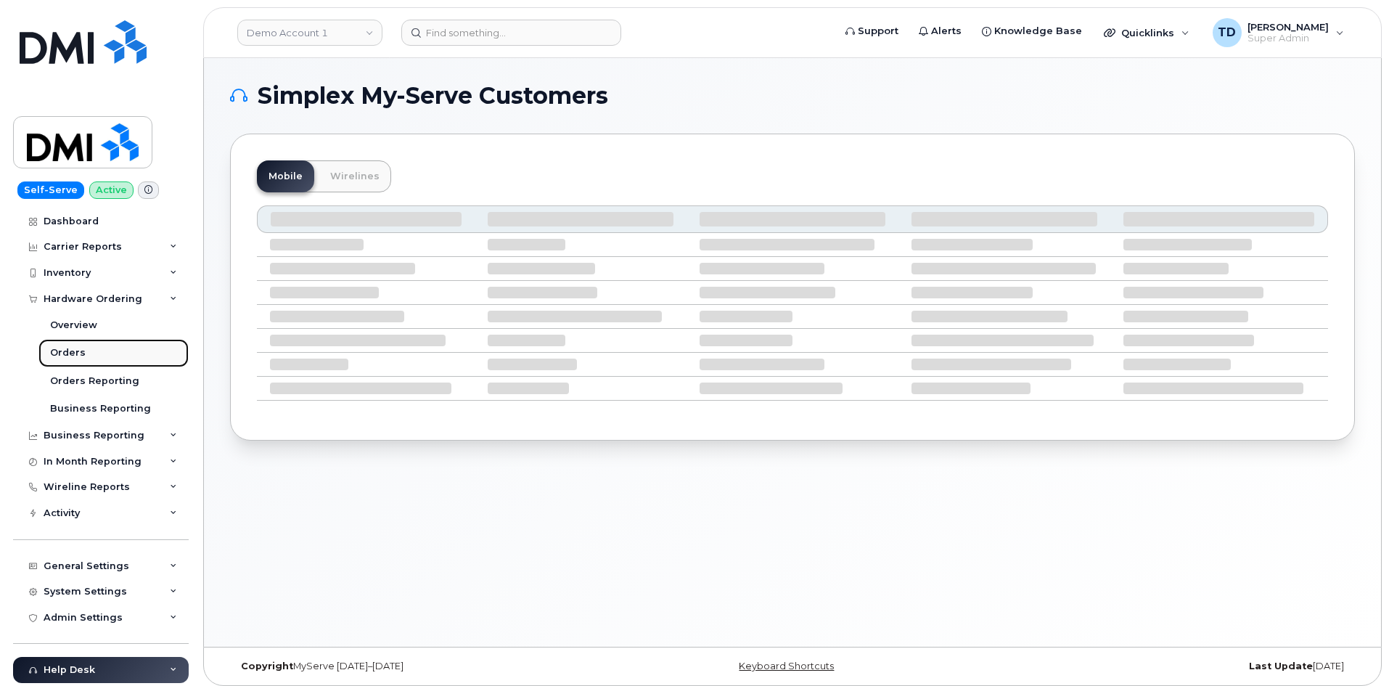
click at [115, 352] on link "Orders" at bounding box center [113, 353] width 150 height 28
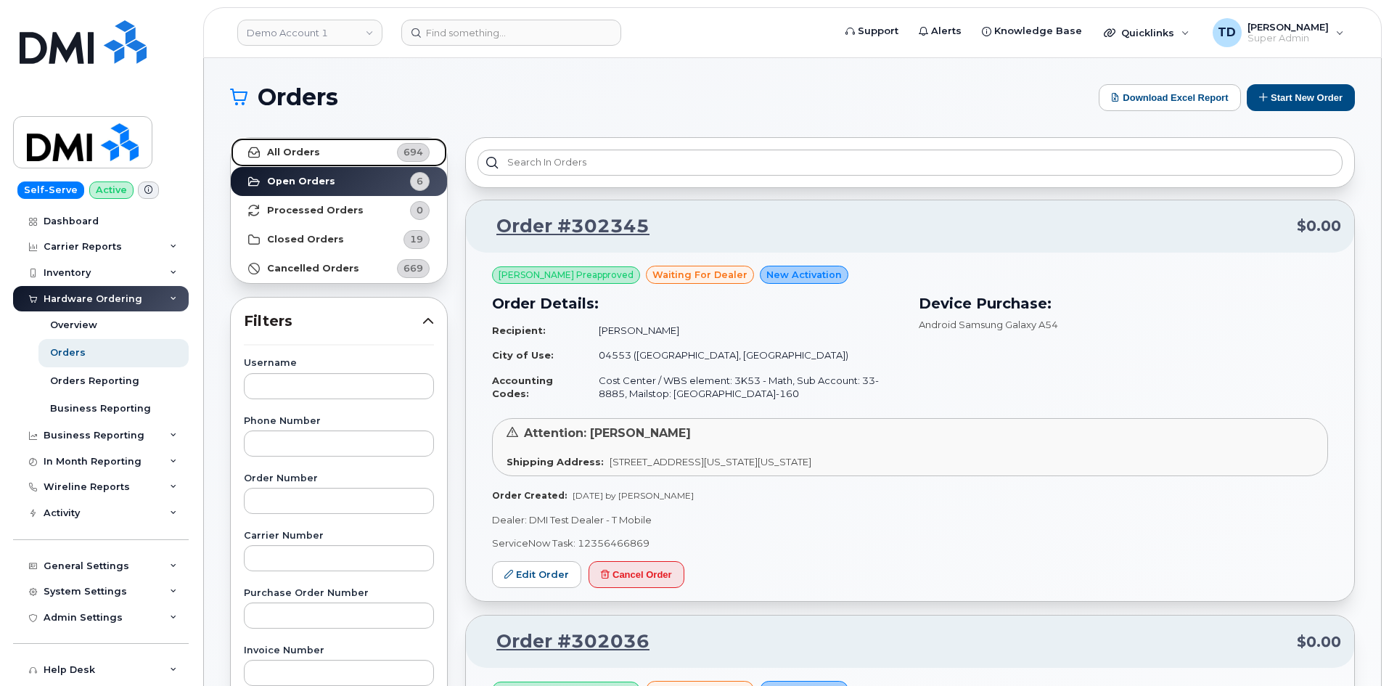
click at [357, 144] on link "All Orders 694" at bounding box center [339, 152] width 216 height 29
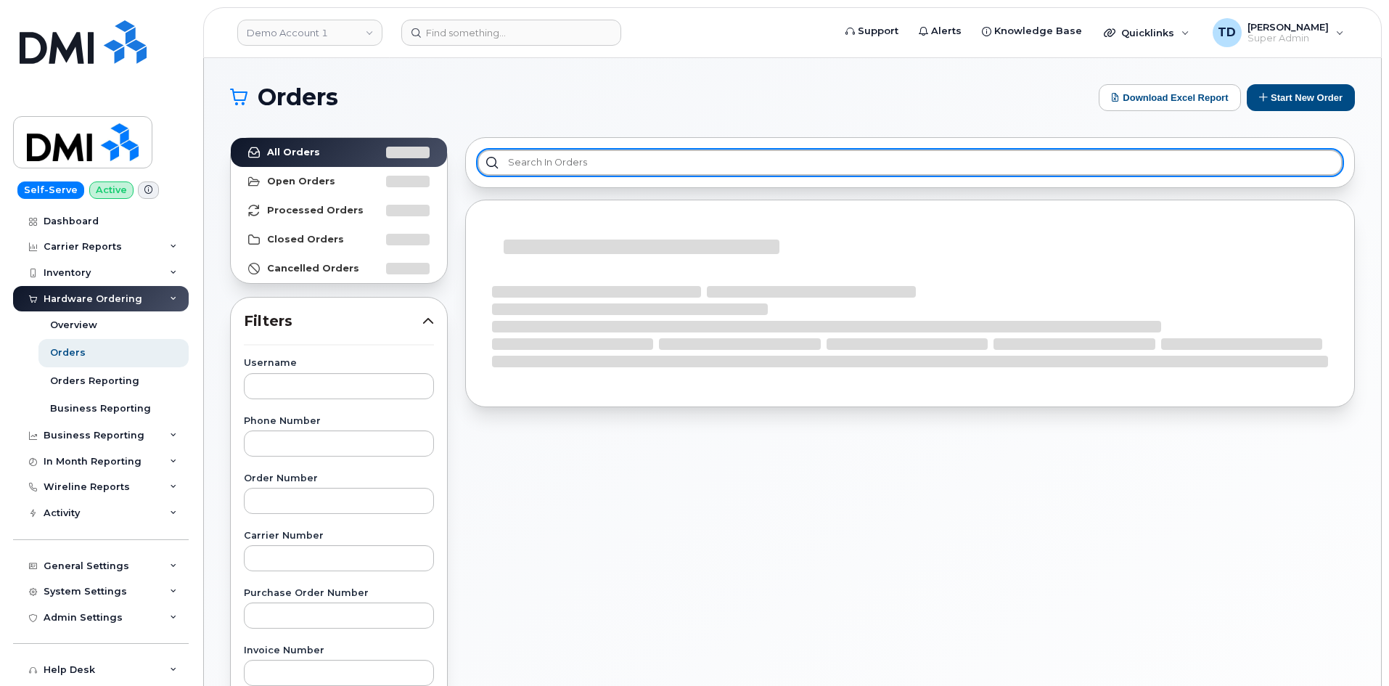
click at [581, 168] on input "text" at bounding box center [910, 163] width 865 height 26
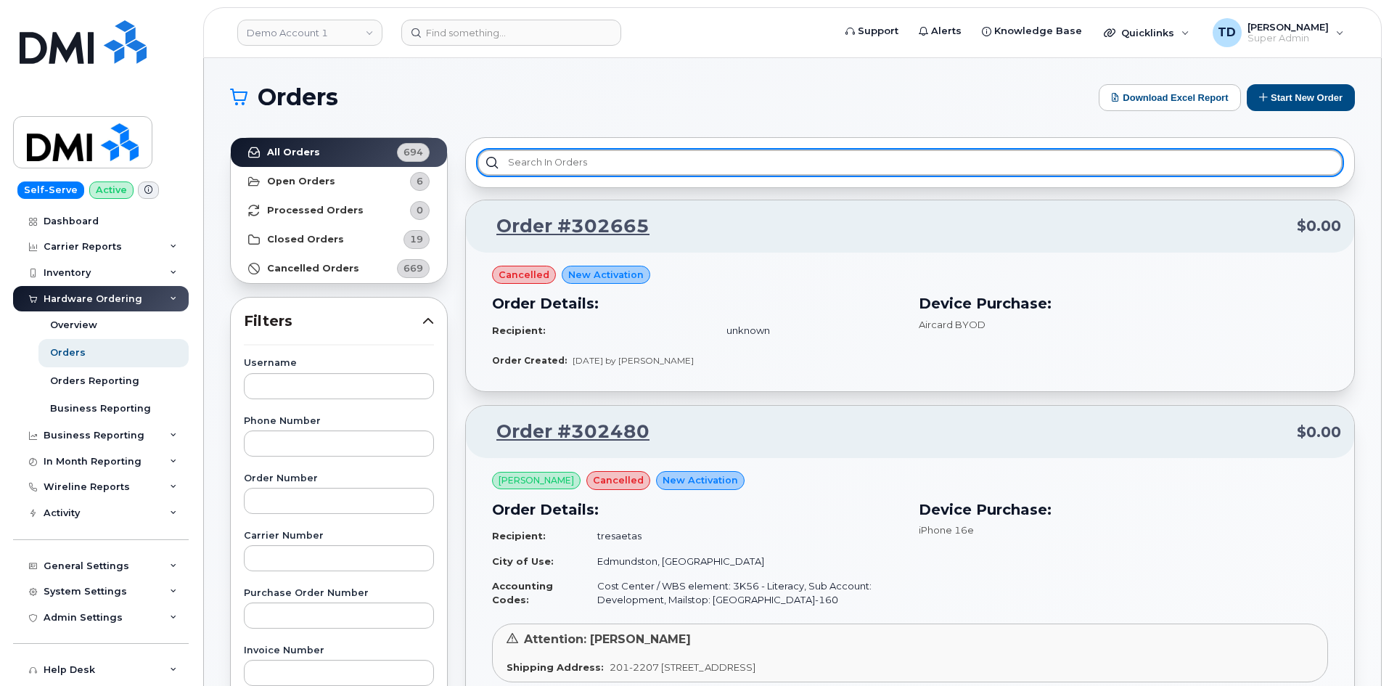
paste input "#302902"
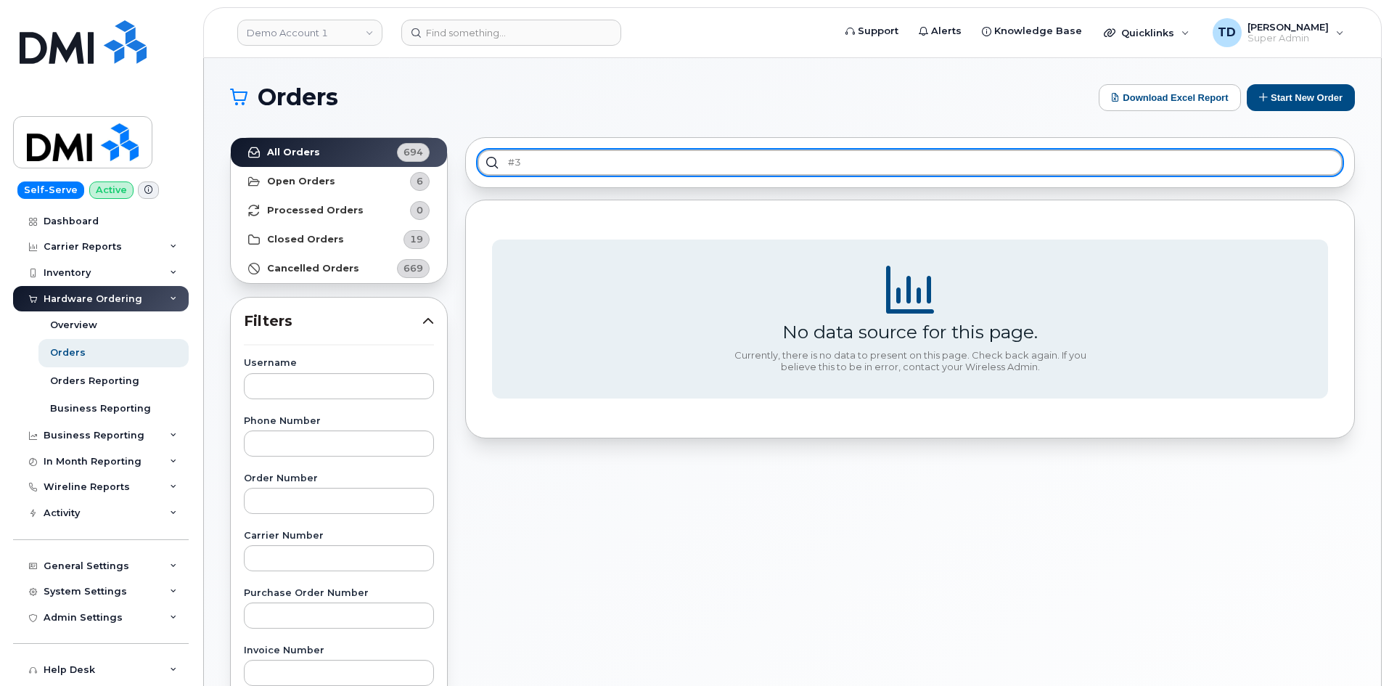
type input "#"
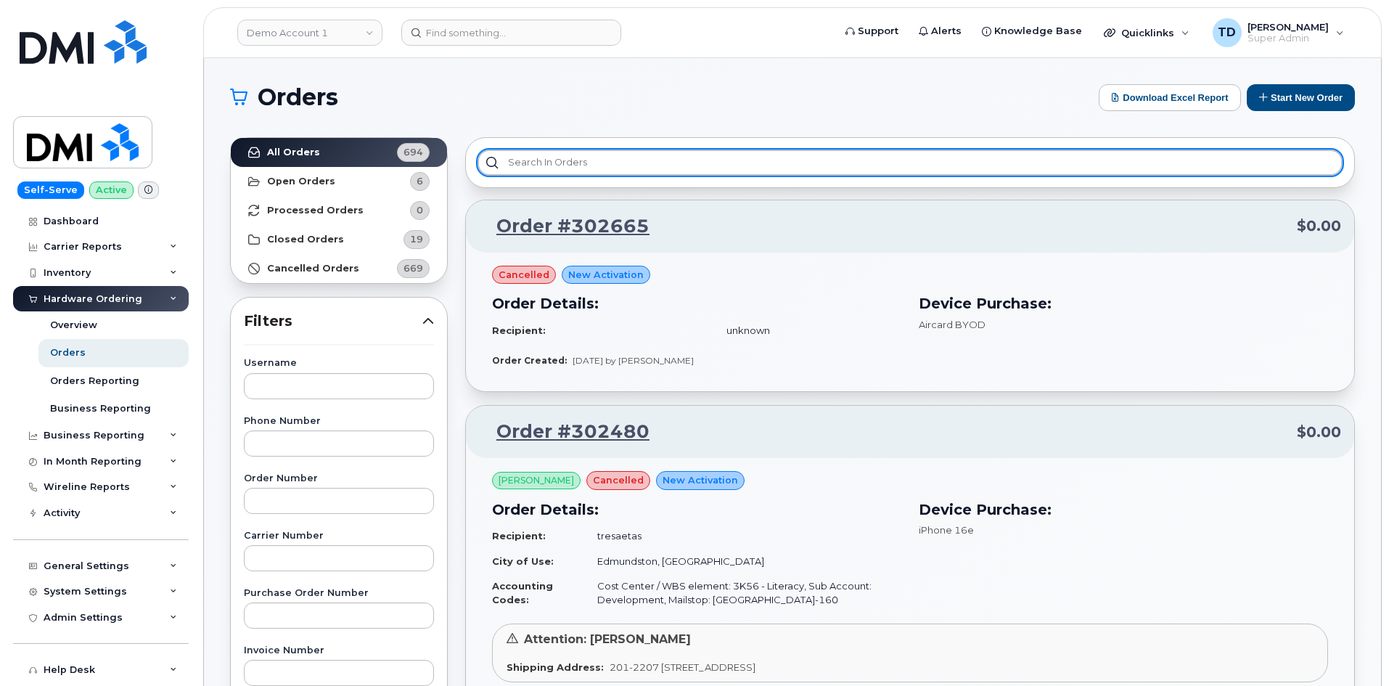
paste input "#302902"
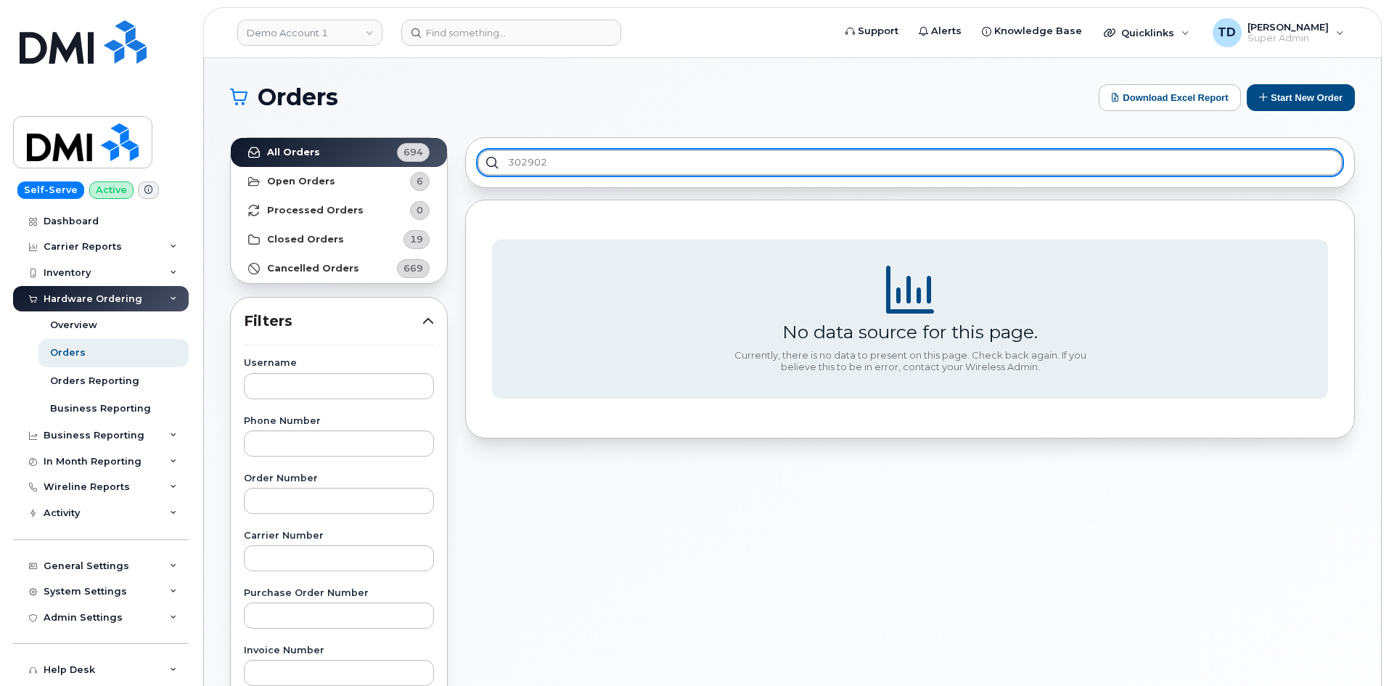
type input "302902"
click at [578, 162] on input "302902" at bounding box center [910, 163] width 865 height 26
